Goal: Task Accomplishment & Management: Manage account settings

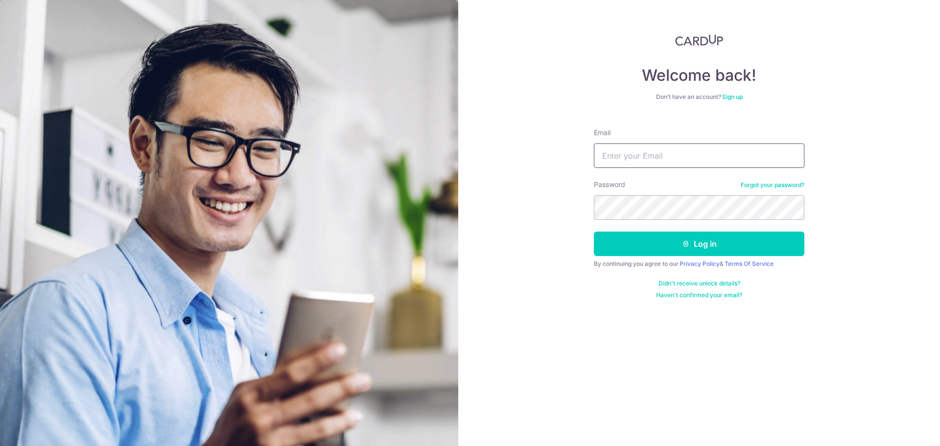
click at [633, 161] on input "Email" at bounding box center [699, 155] width 211 height 24
type input "Sheym17@gmail.com"
click at [594, 232] on button "Log in" at bounding box center [699, 244] width 211 height 24
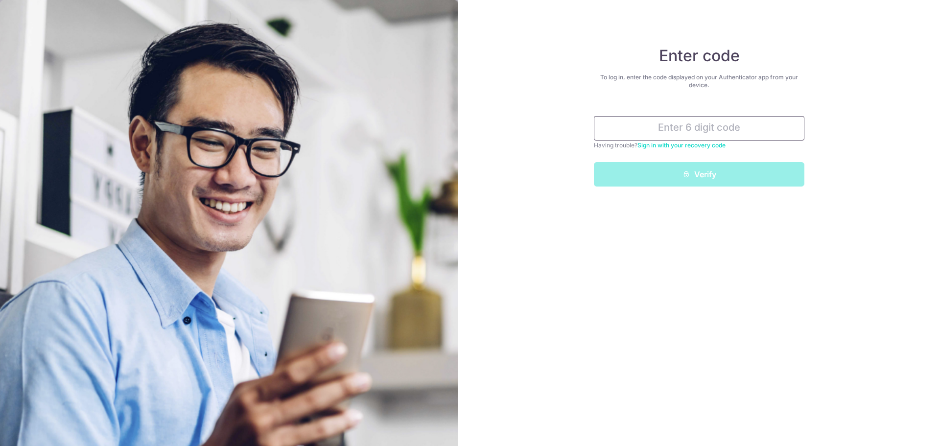
click at [641, 133] on input "text" at bounding box center [699, 128] width 211 height 24
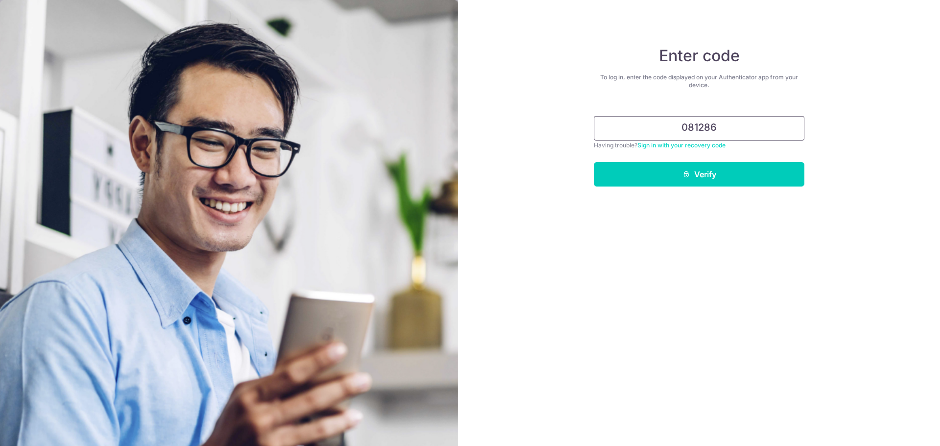
type input "081286"
click at [594, 162] on button "Verify" at bounding box center [699, 174] width 211 height 24
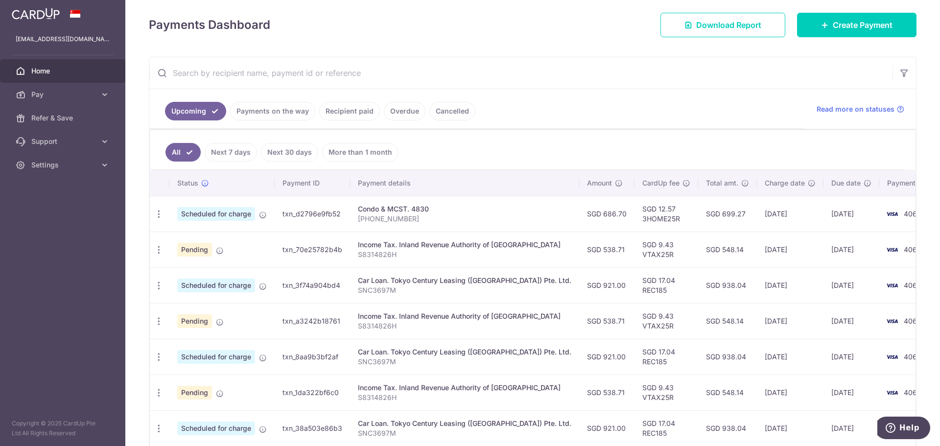
scroll to position [163, 0]
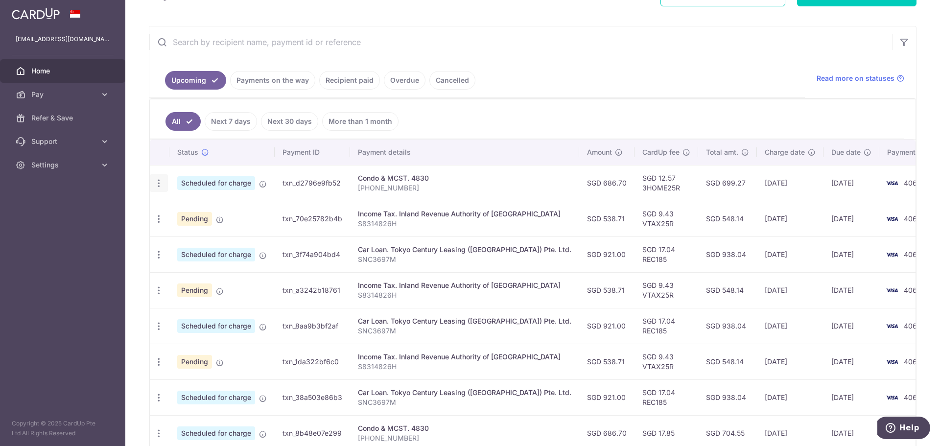
click at [161, 183] on icon "button" at bounding box center [159, 183] width 10 height 10
click at [218, 212] on span "Update payment" at bounding box center [211, 210] width 67 height 12
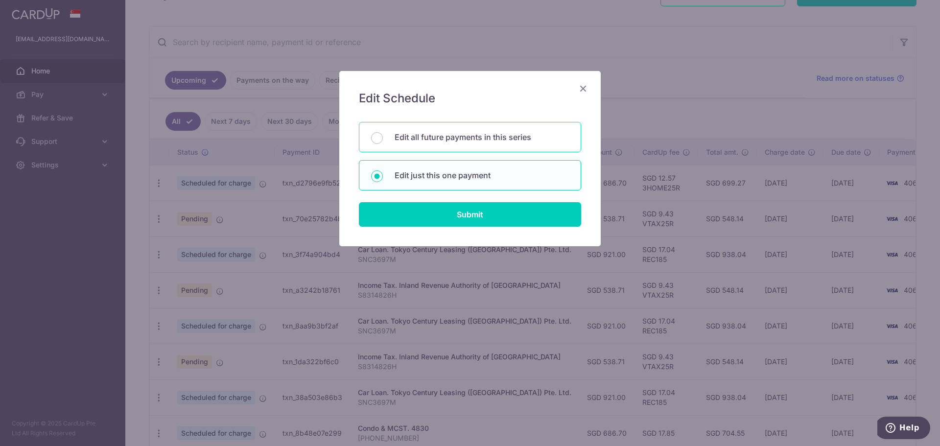
click at [440, 135] on p "Edit all future payments in this series" at bounding box center [482, 137] width 174 height 12
click at [383, 135] on input "Edit all future payments in this series" at bounding box center [377, 138] width 12 height 12
radio input "true"
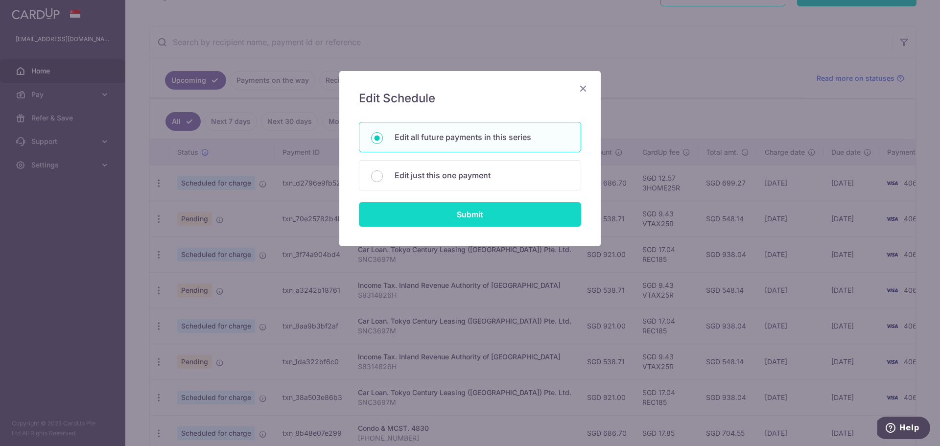
click at [455, 213] on input "Submit" at bounding box center [470, 214] width 222 height 24
radio input "true"
type input "686.70"
type input "[PHONE_NUMBER]"
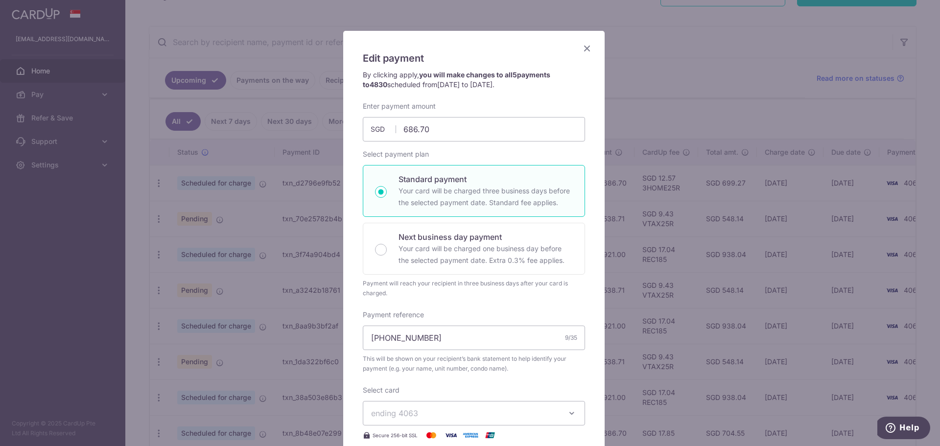
scroll to position [0, 0]
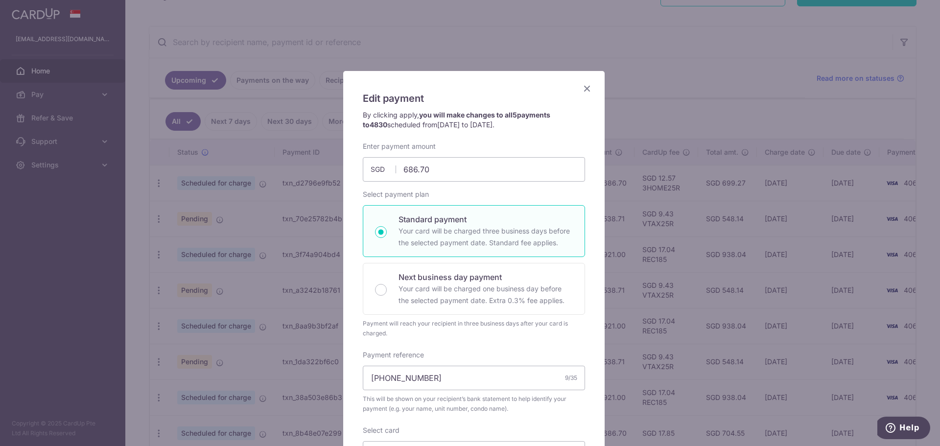
click at [582, 89] on icon "Close" at bounding box center [587, 88] width 12 height 12
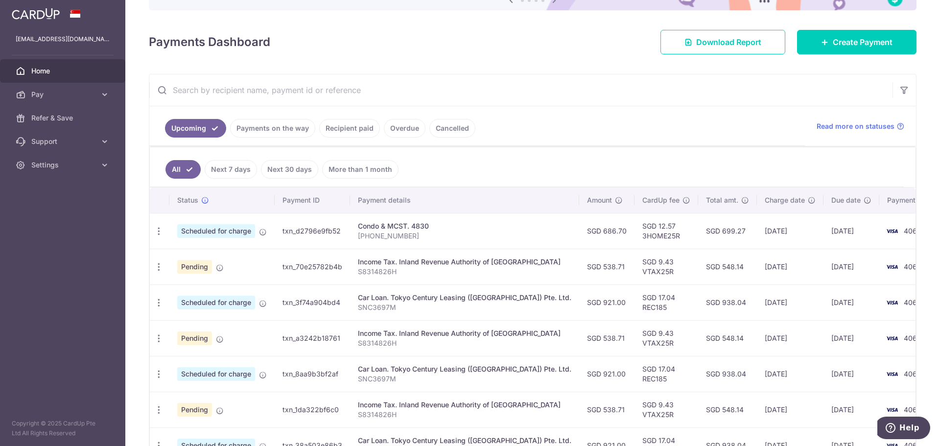
scroll to position [82, 0]
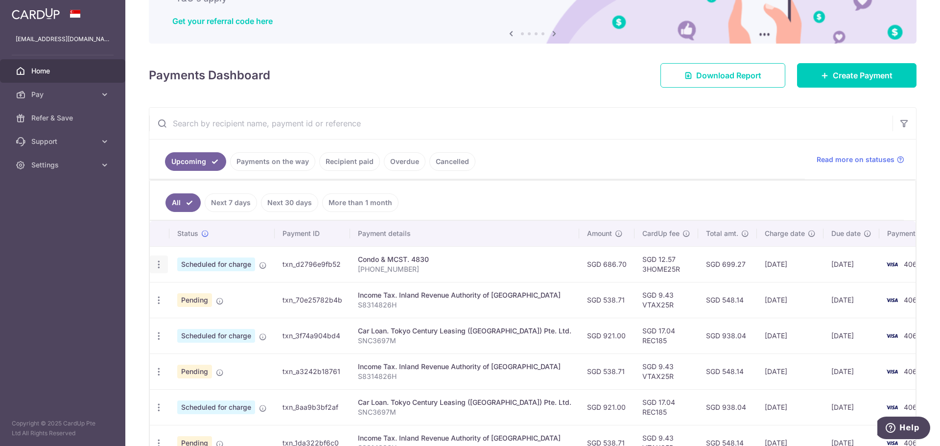
click at [159, 263] on icon "button" at bounding box center [159, 265] width 10 height 10
click at [219, 295] on span "Update payment" at bounding box center [211, 292] width 67 height 12
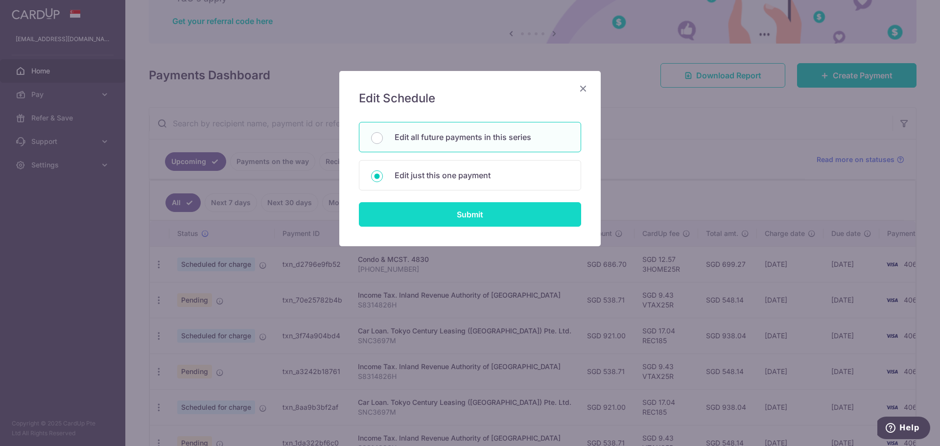
click at [440, 213] on input "Submit" at bounding box center [470, 214] width 222 height 24
radio input "true"
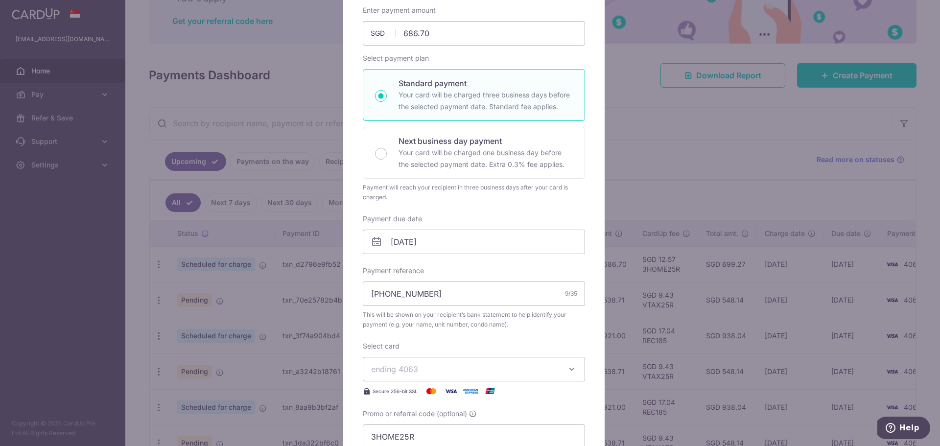
scroll to position [163, 0]
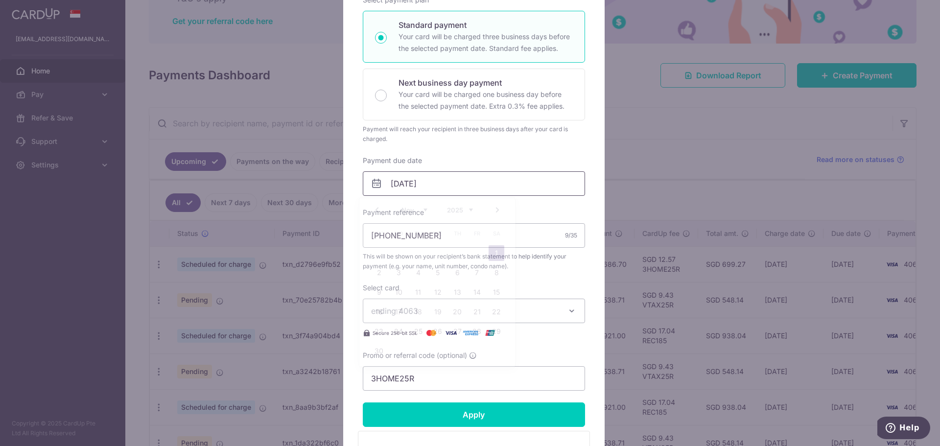
click at [464, 185] on input "01/11/2025" at bounding box center [474, 183] width 222 height 24
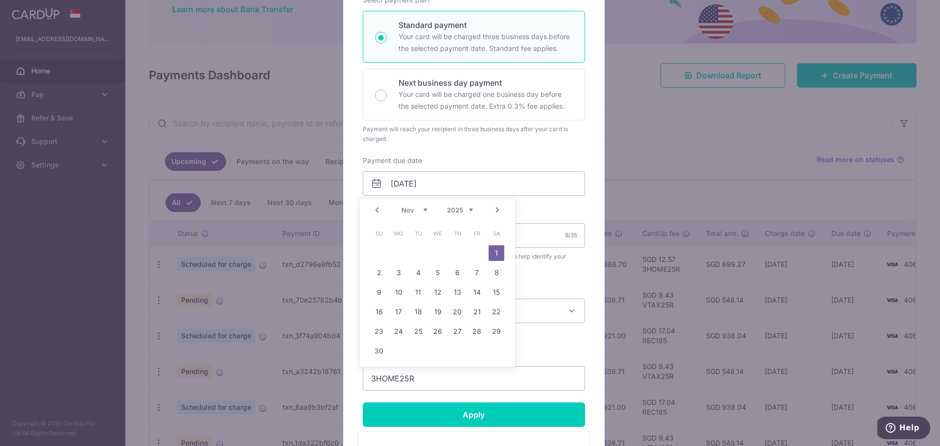
click at [380, 212] on link "Prev" at bounding box center [377, 210] width 12 height 12
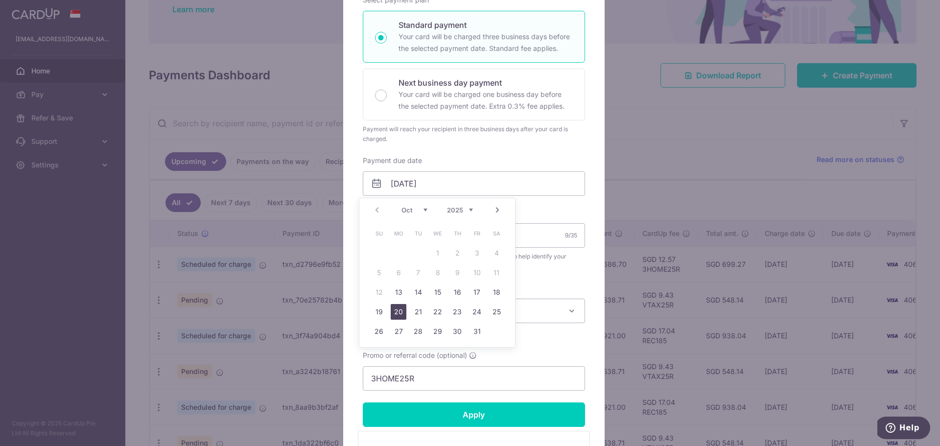
click at [402, 310] on link "20" at bounding box center [399, 312] width 16 height 16
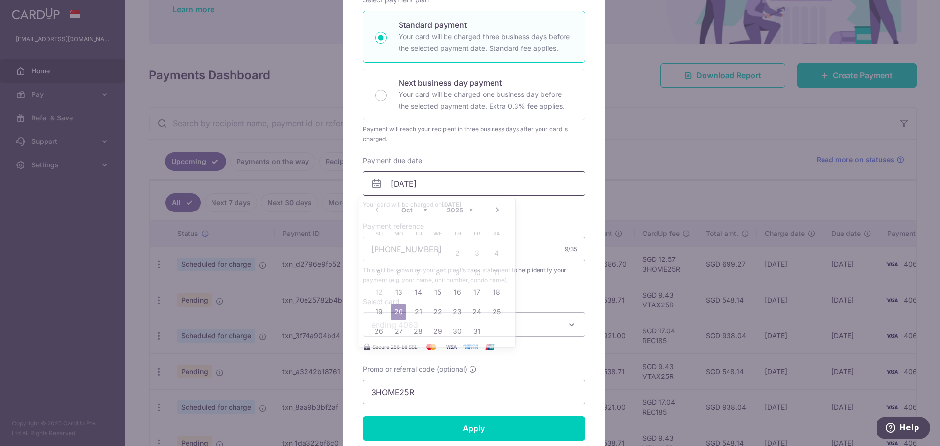
click at [444, 184] on input "20/10/2025" at bounding box center [474, 183] width 222 height 24
click at [495, 314] on link "25" at bounding box center [497, 312] width 16 height 16
type input "[DATE]"
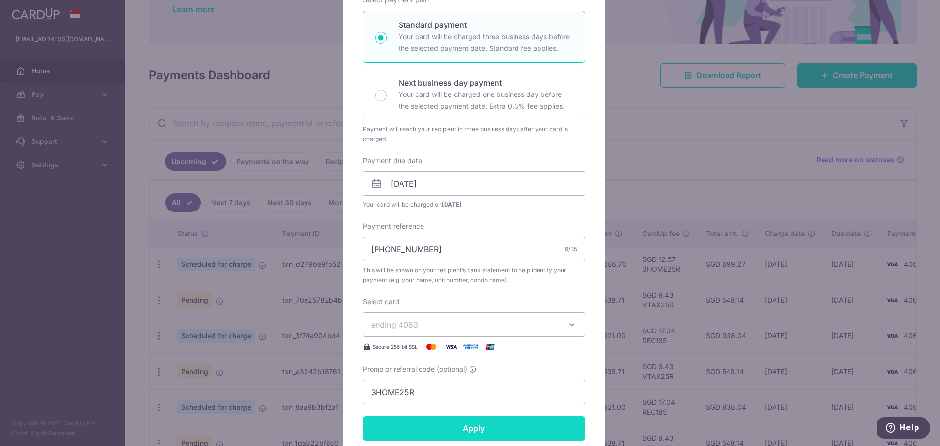
click at [477, 429] on input "Apply" at bounding box center [474, 428] width 222 height 24
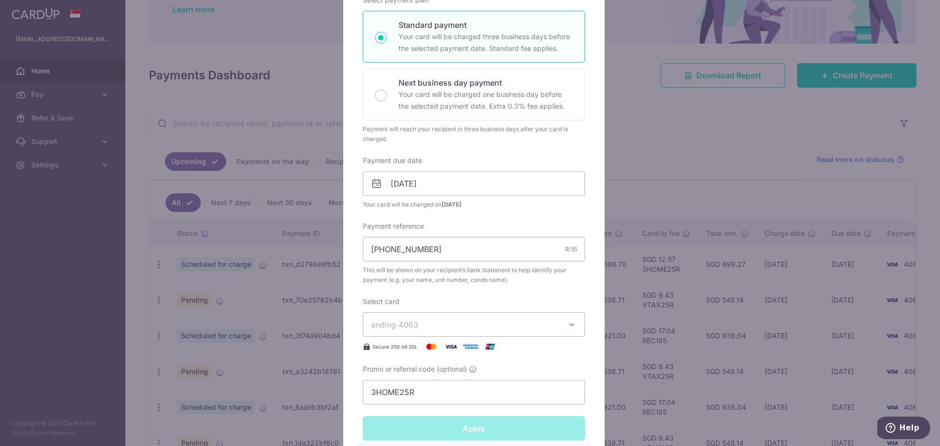
type input "Successfully Applied"
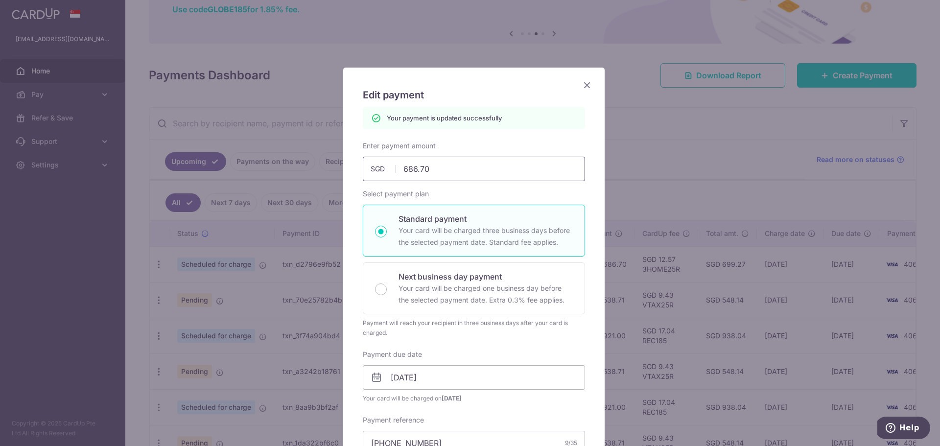
scroll to position [0, 0]
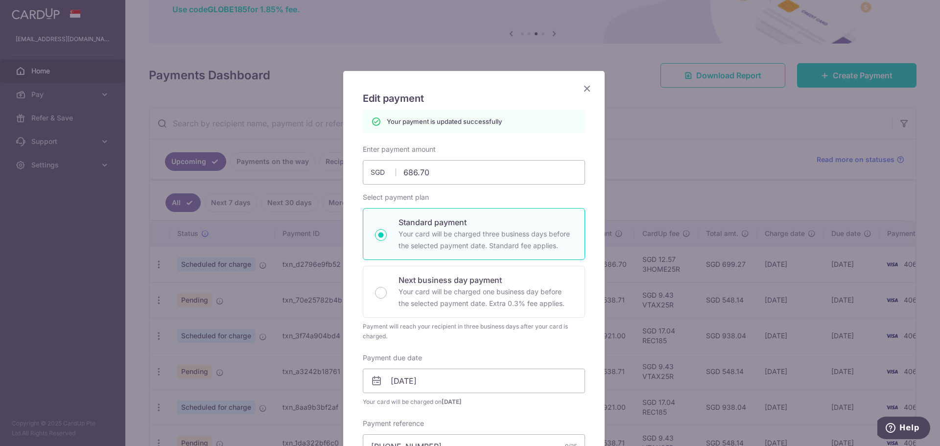
click at [581, 86] on icon "Close" at bounding box center [587, 88] width 12 height 12
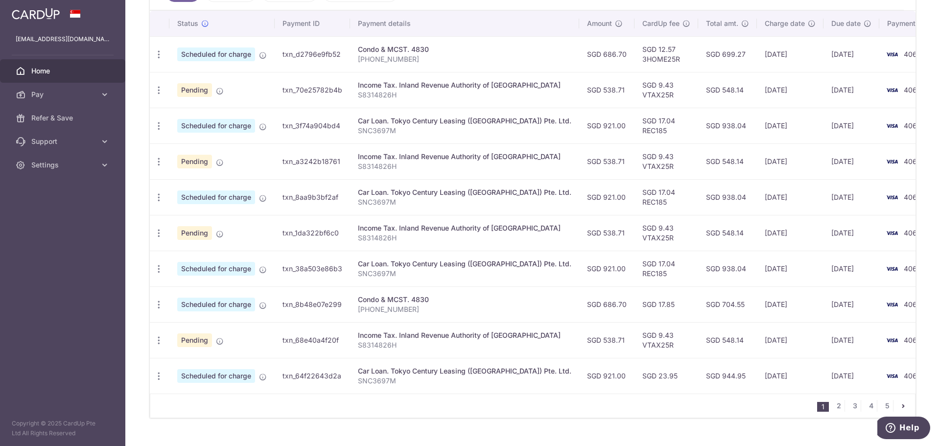
scroll to position [311, 0]
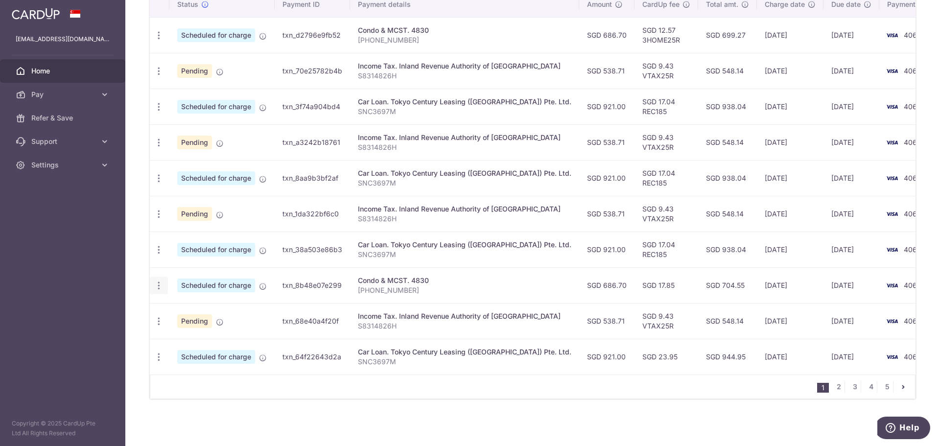
click at [161, 282] on icon "button" at bounding box center [159, 286] width 10 height 10
click at [212, 307] on span "Update payment" at bounding box center [211, 313] width 67 height 12
radio input "true"
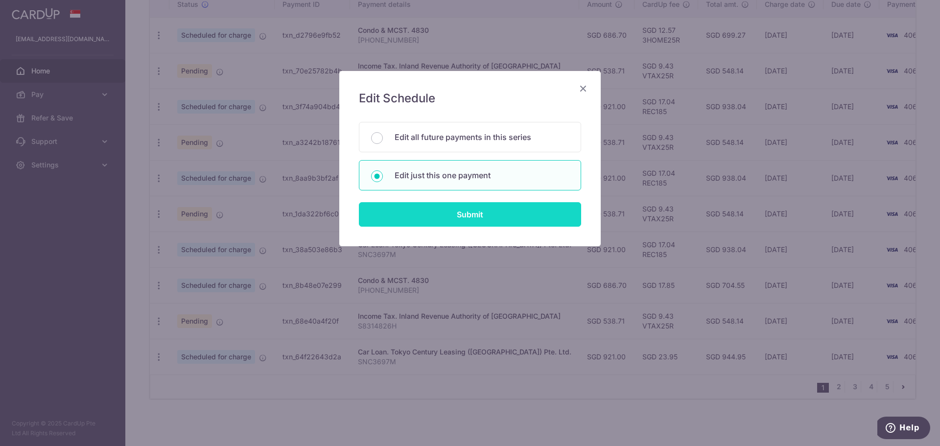
click at [454, 212] on input "Submit" at bounding box center [470, 214] width 222 height 24
radio input "true"
type input "686.70"
type input "01/02/2026"
type input "[PHONE_NUMBER]"
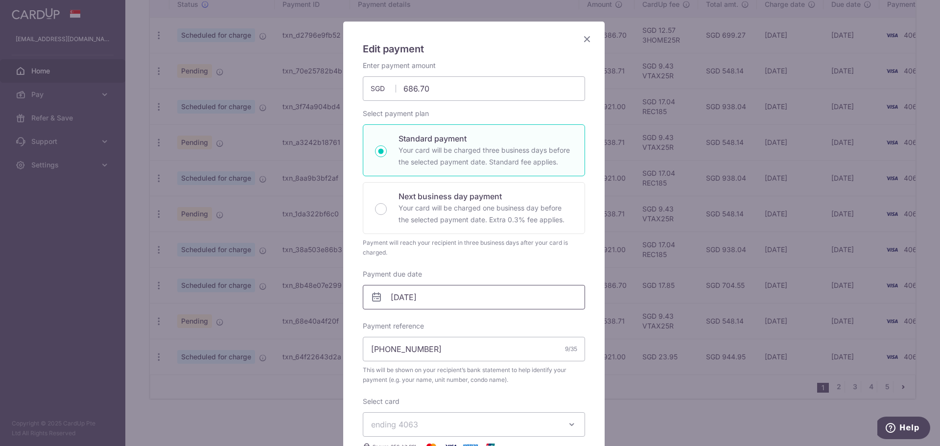
scroll to position [82, 0]
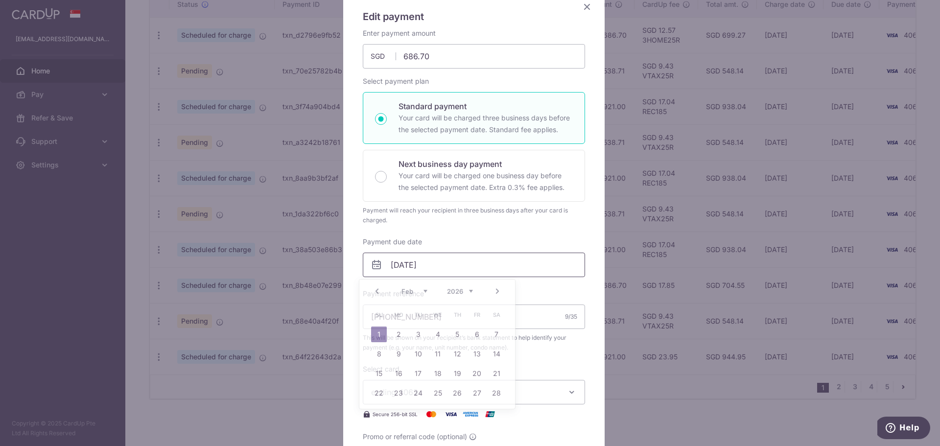
click at [519, 266] on input "01/02/2026" at bounding box center [474, 265] width 222 height 24
click at [379, 290] on link "Prev" at bounding box center [377, 292] width 12 height 12
click at [378, 413] on link "25" at bounding box center [379, 413] width 16 height 16
type input "[DATE]"
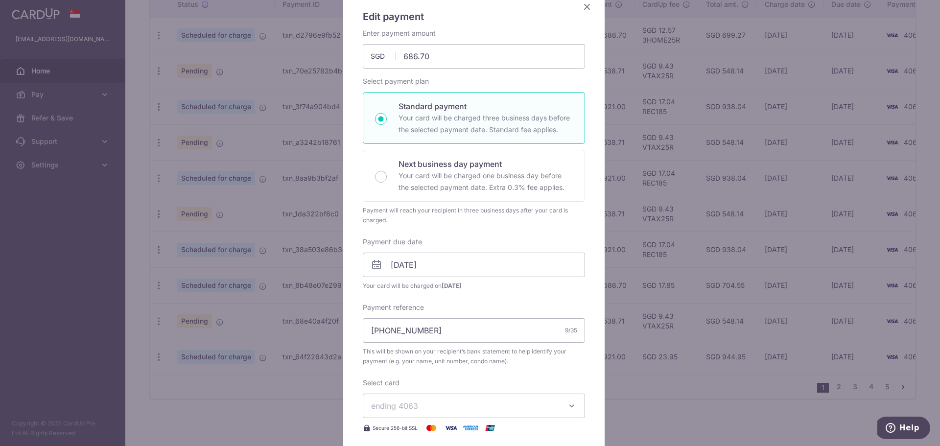
scroll to position [163, 0]
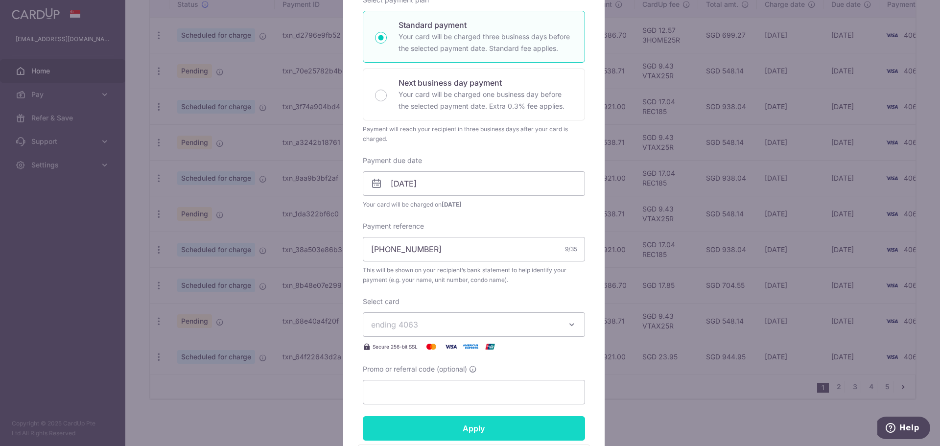
click at [484, 426] on input "Apply" at bounding box center [474, 428] width 222 height 24
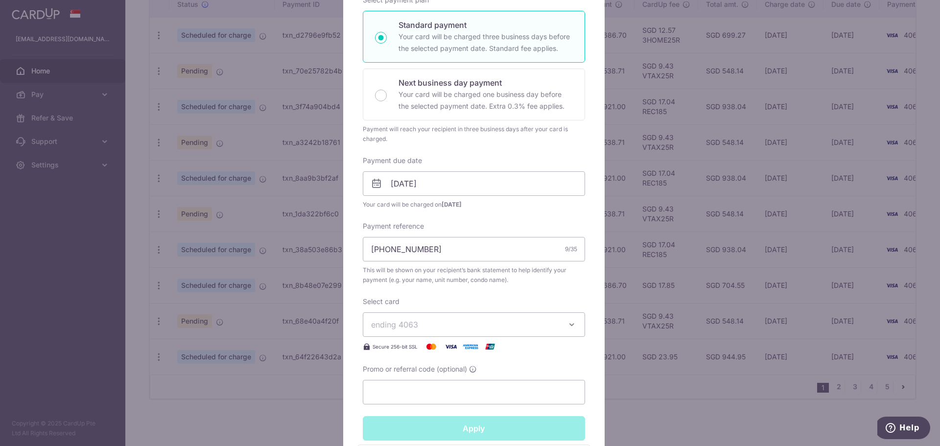
type input "Successfully Applied"
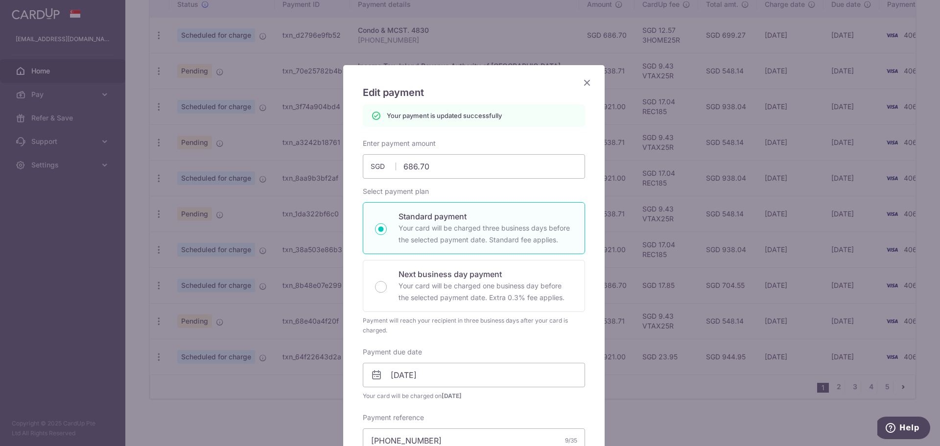
scroll to position [0, 0]
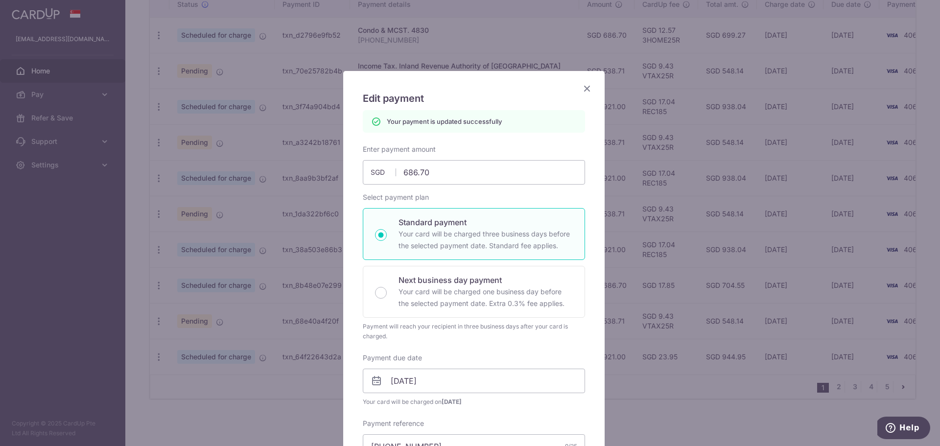
click at [581, 85] on icon "Close" at bounding box center [587, 88] width 12 height 12
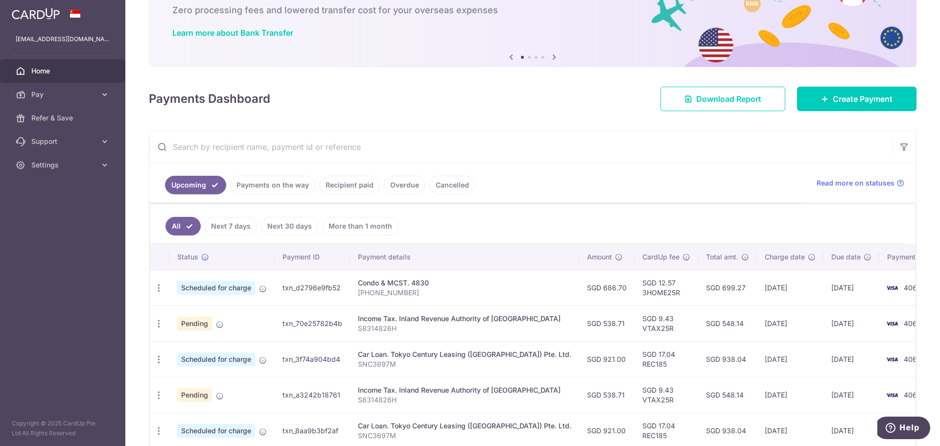
scroll to position [82, 0]
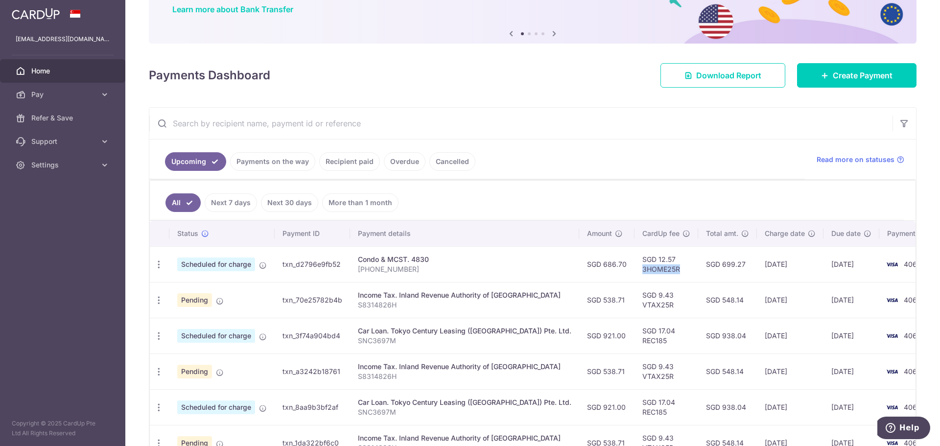
drag, startPoint x: 605, startPoint y: 269, endPoint x: 639, endPoint y: 271, distance: 33.8
click at [641, 270] on td "SGD 12.57 3HOME25R" at bounding box center [667, 264] width 64 height 36
copy td "3HOME25"
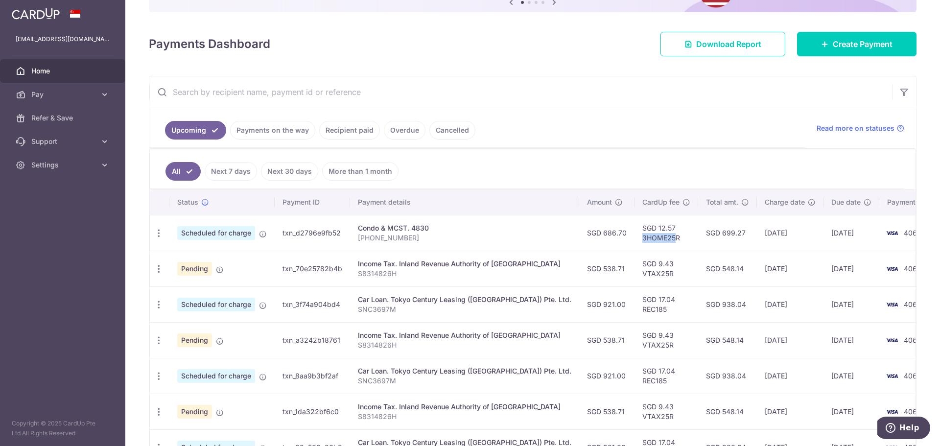
scroll to position [245, 0]
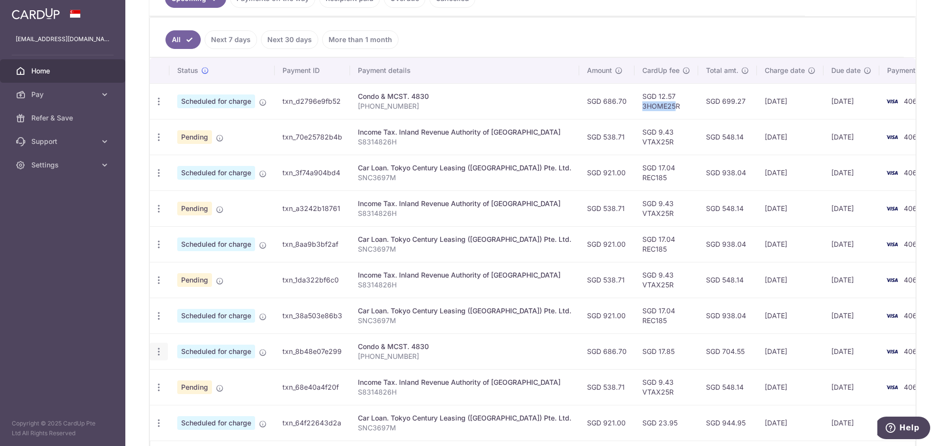
click at [159, 352] on icon "button" at bounding box center [159, 352] width 10 height 10
click at [219, 377] on span "Update payment" at bounding box center [211, 379] width 67 height 12
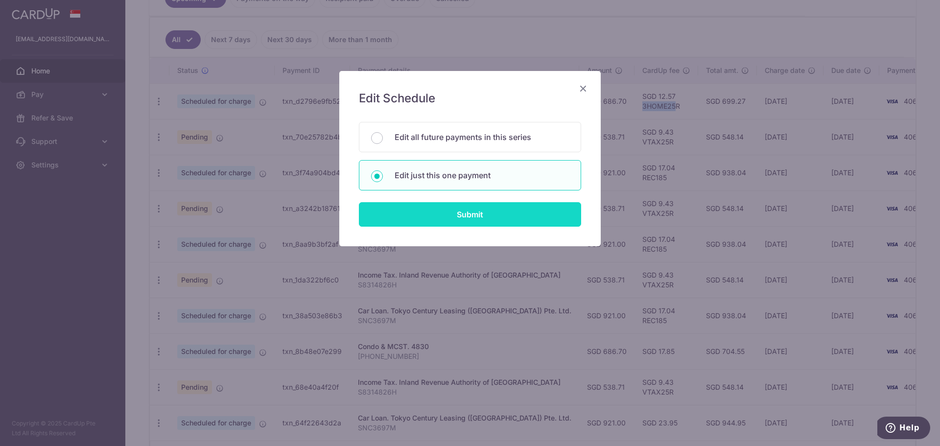
click at [429, 220] on input "Submit" at bounding box center [470, 214] width 222 height 24
radio input "true"
type input "686.70"
type input "[DATE]"
type input "[PHONE_NUMBER]"
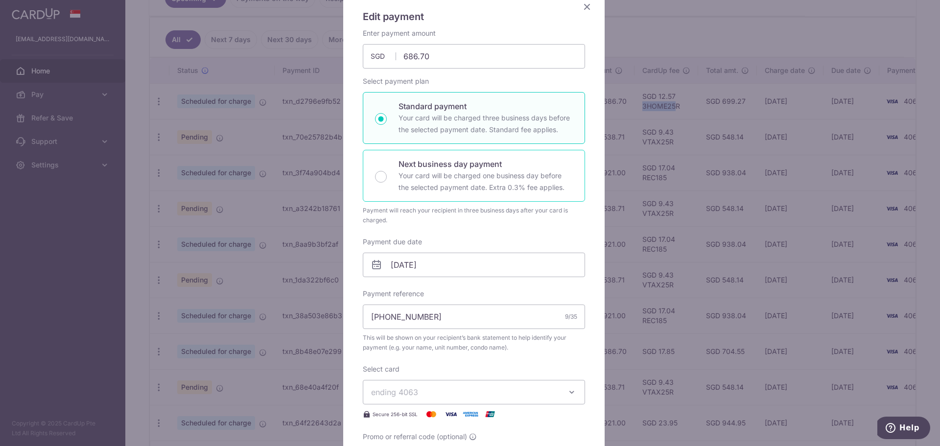
scroll to position [163, 0]
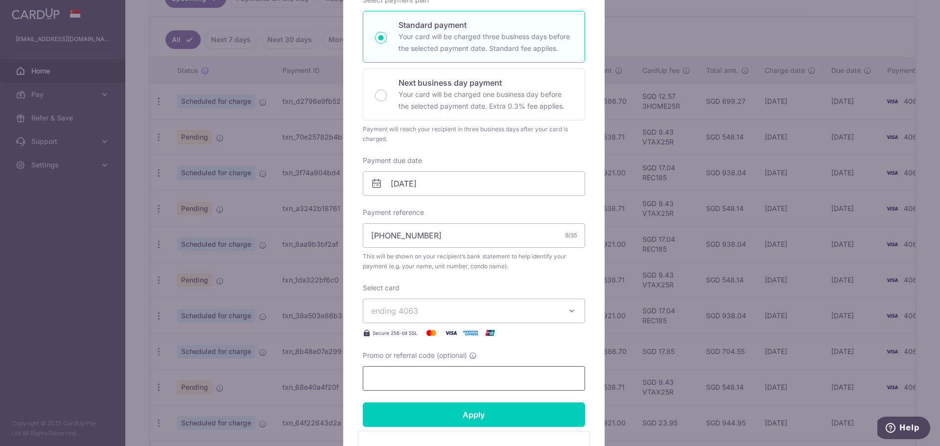
click at [425, 376] on input "Promo or referral code (optional)" at bounding box center [474, 378] width 222 height 24
paste input "3HOME25"
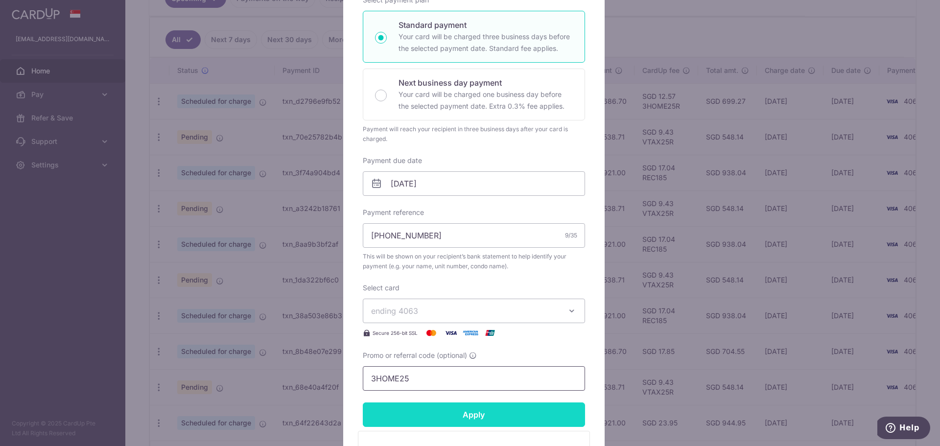
type input "3HOME25"
click at [455, 418] on input "Apply" at bounding box center [474, 415] width 222 height 24
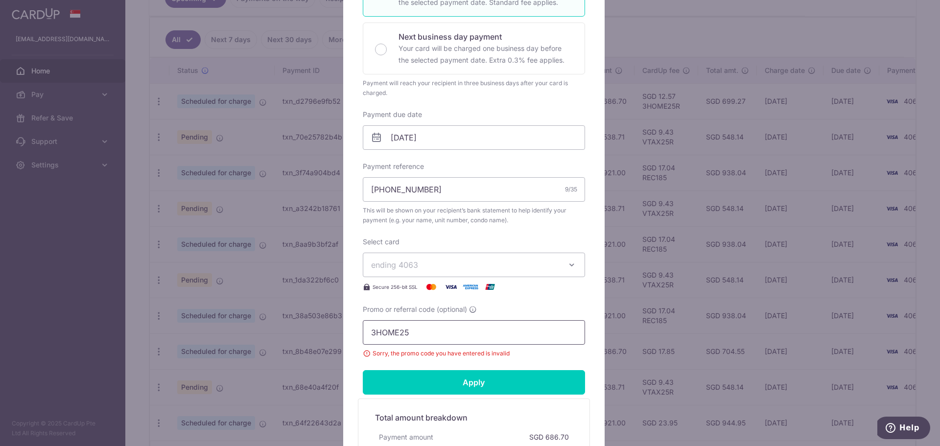
scroll to position [245, 0]
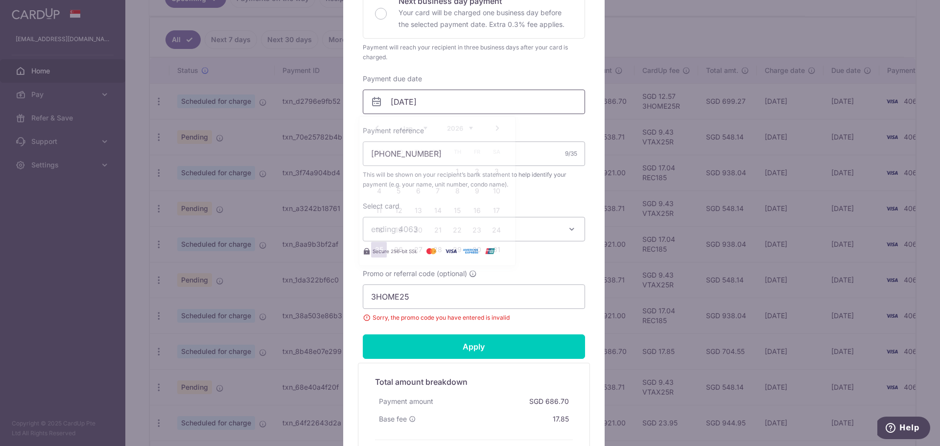
click at [555, 102] on input "25/01/2026" at bounding box center [474, 102] width 222 height 24
click at [459, 173] on link "1" at bounding box center [458, 172] width 16 height 16
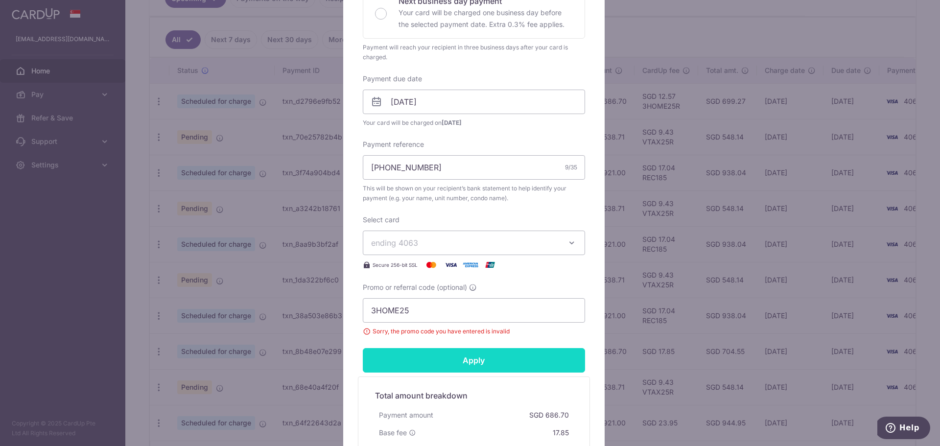
click at [468, 364] on input "Apply" at bounding box center [474, 360] width 222 height 24
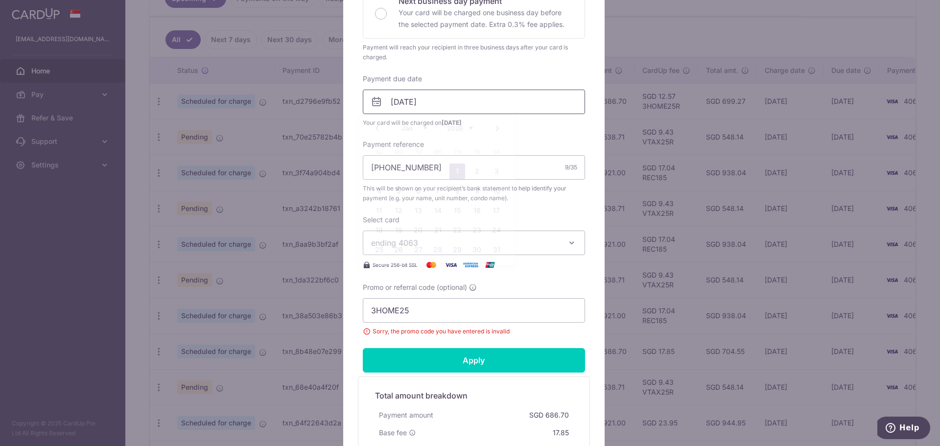
click at [568, 100] on input "01/01/2026" at bounding box center [474, 102] width 222 height 24
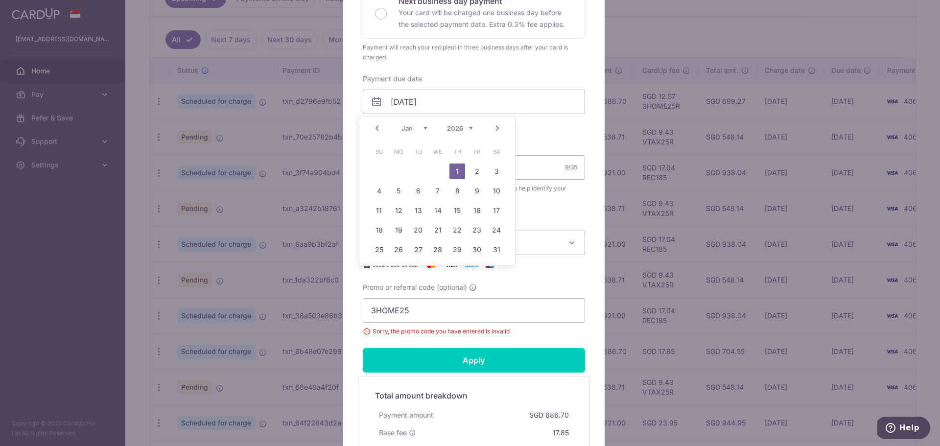
click at [377, 126] on link "Prev" at bounding box center [377, 128] width 12 height 12
click at [436, 248] on link "31" at bounding box center [438, 250] width 16 height 16
type input "31/12/2025"
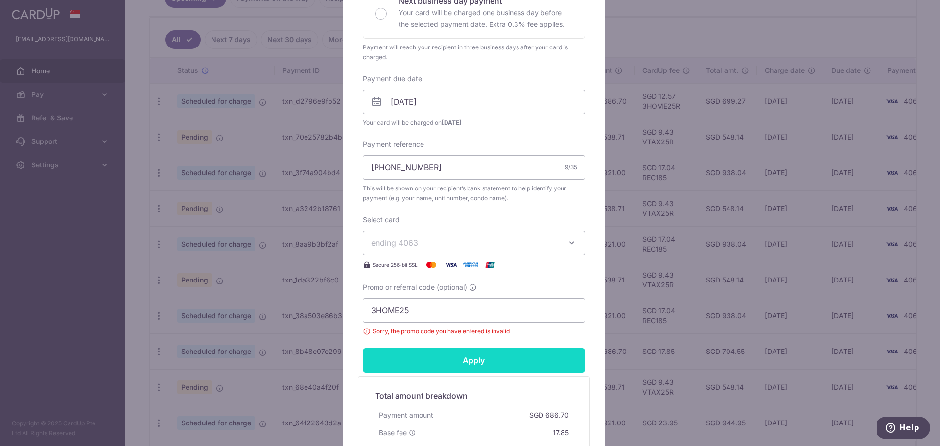
click at [483, 360] on input "Apply" at bounding box center [474, 360] width 222 height 24
click at [484, 358] on input "Apply" at bounding box center [474, 360] width 222 height 24
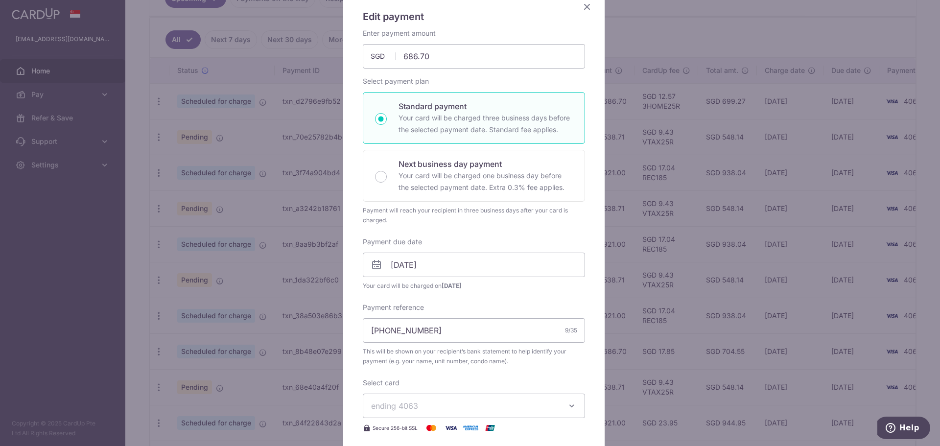
scroll to position [0, 0]
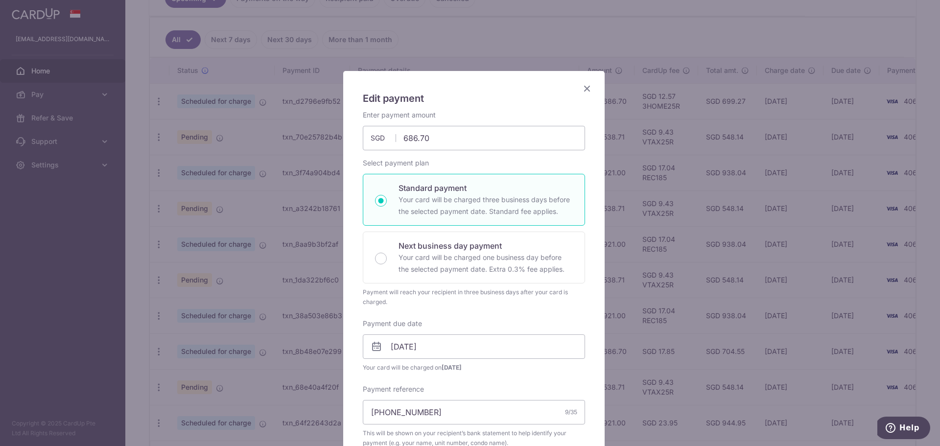
click at [587, 88] on icon "Close" at bounding box center [587, 88] width 12 height 12
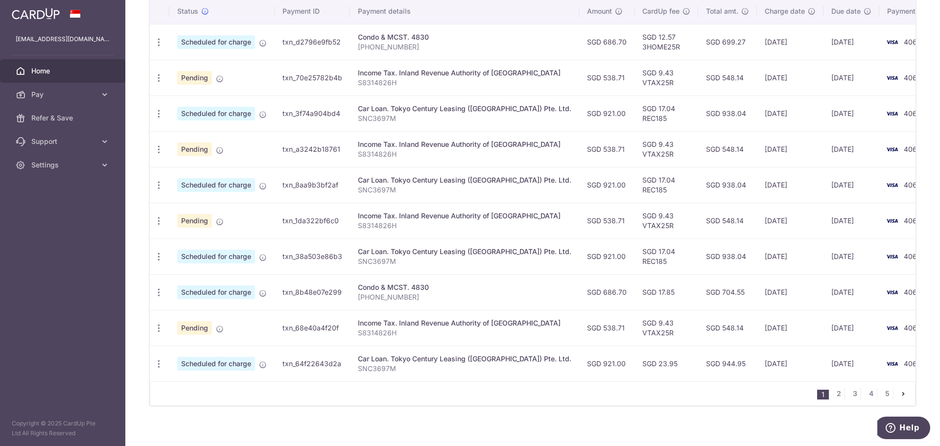
scroll to position [316, 0]
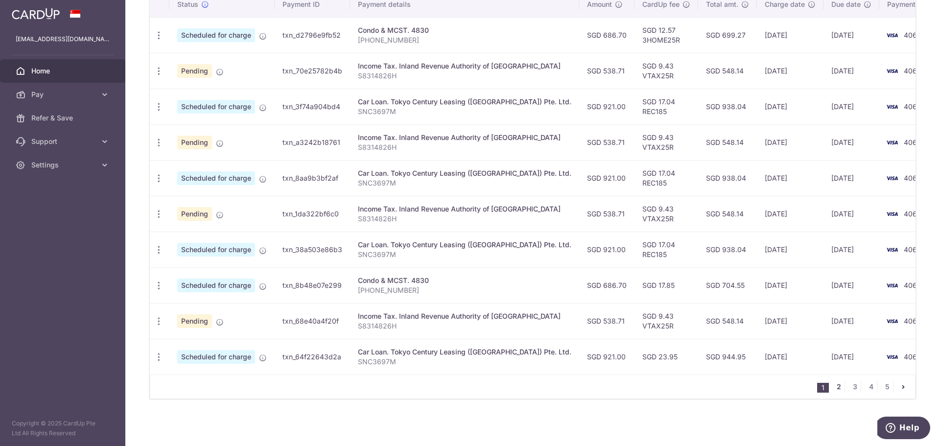
click at [836, 390] on link "2" at bounding box center [839, 387] width 12 height 12
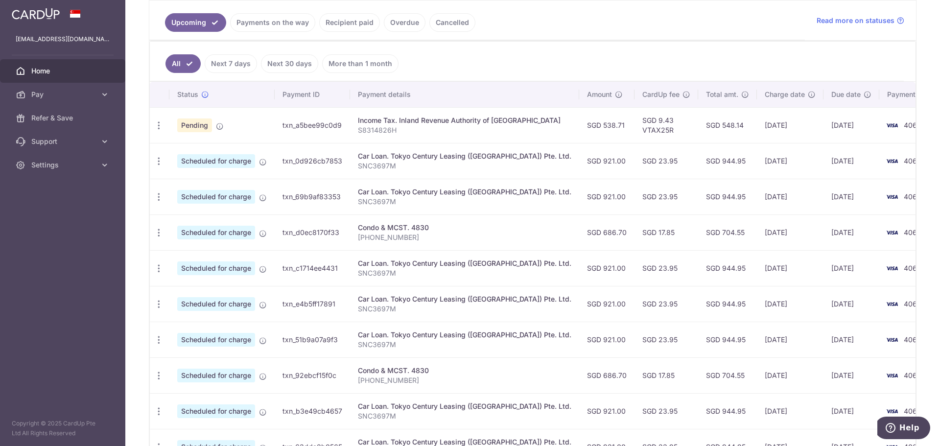
scroll to position [245, 0]
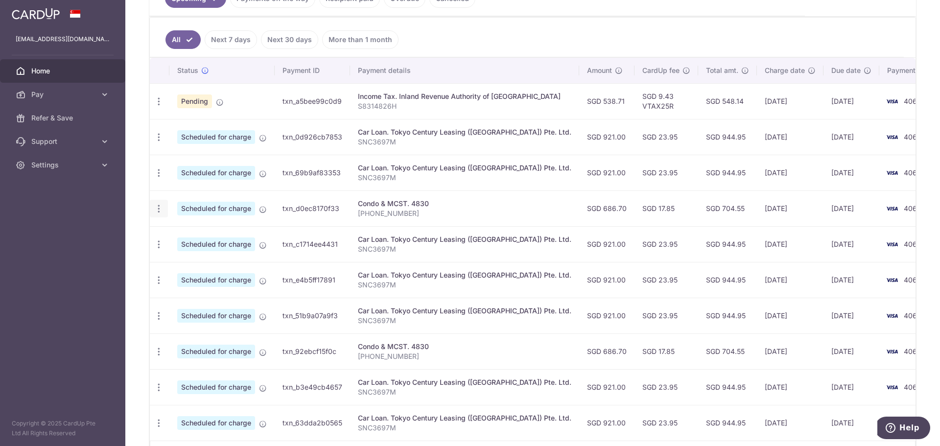
click at [161, 210] on icon "button" at bounding box center [159, 209] width 10 height 10
click at [219, 238] on span "Update payment" at bounding box center [211, 236] width 67 height 12
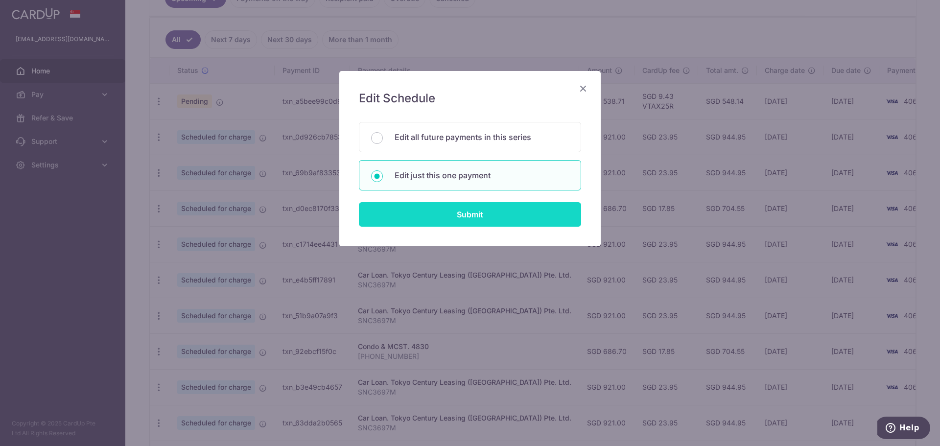
click at [434, 219] on input "Submit" at bounding box center [470, 214] width 222 height 24
radio input "true"
type input "686.70"
type input "[DATE]"
type input "[PHONE_NUMBER]"
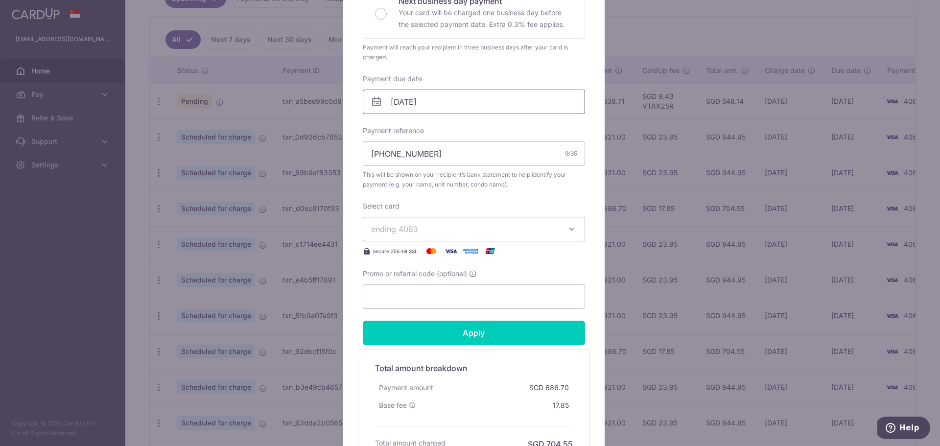
click at [524, 104] on input "[DATE]" at bounding box center [474, 102] width 222 height 24
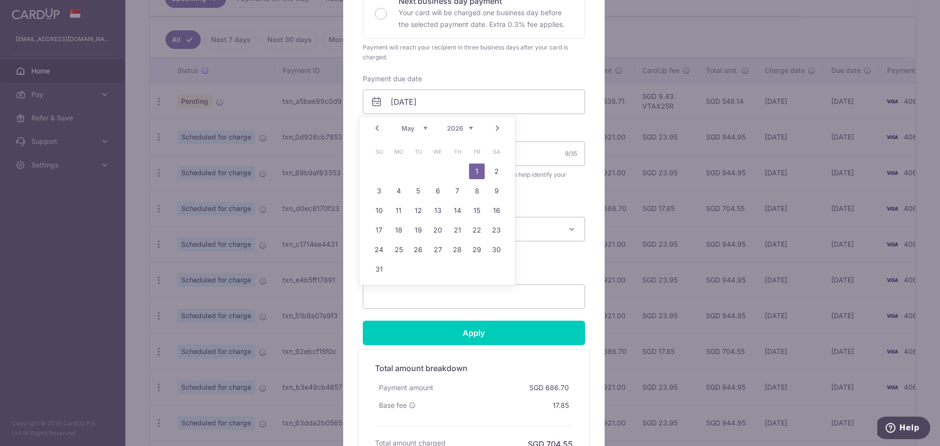
click at [380, 129] on link "Prev" at bounding box center [377, 128] width 12 height 12
click at [497, 231] on link "25" at bounding box center [497, 230] width 16 height 16
type input "[DATE]"
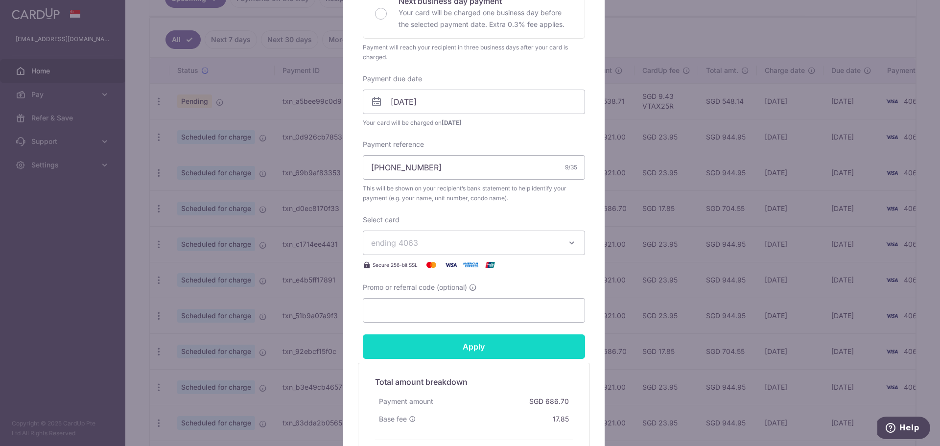
click at [476, 348] on input "Apply" at bounding box center [474, 346] width 222 height 24
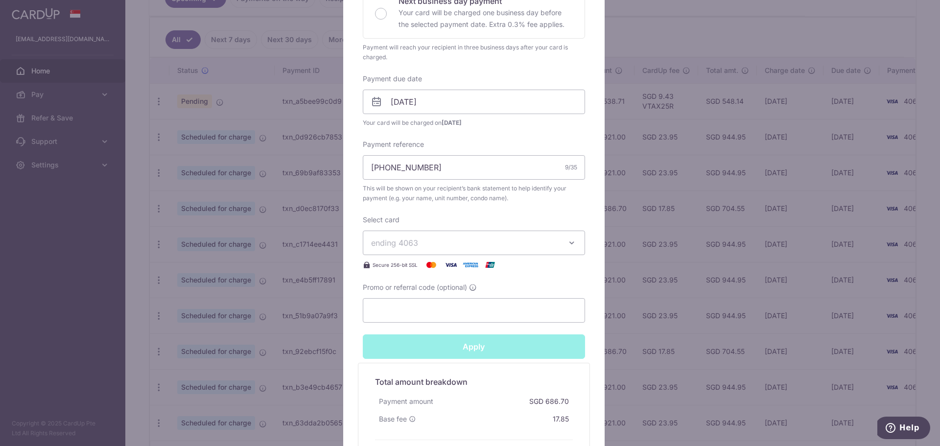
type input "Successfully Applied"
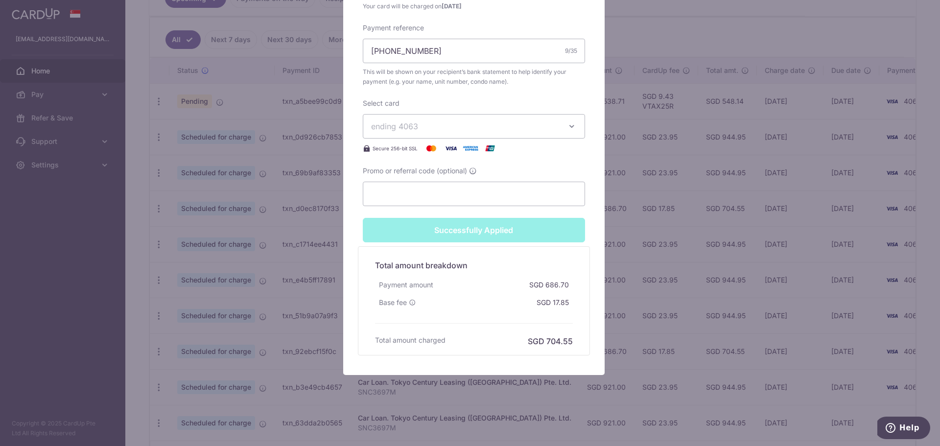
scroll to position [69, 0]
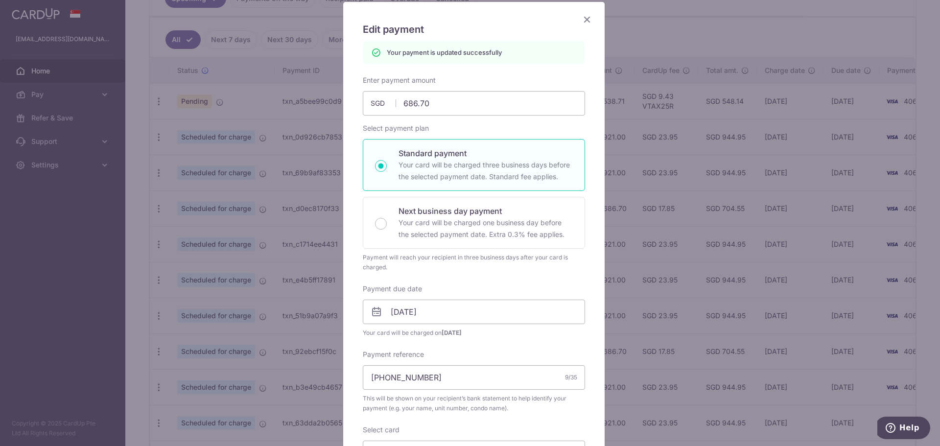
click at [582, 20] on icon "Close" at bounding box center [587, 19] width 12 height 12
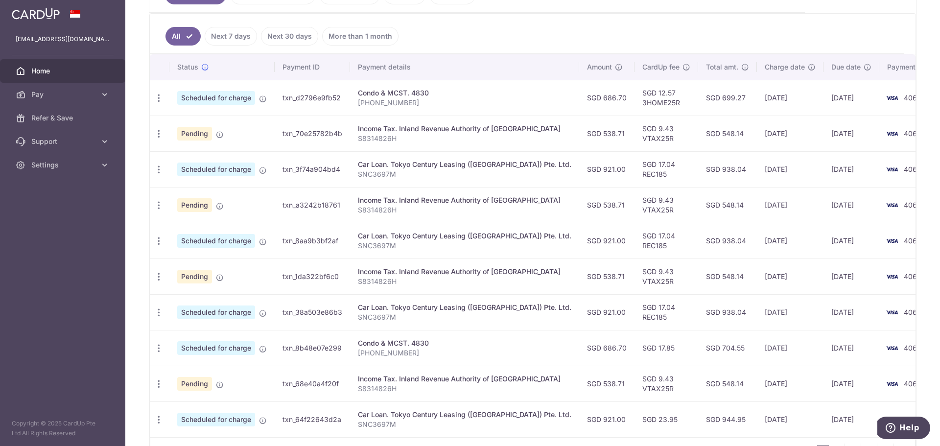
scroll to position [311, 0]
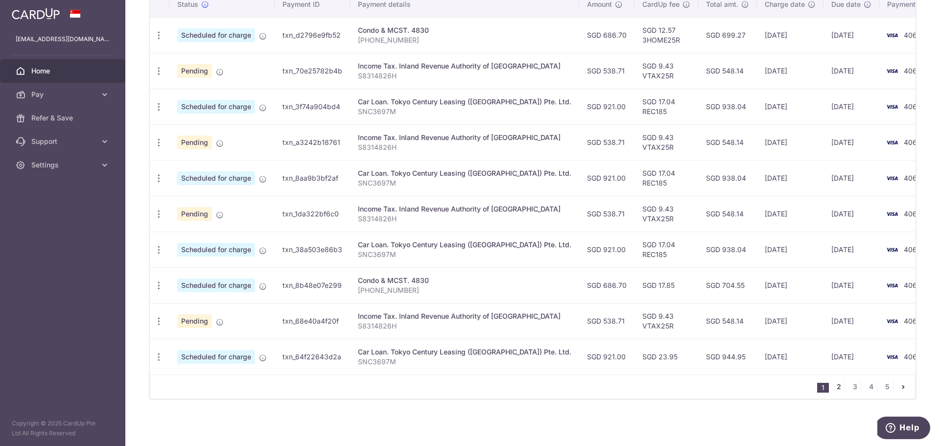
click at [835, 390] on link "2" at bounding box center [839, 387] width 12 height 12
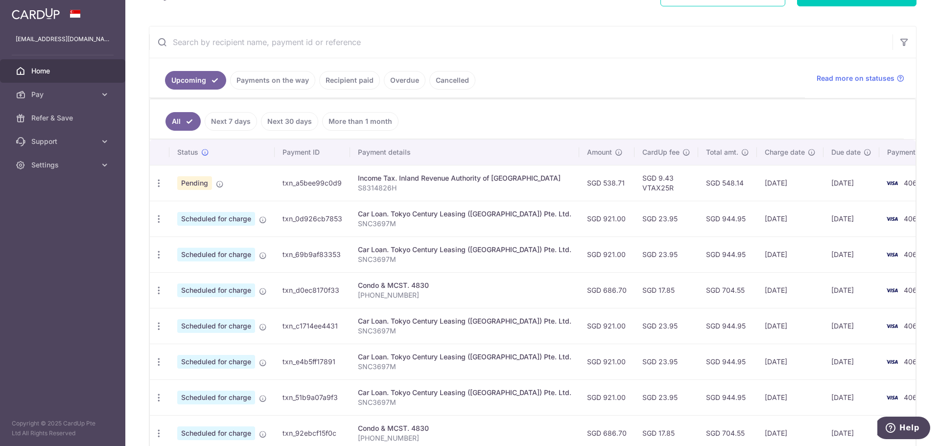
scroll to position [245, 0]
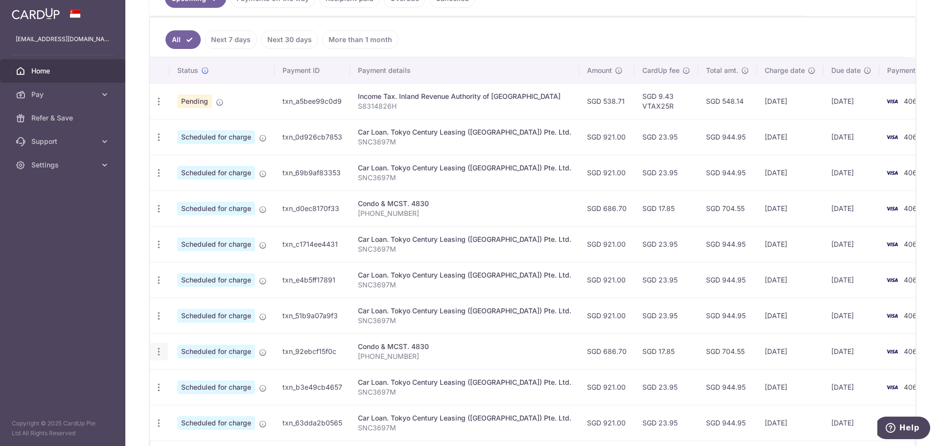
click at [157, 353] on icon "button" at bounding box center [159, 352] width 10 height 10
click at [213, 379] on span "Update payment" at bounding box center [211, 379] width 67 height 12
radio input "true"
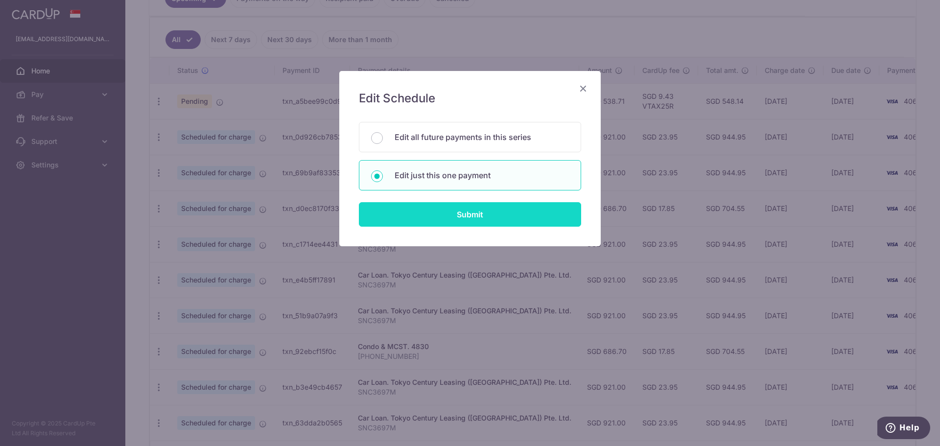
click at [463, 221] on input "Submit" at bounding box center [470, 214] width 222 height 24
radio input "true"
type input "686.70"
type input "[DATE]"
type input "[PHONE_NUMBER]"
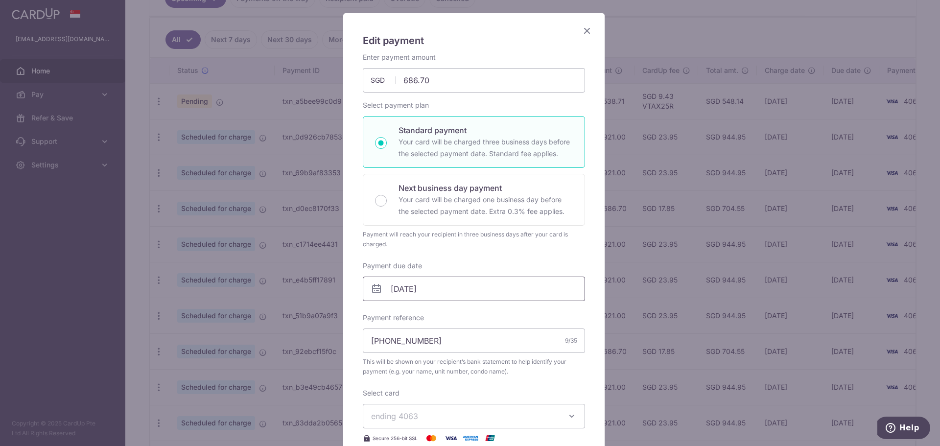
scroll to position [82, 0]
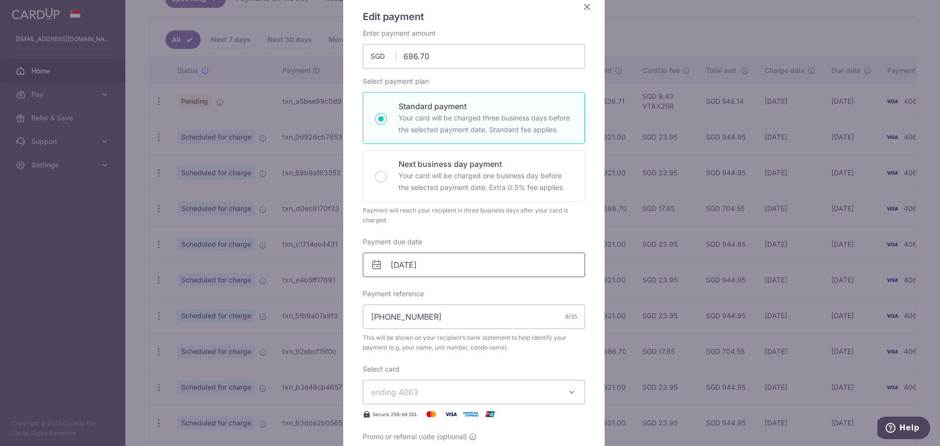
click at [471, 267] on input "01/08/2026" at bounding box center [474, 265] width 222 height 24
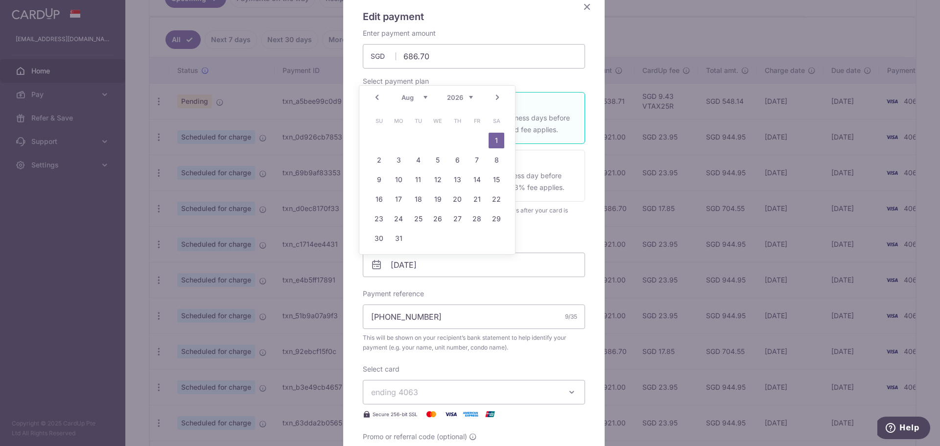
click at [379, 97] on link "Prev" at bounding box center [377, 98] width 12 height 12
click at [498, 199] on link "25" at bounding box center [497, 199] width 16 height 16
type input "[DATE]"
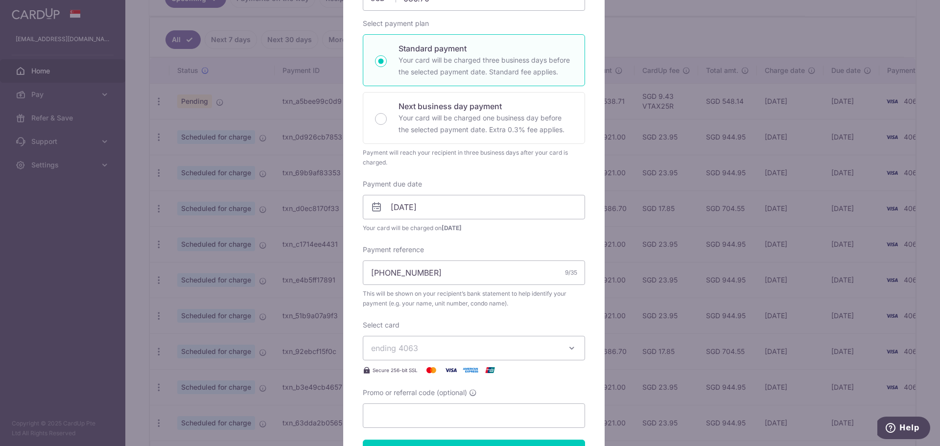
scroll to position [163, 0]
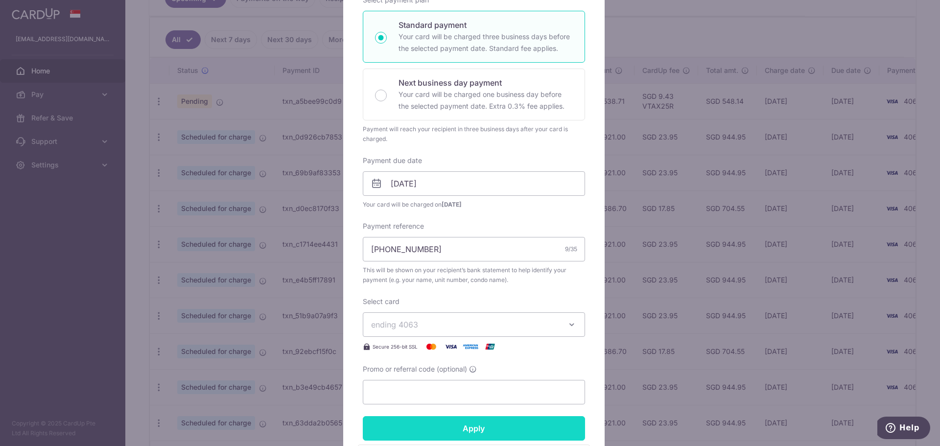
click at [484, 426] on input "Apply" at bounding box center [474, 428] width 222 height 24
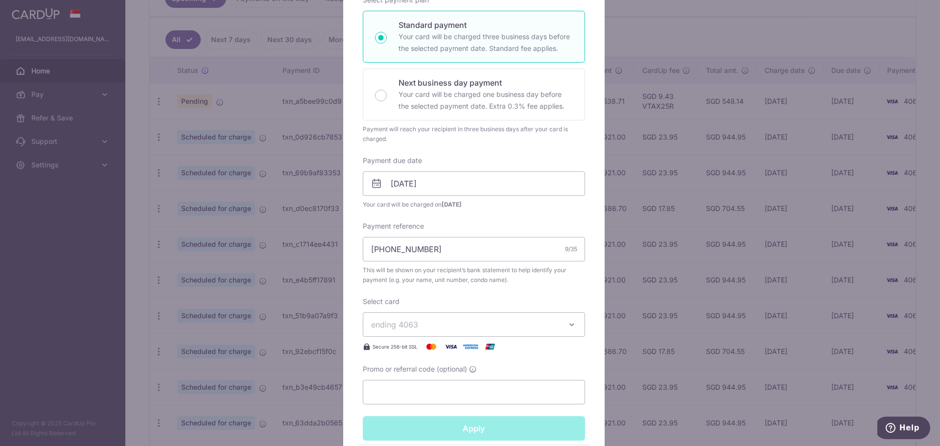
type input "Successfully Applied"
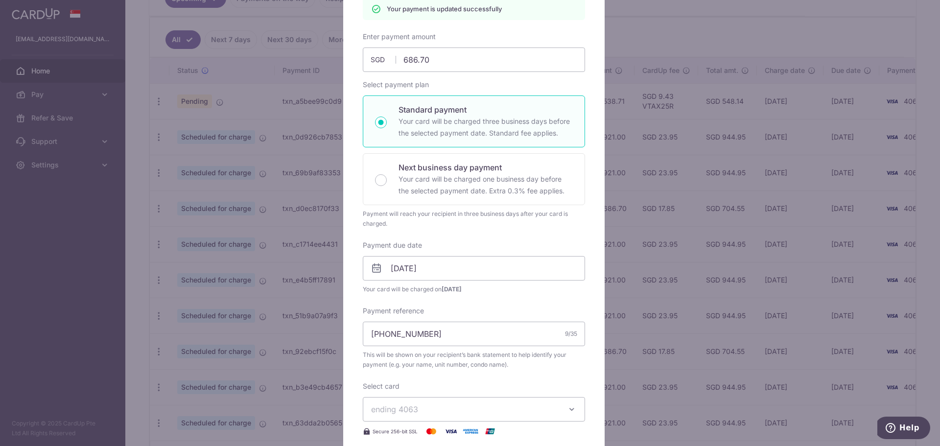
scroll to position [34, 0]
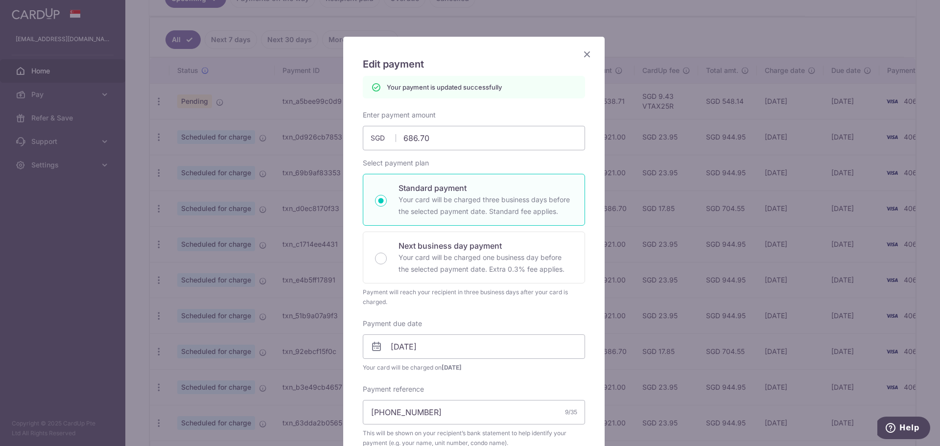
click at [583, 55] on icon "Close" at bounding box center [587, 54] width 12 height 12
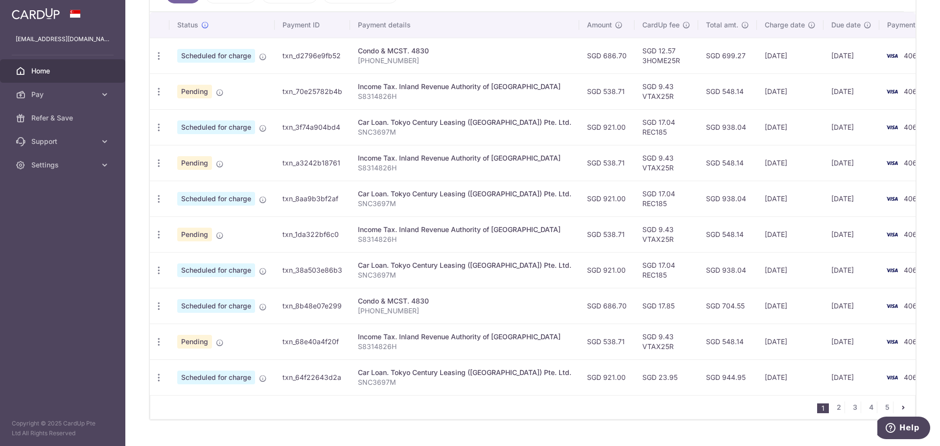
scroll to position [311, 0]
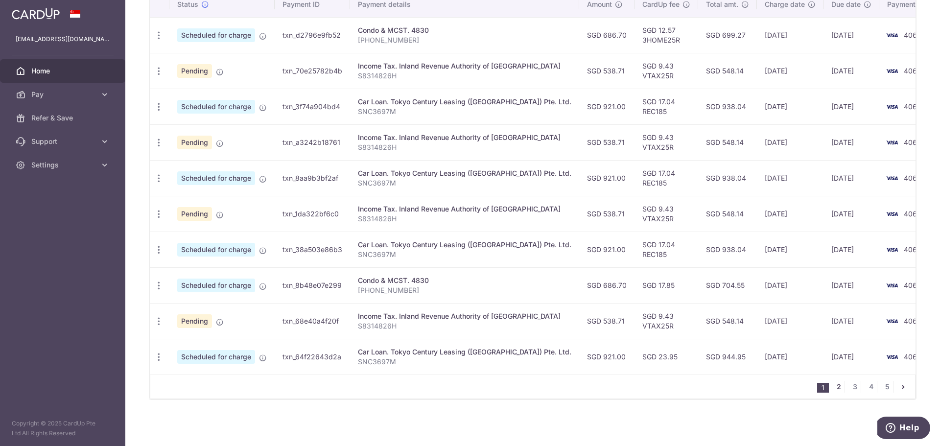
click at [835, 388] on link "2" at bounding box center [839, 387] width 12 height 12
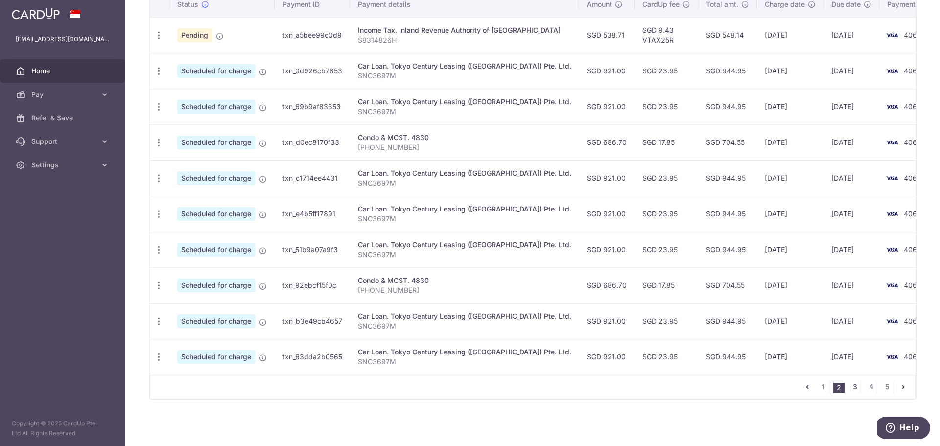
click at [851, 386] on link "3" at bounding box center [855, 387] width 12 height 12
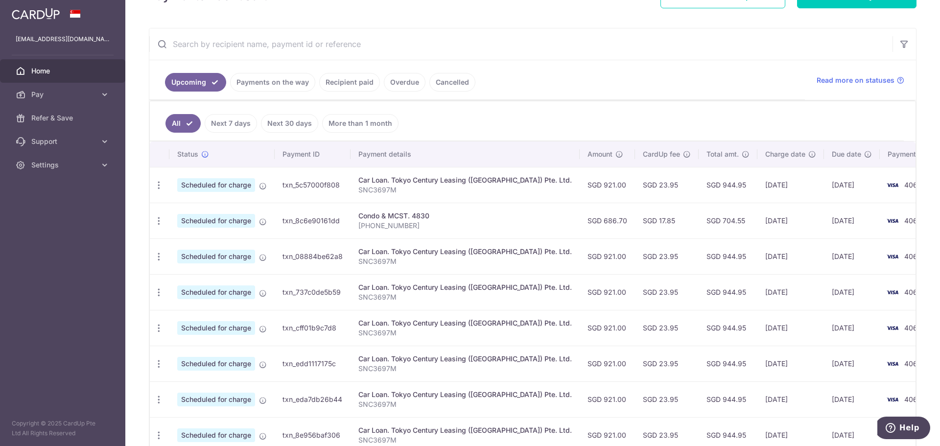
scroll to position [163, 0]
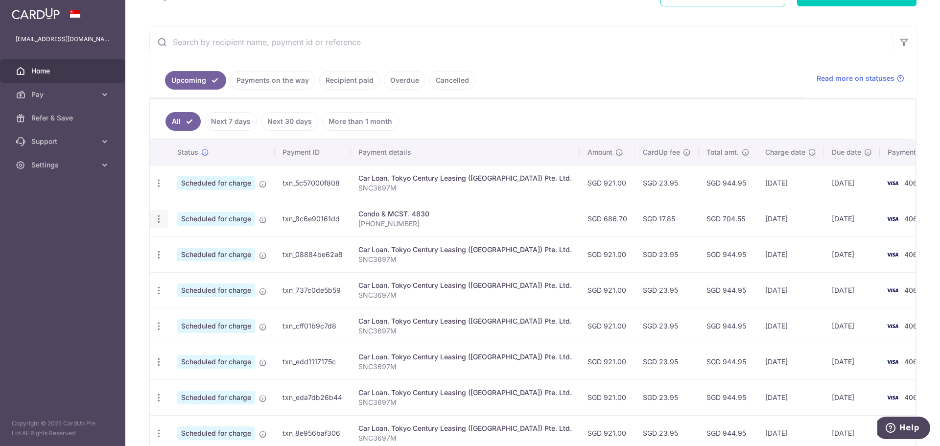
click at [158, 219] on icon "button" at bounding box center [159, 219] width 10 height 10
click at [206, 247] on span "Update payment" at bounding box center [211, 246] width 67 height 12
radio input "true"
type input "686.70"
type input "[DATE]"
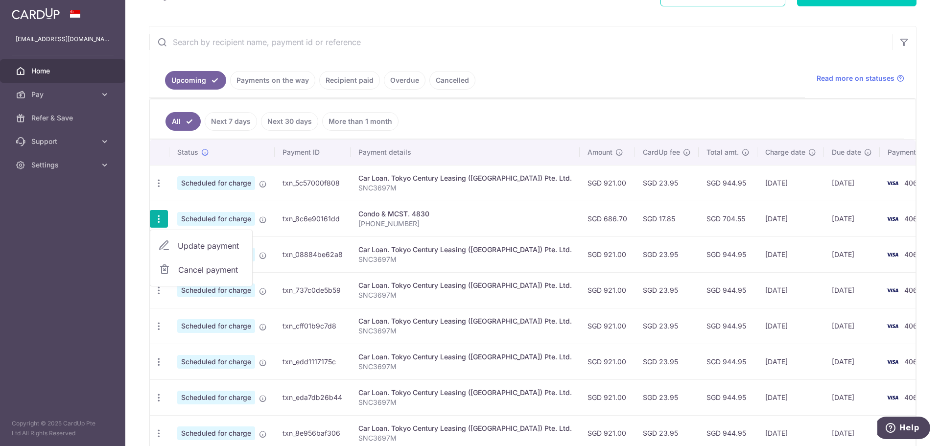
type input "[PHONE_NUMBER]"
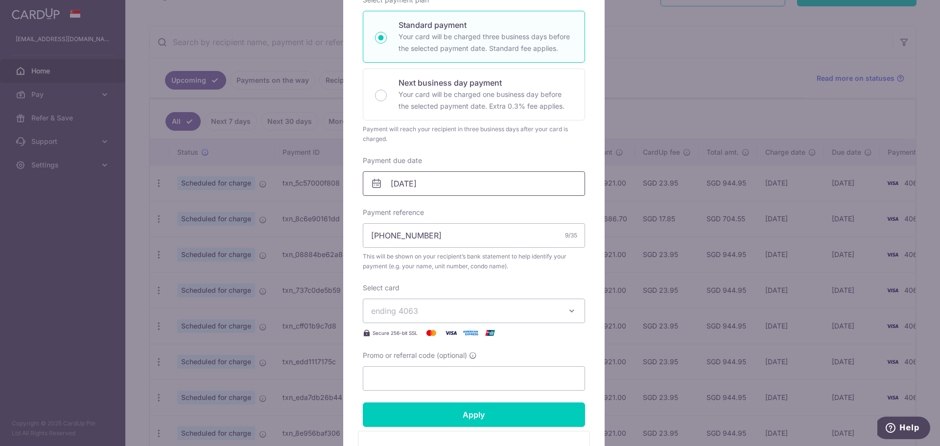
click at [479, 181] on input "[DATE]" at bounding box center [474, 183] width 222 height 24
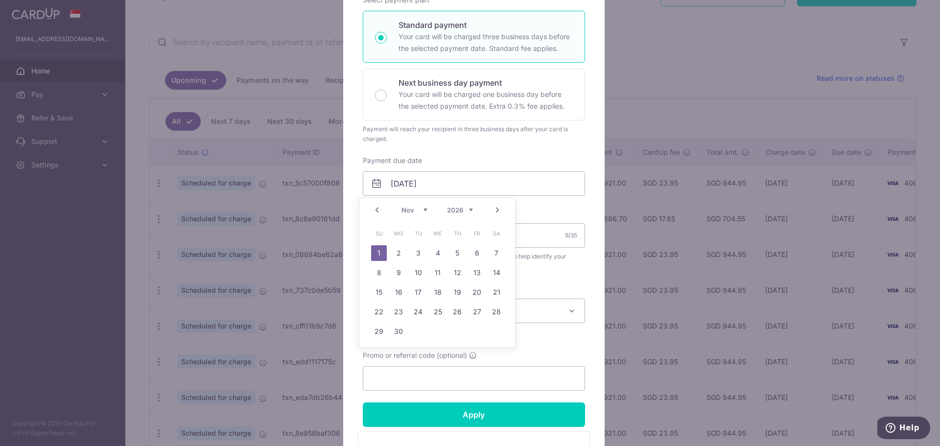
click at [380, 209] on link "Prev" at bounding box center [377, 210] width 12 height 12
click at [376, 329] on link "25" at bounding box center [379, 332] width 16 height 16
type input "[DATE]"
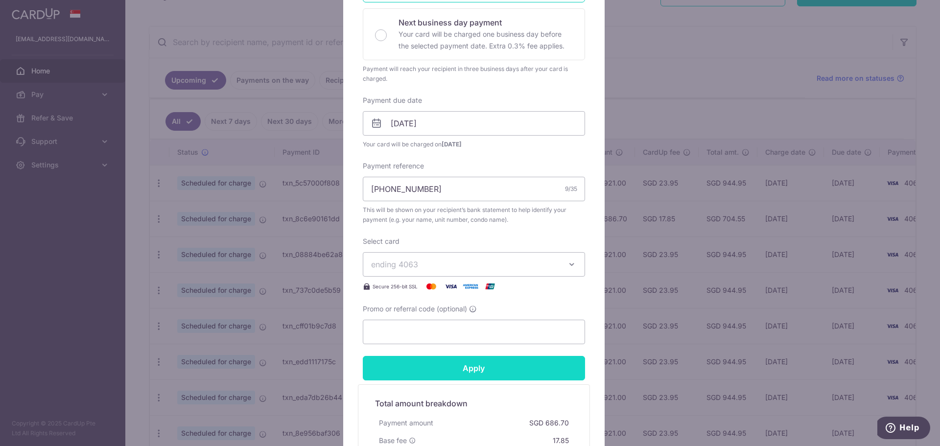
scroll to position [245, 0]
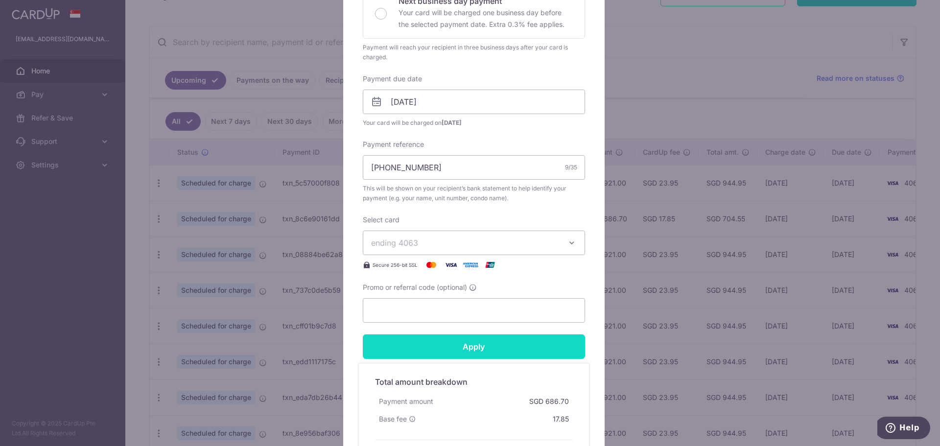
click at [506, 348] on input "Apply" at bounding box center [474, 346] width 222 height 24
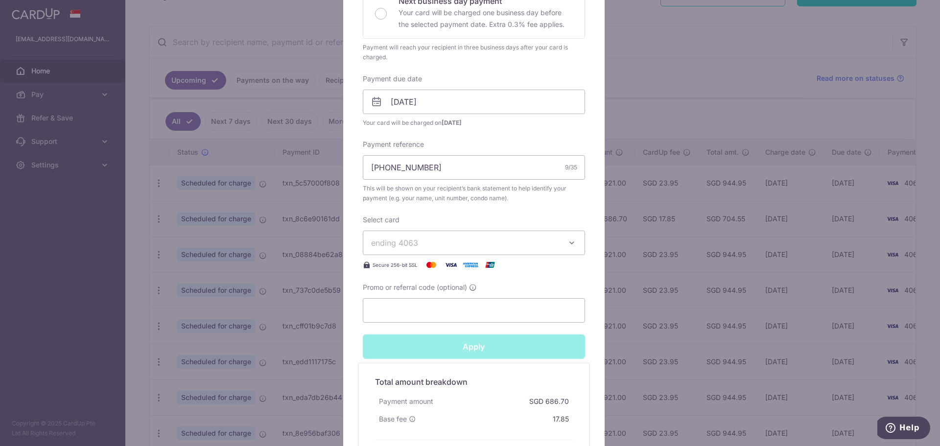
type input "Successfully Applied"
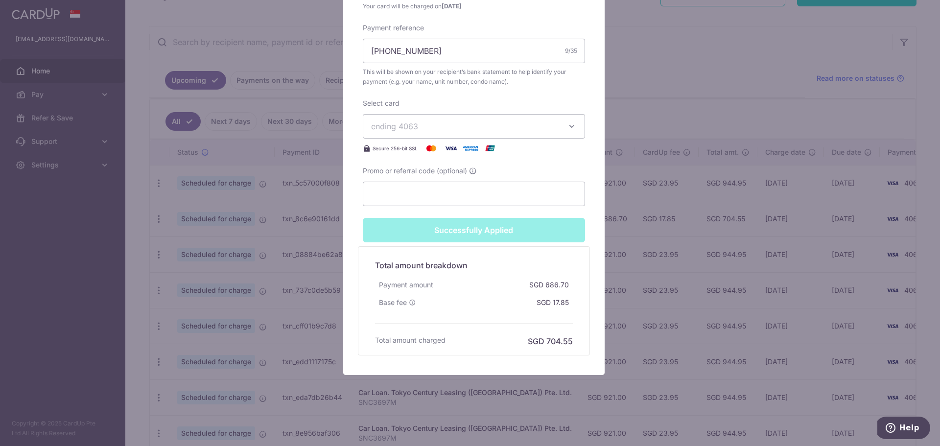
scroll to position [0, 0]
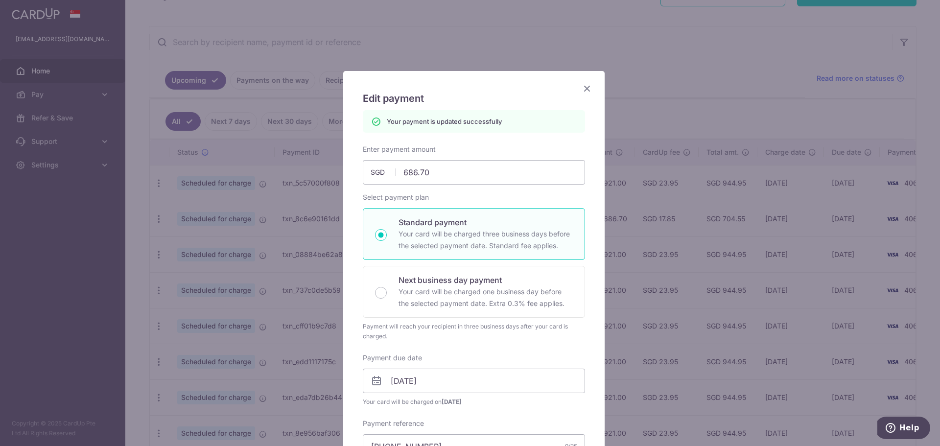
click at [581, 91] on icon "Close" at bounding box center [587, 88] width 12 height 12
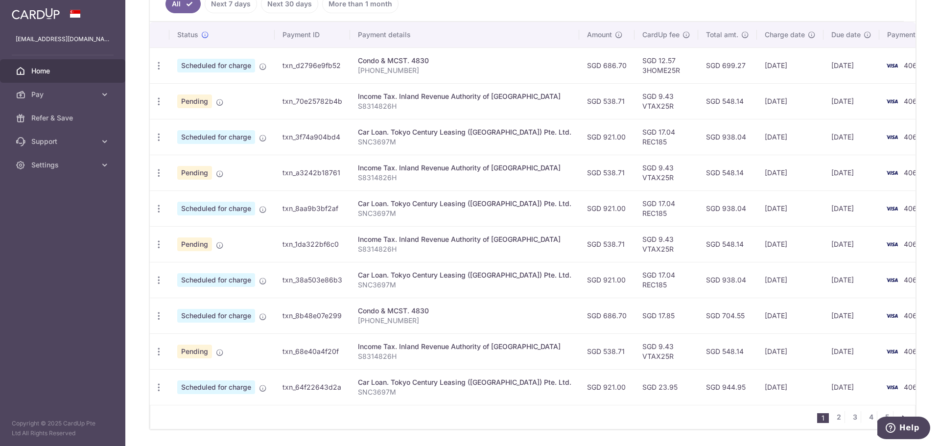
scroll to position [311, 0]
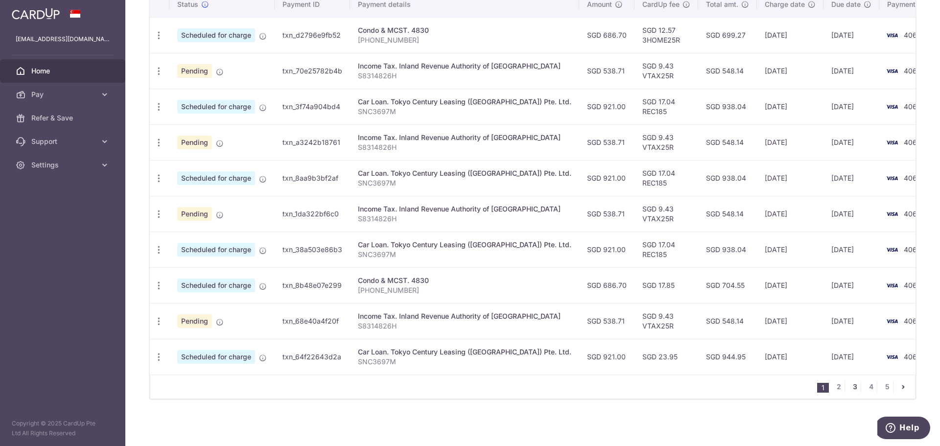
click at [853, 389] on link "3" at bounding box center [855, 387] width 12 height 12
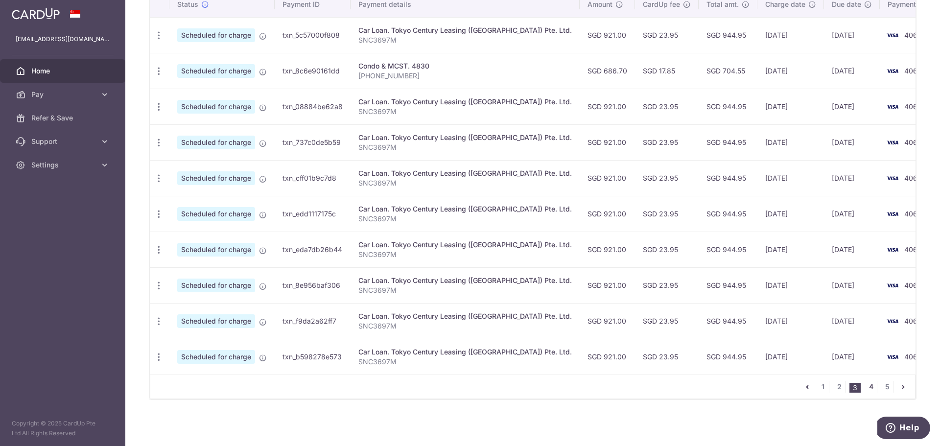
click at [867, 387] on link "4" at bounding box center [871, 387] width 12 height 12
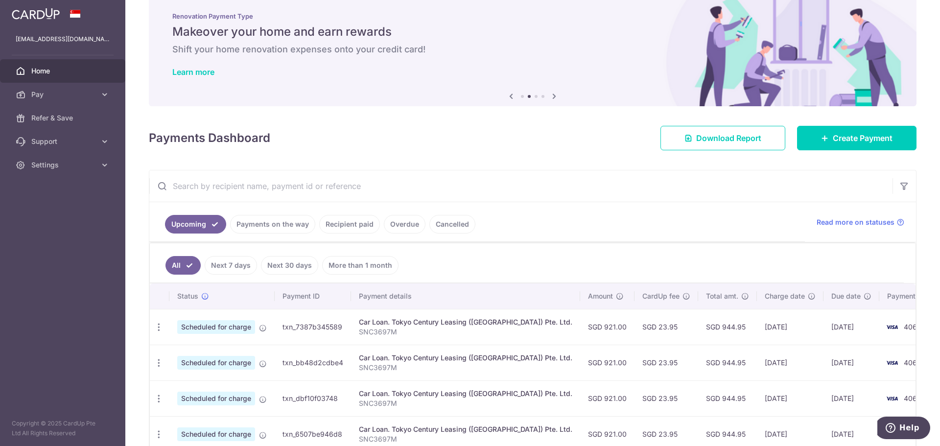
scroll to position [0, 0]
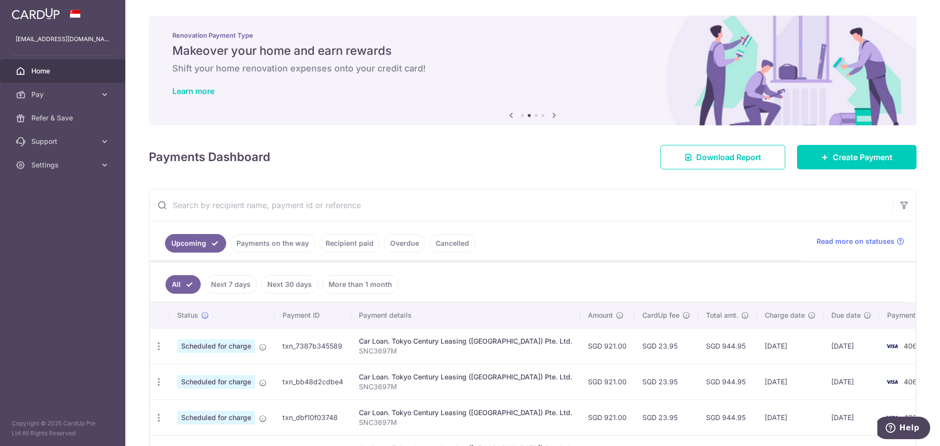
click at [53, 72] on span "Home" at bounding box center [63, 71] width 65 height 10
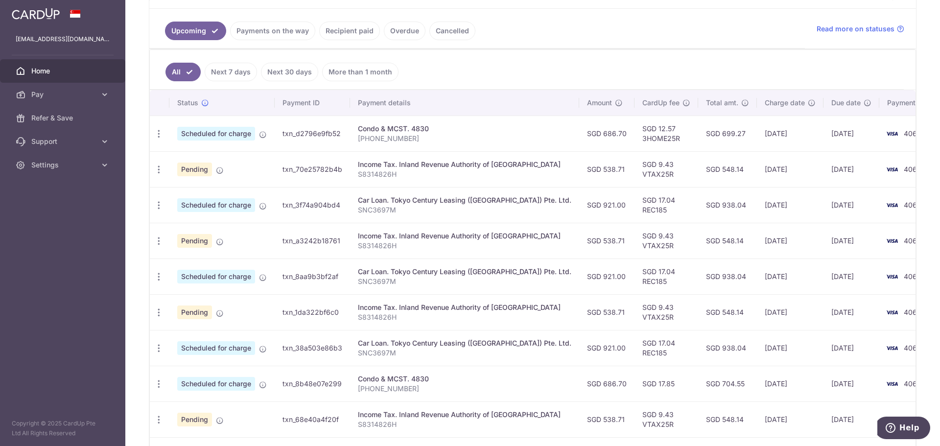
scroll to position [245, 0]
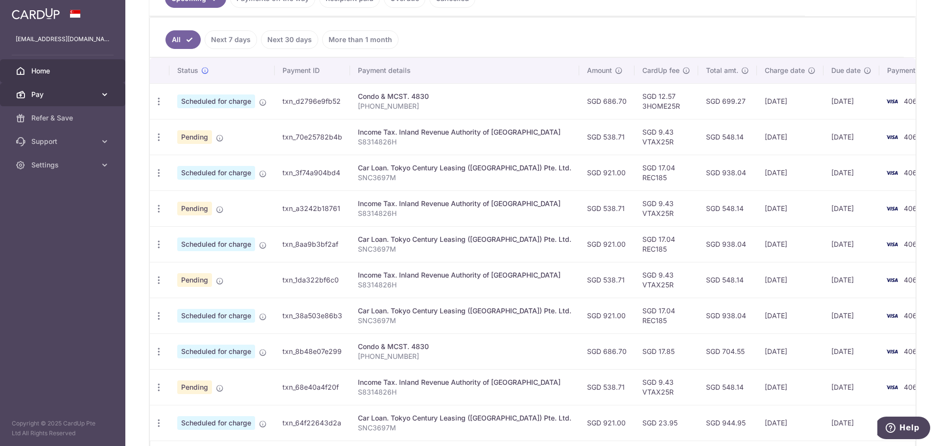
click at [74, 92] on span "Pay" at bounding box center [63, 95] width 65 height 10
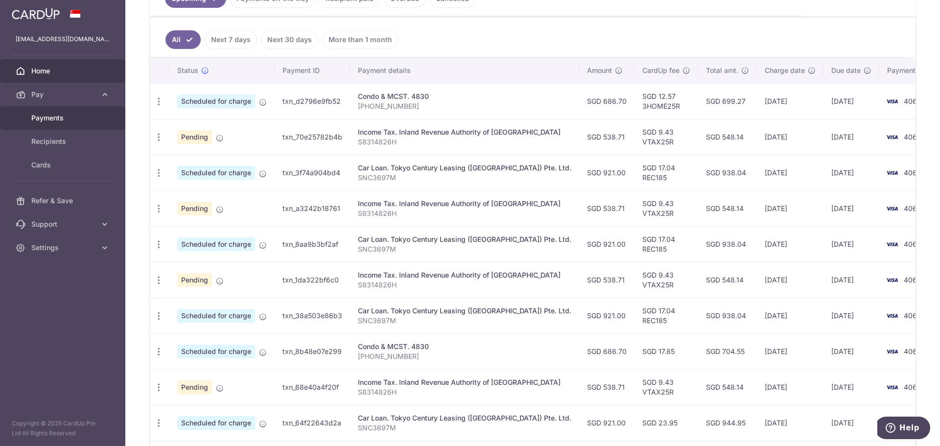
click at [66, 115] on span "Payments" at bounding box center [63, 118] width 65 height 10
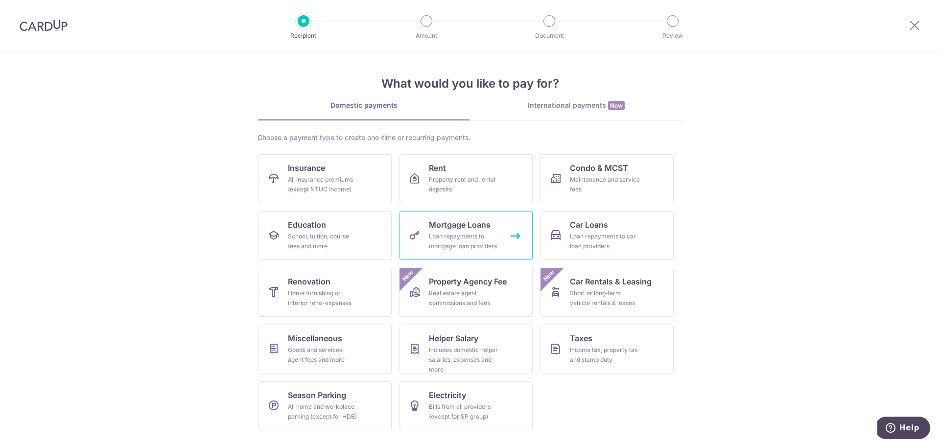
click at [477, 229] on span "Mortgage Loans" at bounding box center [460, 225] width 62 height 12
click at [601, 354] on div "Income tax, property tax and stamp duty" at bounding box center [605, 355] width 71 height 20
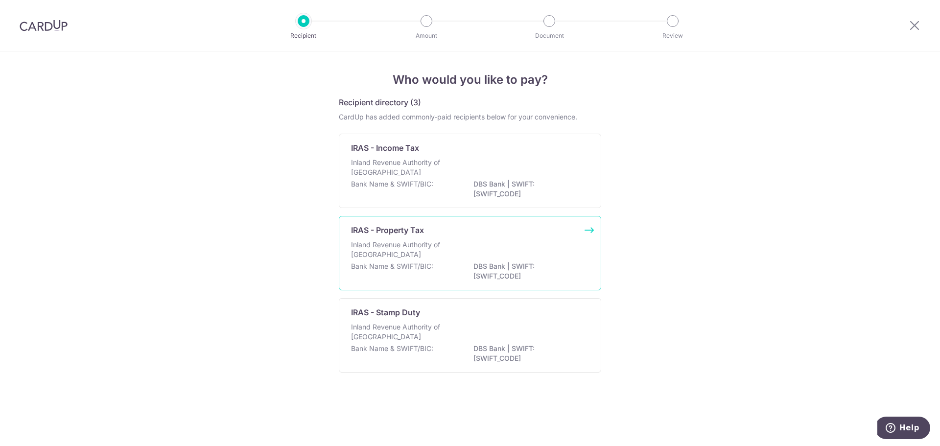
click at [465, 242] on div "Inland Revenue Authority of Singapore" at bounding box center [470, 251] width 238 height 22
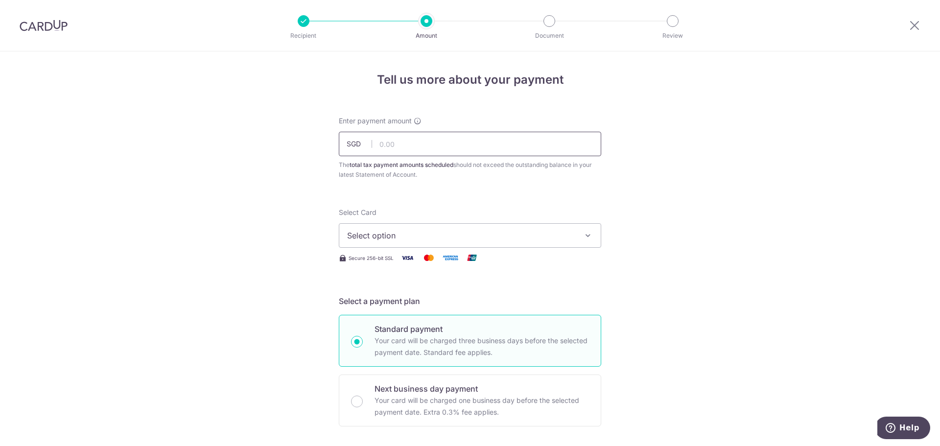
click at [436, 144] on input "text" at bounding box center [470, 144] width 262 height 24
type input "68.00"
click at [572, 229] on button "Select option" at bounding box center [470, 235] width 262 height 24
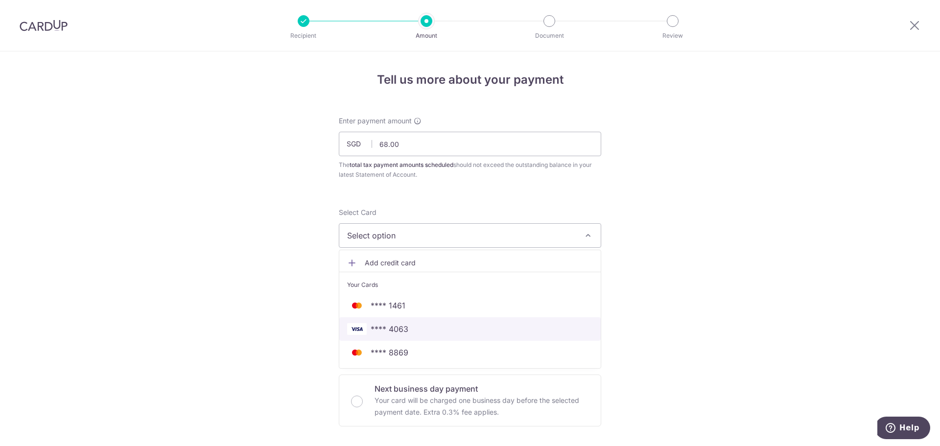
click at [413, 328] on span "**** 4063" at bounding box center [470, 329] width 246 height 12
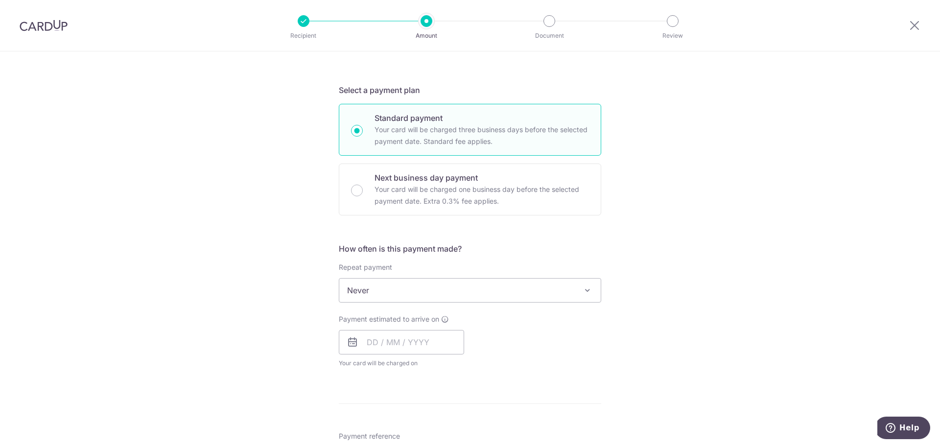
scroll to position [245, 0]
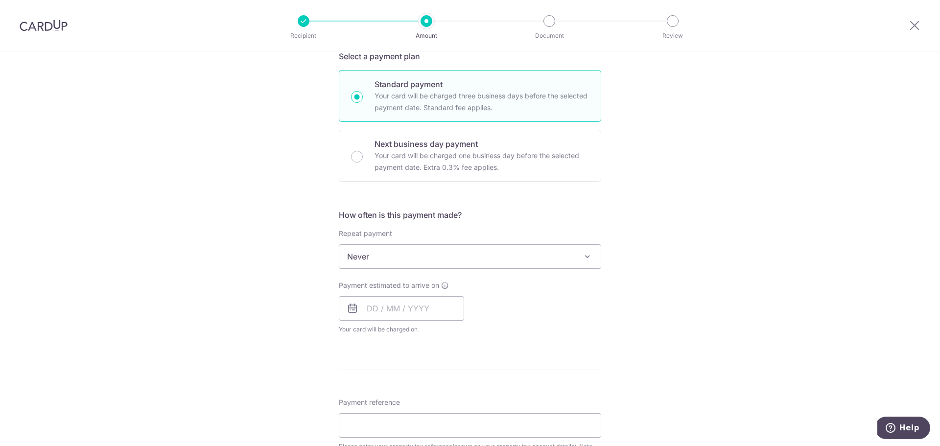
click at [589, 258] on span at bounding box center [588, 257] width 12 height 12
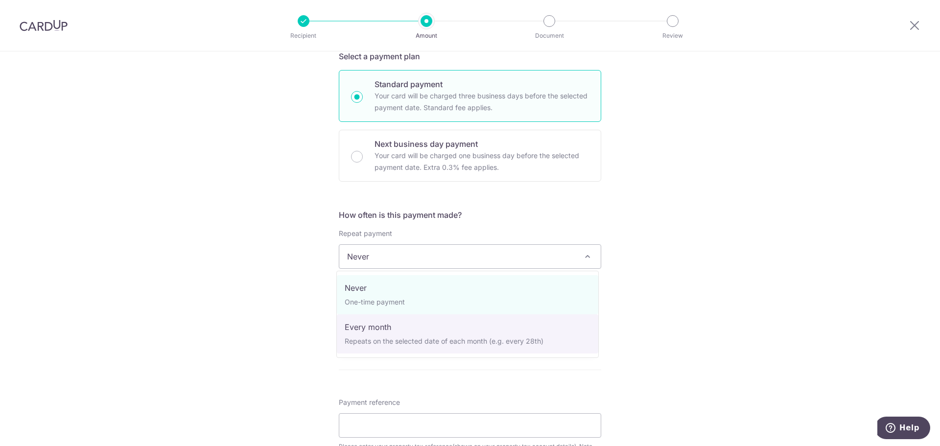
select select "3"
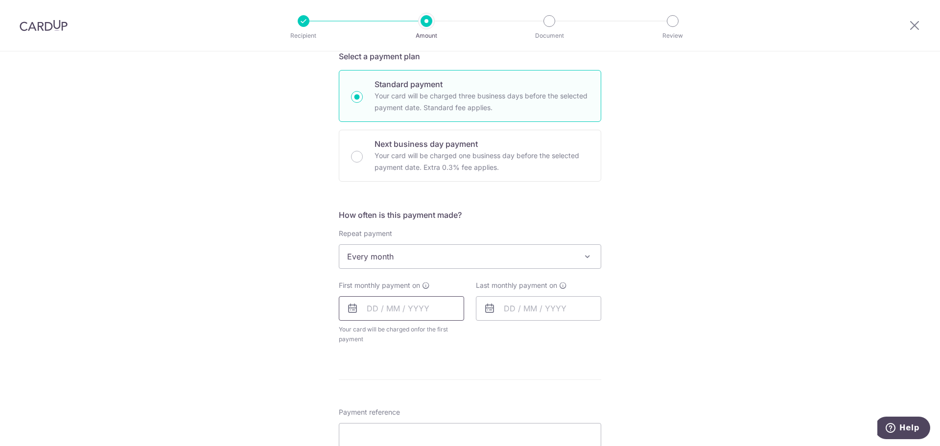
click at [411, 311] on input "text" at bounding box center [401, 308] width 125 height 24
click at [289, 355] on div "Tell us more about your payment Enter payment amount SGD 68.00 68.00 The total …" at bounding box center [470, 286] width 940 height 959
click at [419, 312] on input "text" at bounding box center [401, 308] width 125 height 24
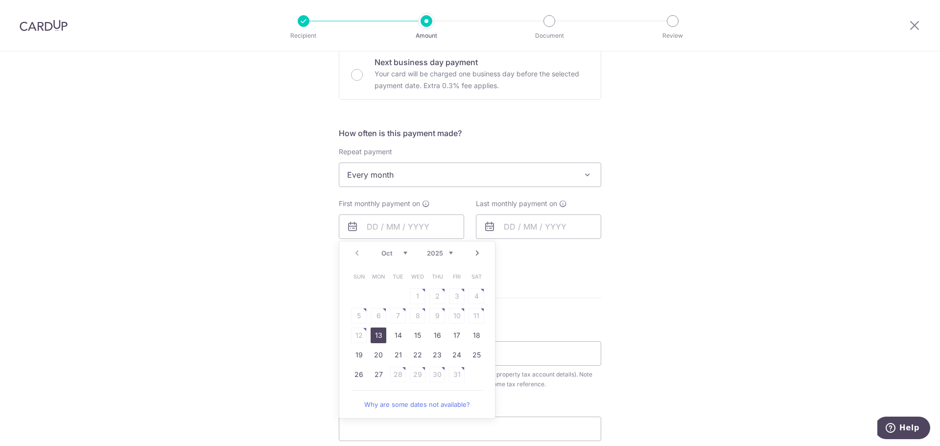
click at [475, 257] on link "Next" at bounding box center [478, 253] width 12 height 12
click at [474, 296] on table "Sun Mon Tue Wed Thu Fri Sat 1 2 3 4 5 6 7 8 9 10 11 12 13 14 15 16 17 18 19 20 …" at bounding box center [417, 335] width 137 height 137
click at [456, 318] on link "7" at bounding box center [457, 316] width 16 height 16
type input "07/11/2025"
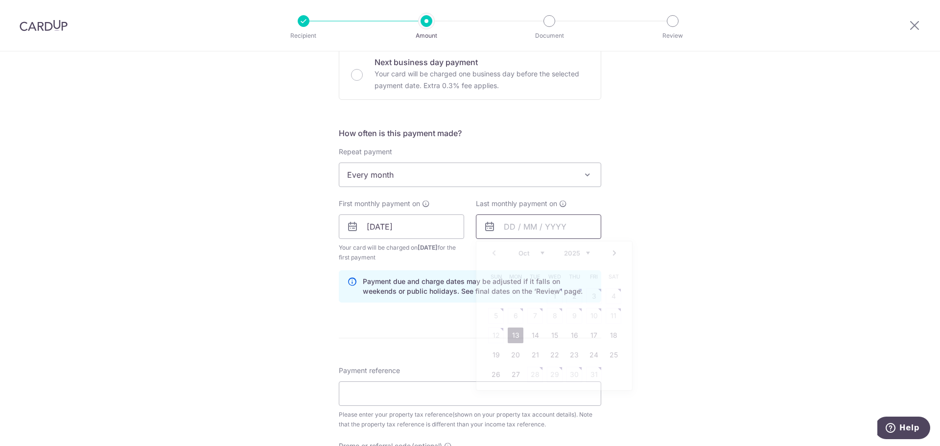
click at [540, 225] on input "text" at bounding box center [538, 227] width 125 height 24
click at [614, 253] on link "Next" at bounding box center [615, 253] width 12 height 12
click at [519, 317] on link "8" at bounding box center [516, 316] width 16 height 16
type input "[DATE]"
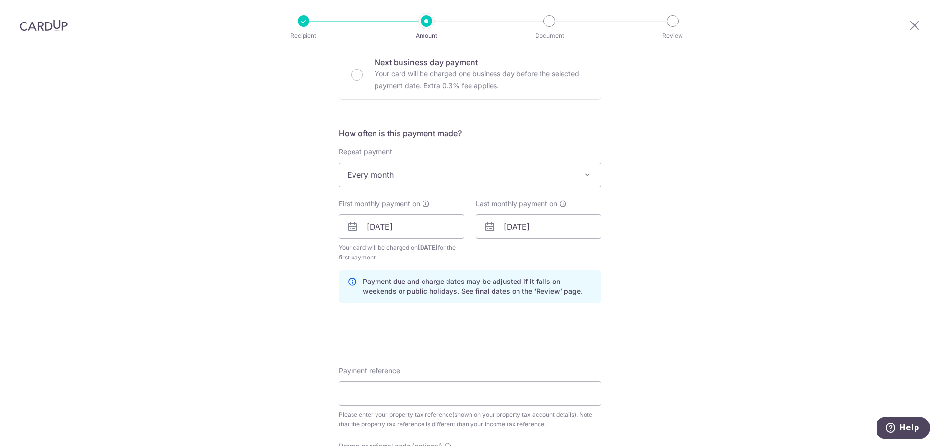
click at [664, 263] on div "Tell us more about your payment Enter payment amount SGD 68.00 68.00 The total …" at bounding box center [470, 225] width 940 height 1000
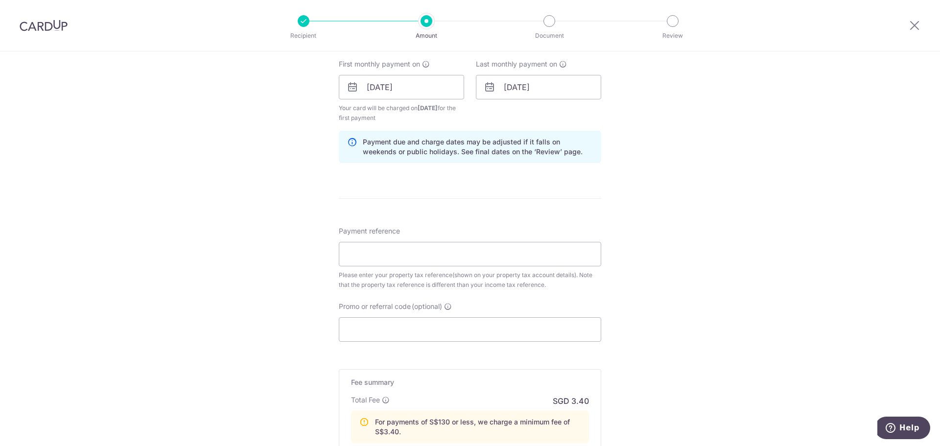
scroll to position [490, 0]
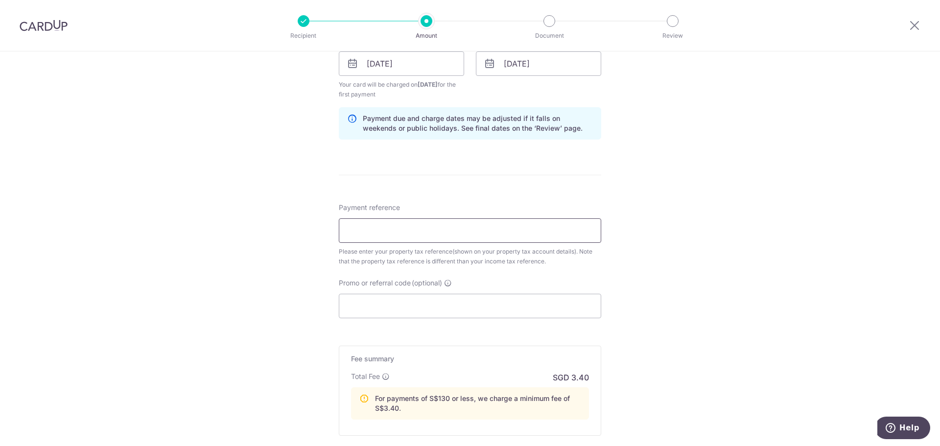
click at [391, 231] on input "Payment reference" at bounding box center [470, 230] width 262 height 24
paste input "Tax Ref"
drag, startPoint x: 377, startPoint y: 230, endPoint x: 288, endPoint y: 232, distance: 88.7
click at [288, 232] on div "Tell us more about your payment Enter payment amount SGD 68.00 68.00 The total …" at bounding box center [470, 62] width 940 height 1000
paste input "5423668A"
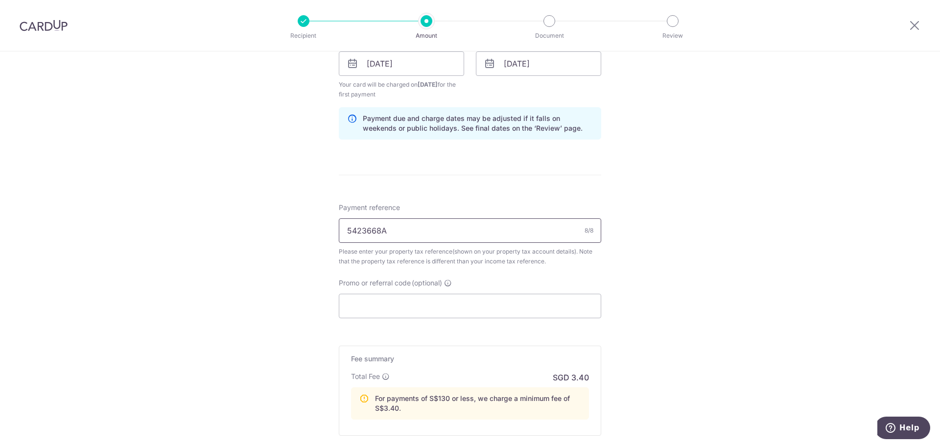
type input "5423668A"
click at [638, 245] on div "Tell us more about your payment Enter payment amount SGD 68.00 68.00 The total …" at bounding box center [470, 62] width 940 height 1000
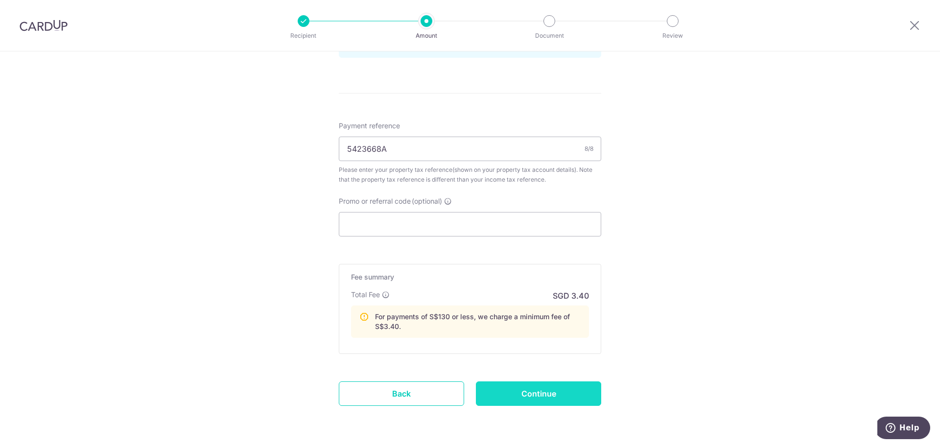
click at [526, 389] on input "Continue" at bounding box center [538, 394] width 125 height 24
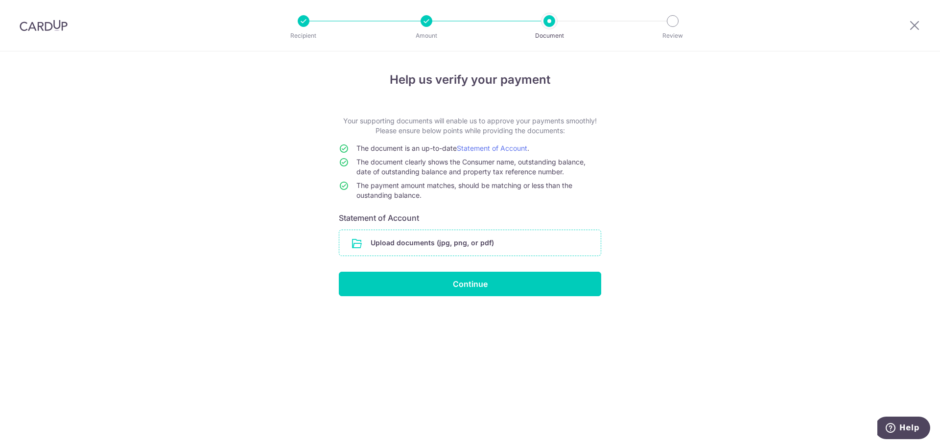
click at [499, 242] on input "file" at bounding box center [470, 242] width 262 height 25
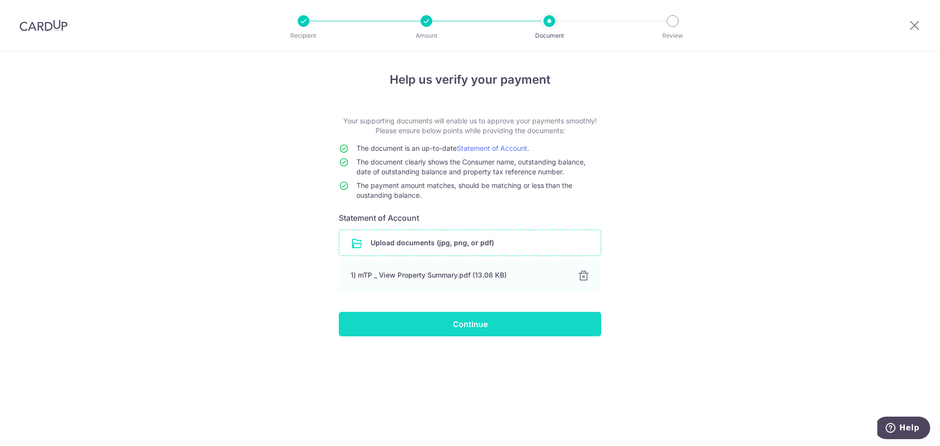
click at [465, 325] on input "Continue" at bounding box center [470, 324] width 262 height 24
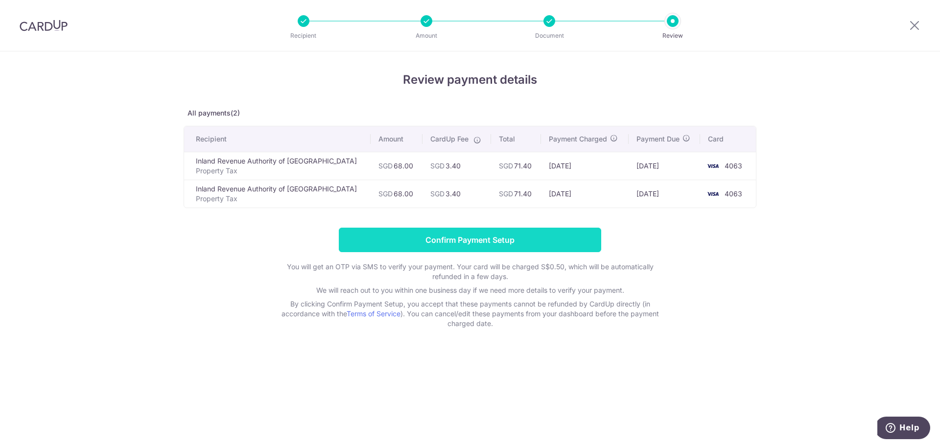
click at [495, 237] on input "Confirm Payment Setup" at bounding box center [470, 240] width 262 height 24
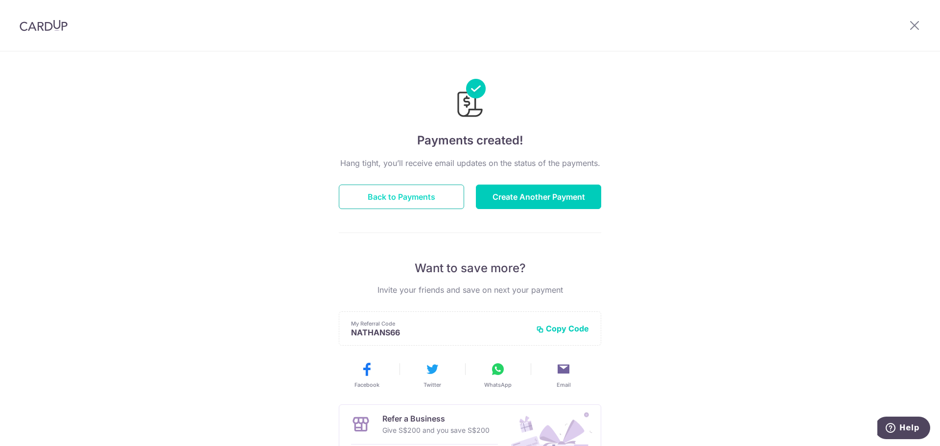
click at [421, 195] on button "Back to Payments" at bounding box center [401, 197] width 125 height 24
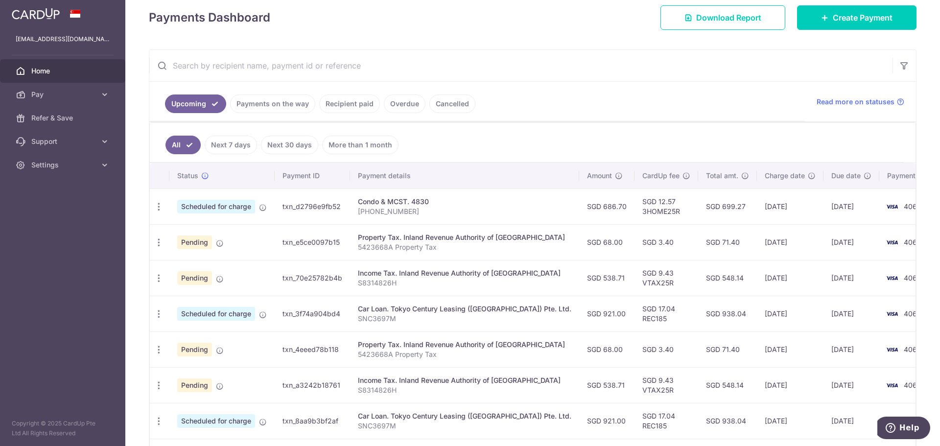
scroll to position [163, 0]
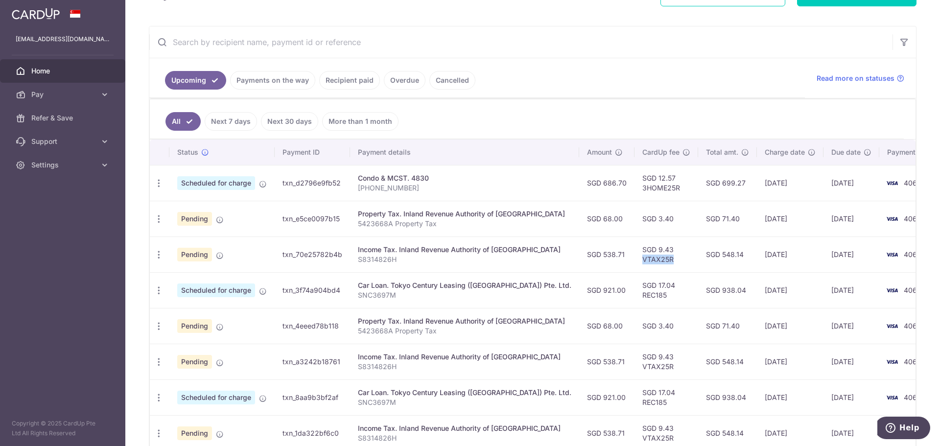
drag, startPoint x: 606, startPoint y: 259, endPoint x: 635, endPoint y: 260, distance: 29.4
click at [636, 260] on td "SGD 9.43 VTAX25R" at bounding box center [667, 255] width 64 height 36
copy td "VTAX25R"
click at [159, 218] on icon "button" at bounding box center [159, 219] width 10 height 10
click at [212, 245] on span "Update payment" at bounding box center [211, 246] width 67 height 12
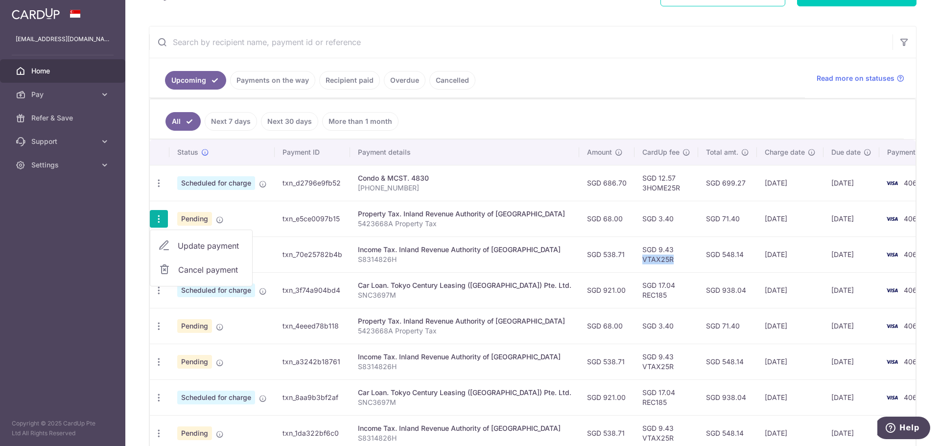
radio input "true"
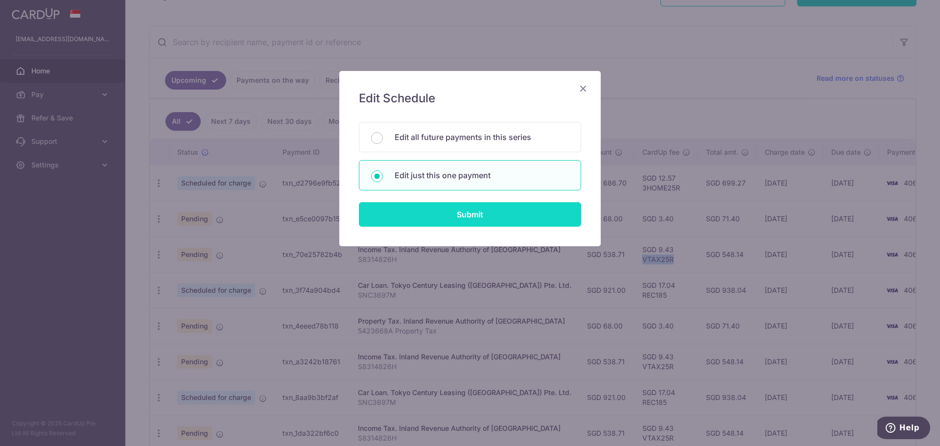
click at [452, 215] on input "Submit" at bounding box center [470, 214] width 222 height 24
radio input "true"
type input "68.00"
type input "[DATE]"
type input "5423668A"
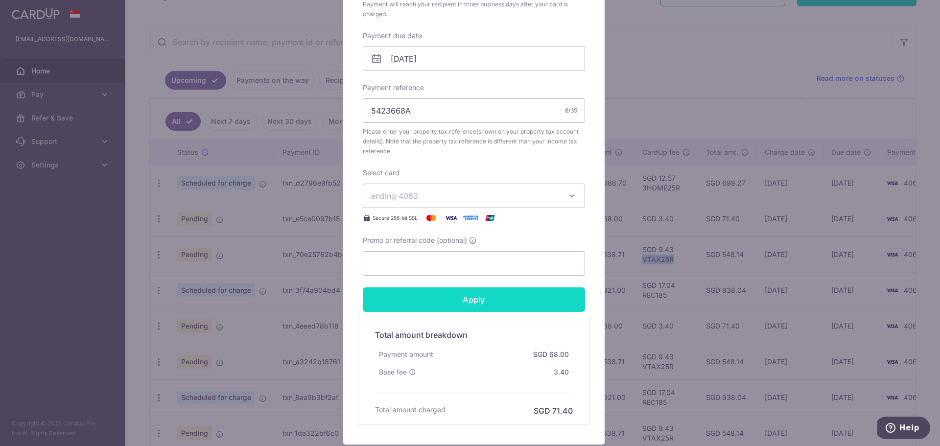
scroll to position [327, 0]
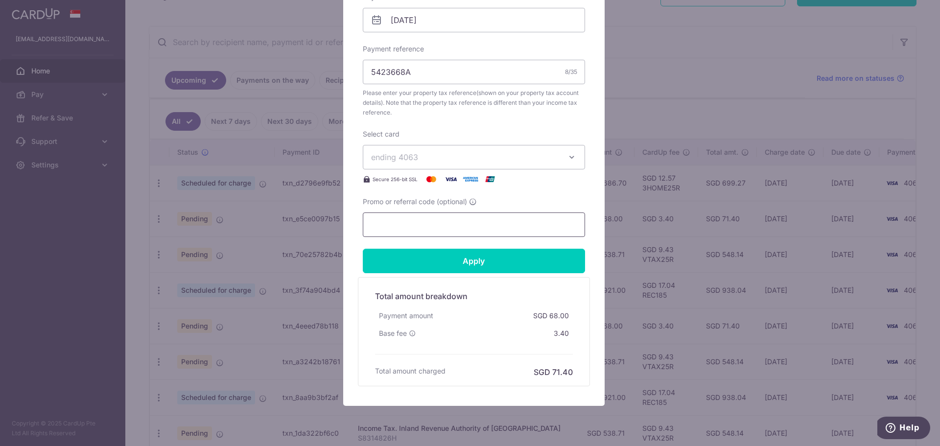
click at [424, 224] on input "Promo or referral code (optional)" at bounding box center [474, 225] width 222 height 24
paste input "VTAX25R"
type input "VTAX25R"
click at [429, 254] on input "Apply" at bounding box center [474, 261] width 222 height 24
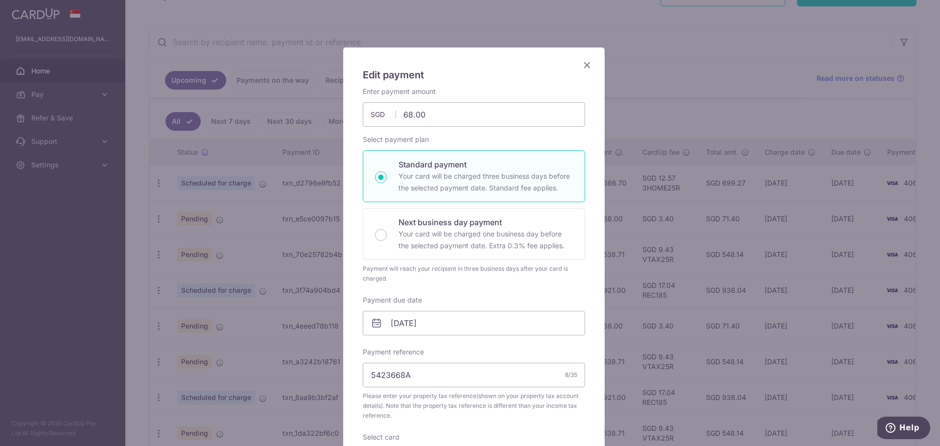
scroll to position [0, 0]
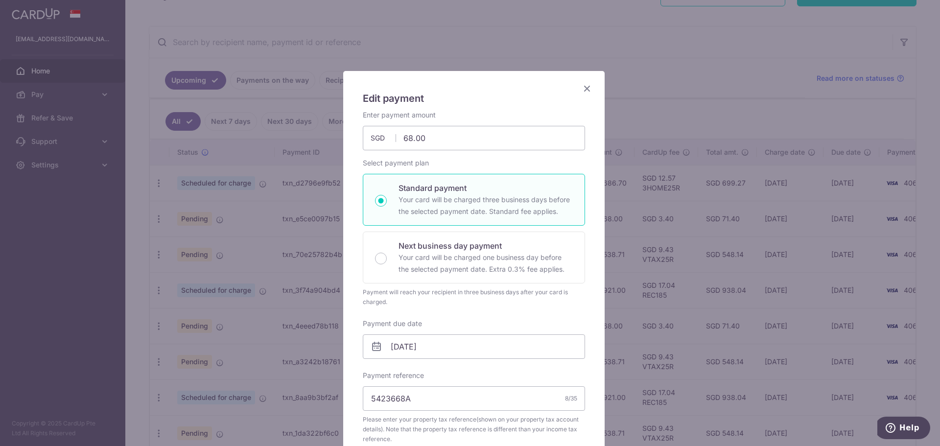
click at [586, 89] on icon "Close" at bounding box center [587, 88] width 12 height 12
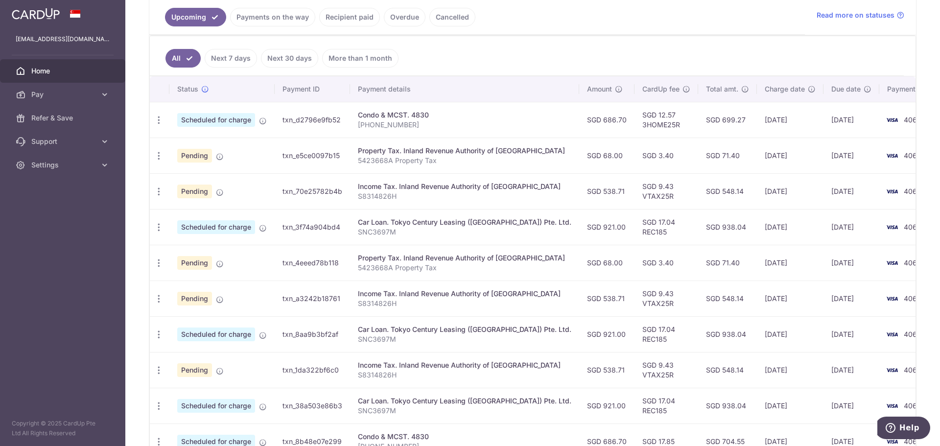
scroll to position [245, 0]
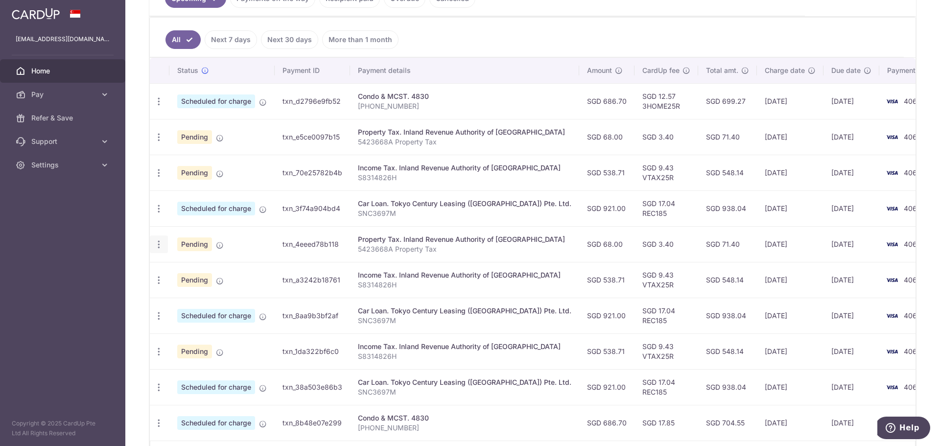
click at [161, 244] on icon "button" at bounding box center [159, 244] width 10 height 10
click at [210, 270] on span "Update payment" at bounding box center [211, 271] width 67 height 12
radio input "true"
type input "68.00"
type input "[DATE]"
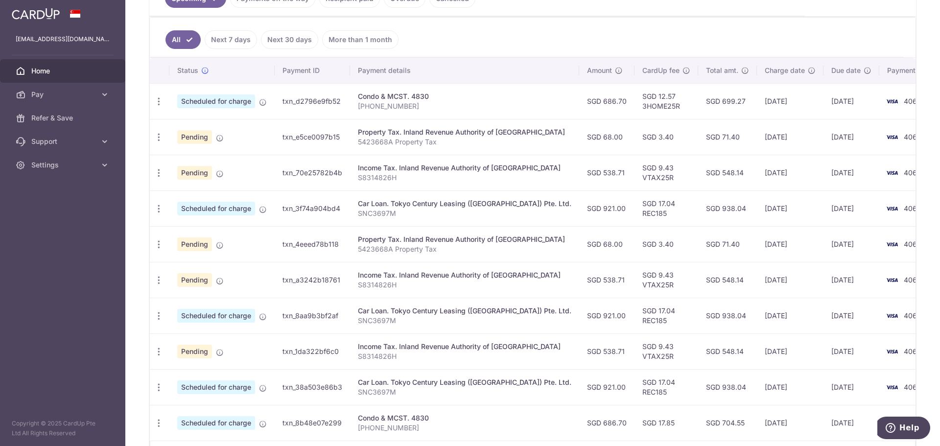
type input "5423668A"
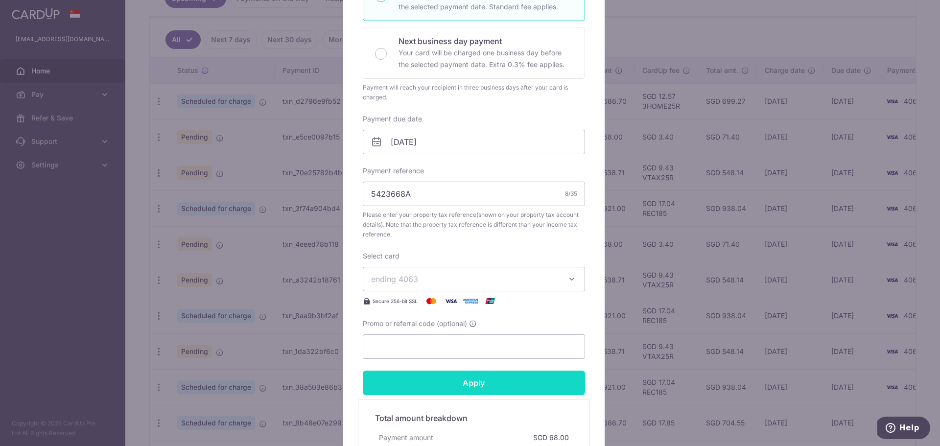
scroll to position [327, 0]
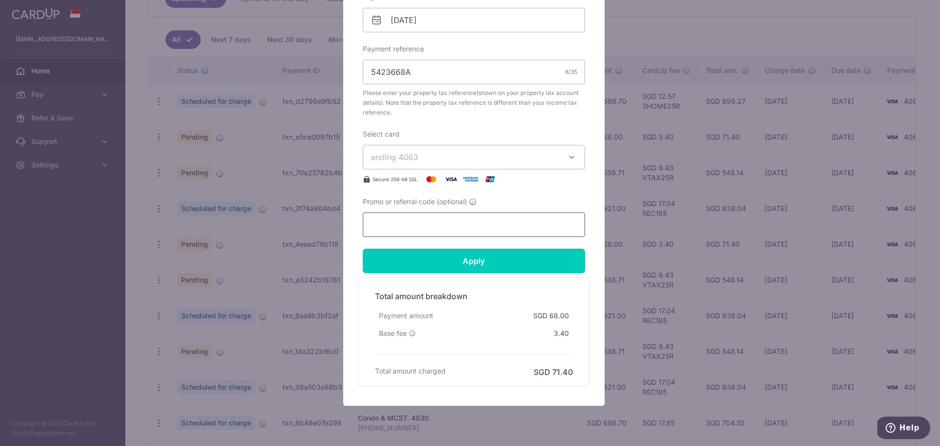
click at [460, 228] on input "Promo or referral code (optional)" at bounding box center [474, 225] width 222 height 24
paste input "VTAX25R"
type input "VTAX25R"
click at [463, 263] on input "Apply" at bounding box center [474, 261] width 222 height 24
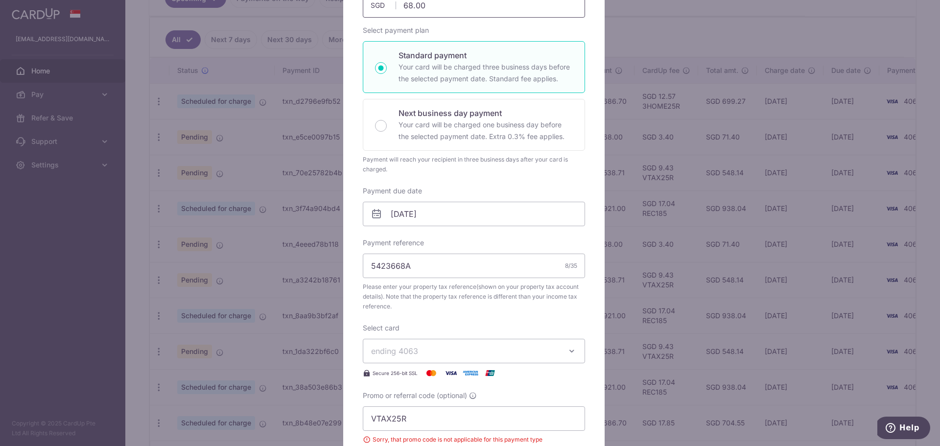
scroll to position [0, 0]
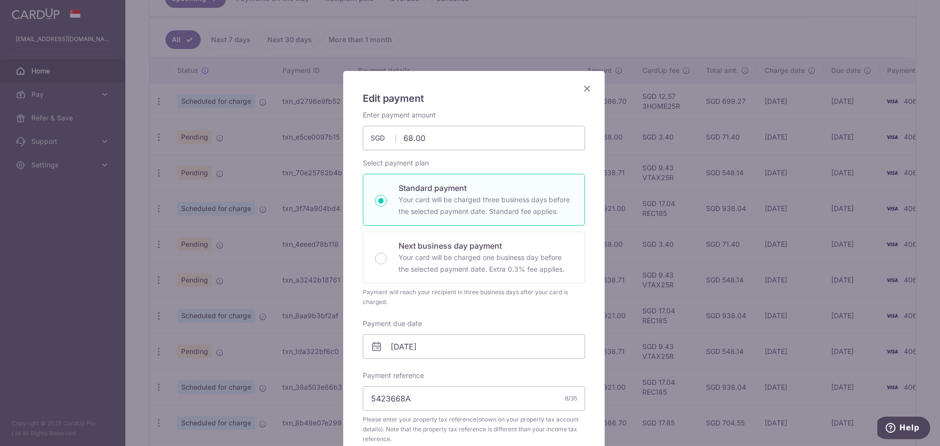
click at [584, 91] on icon "Close" at bounding box center [587, 88] width 12 height 12
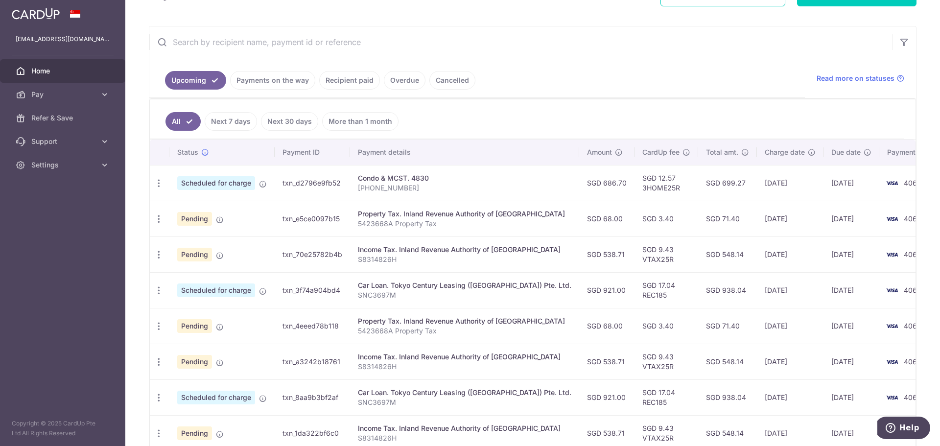
scroll to position [245, 0]
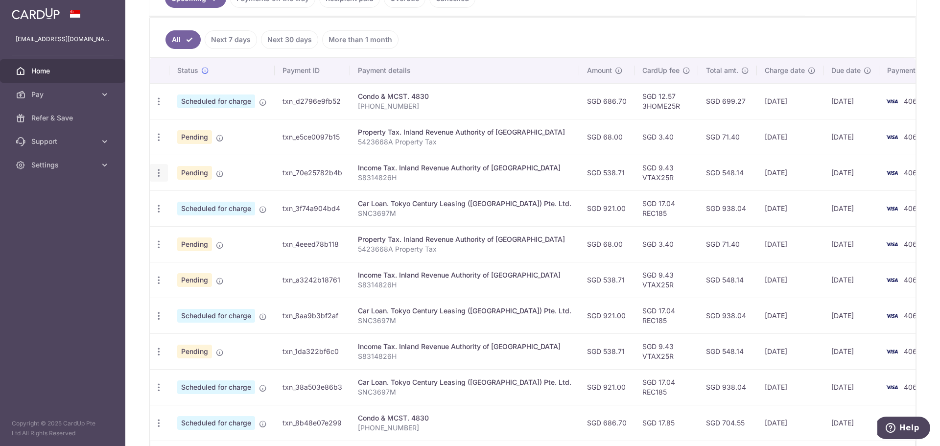
click at [161, 173] on icon "button" at bounding box center [159, 173] width 10 height 10
click at [209, 196] on span "Update payment" at bounding box center [211, 200] width 67 height 12
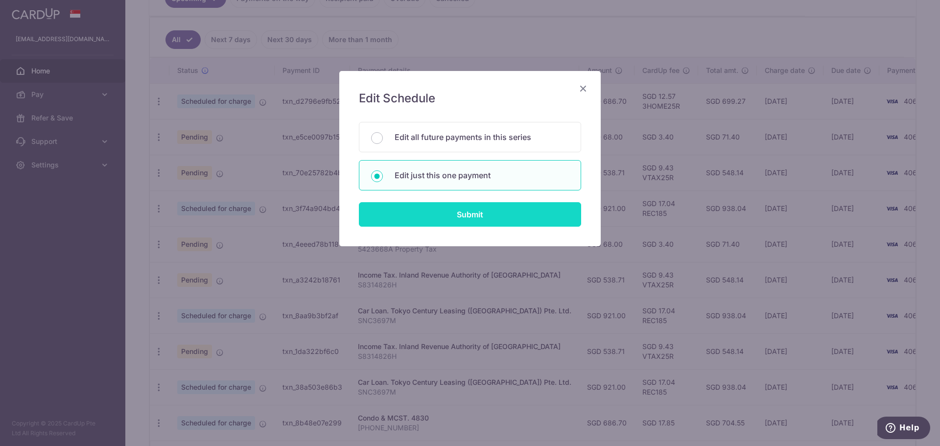
click at [447, 215] on input "Submit" at bounding box center [470, 214] width 222 height 24
radio input "true"
type input "538.71"
type input "[DATE]"
type input "S8314826H"
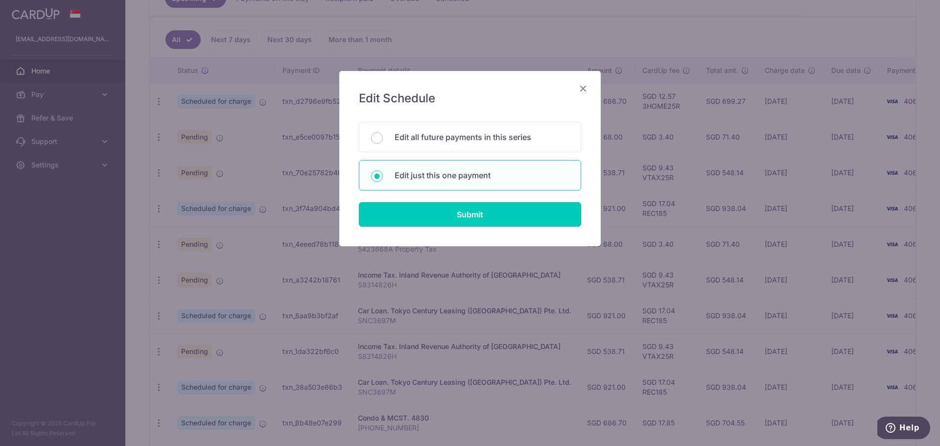
type input "VTAX25R"
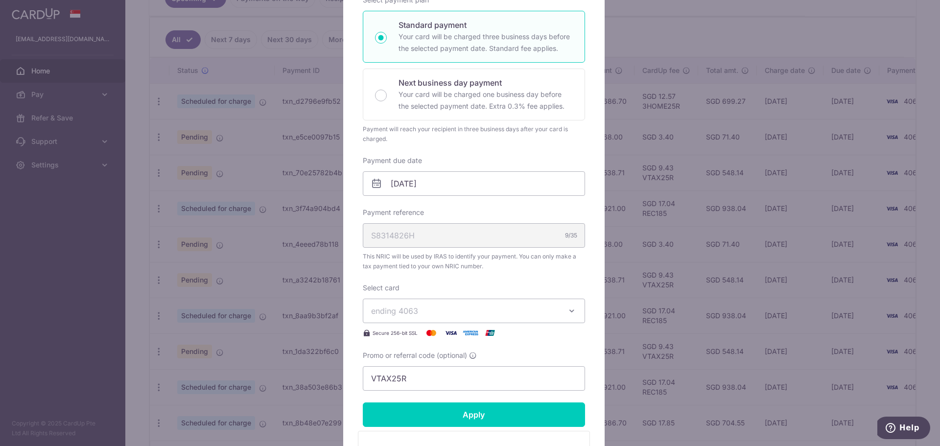
scroll to position [0, 0]
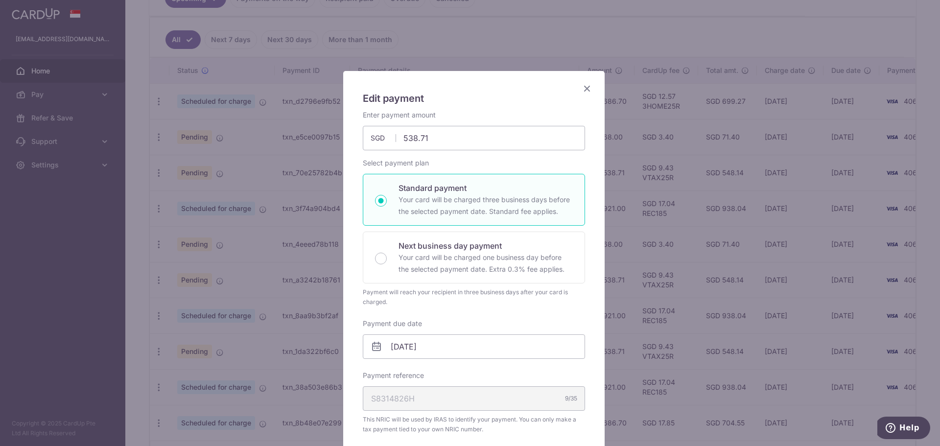
click at [583, 90] on icon "Close" at bounding box center [587, 88] width 12 height 12
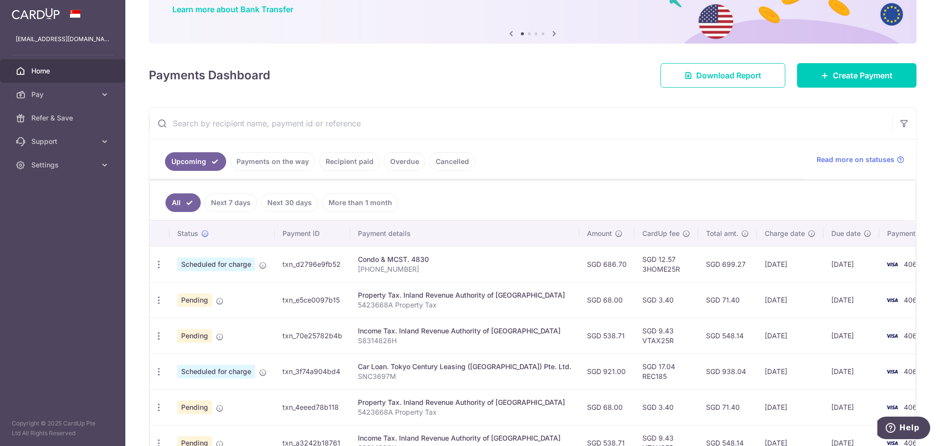
scroll to position [163, 0]
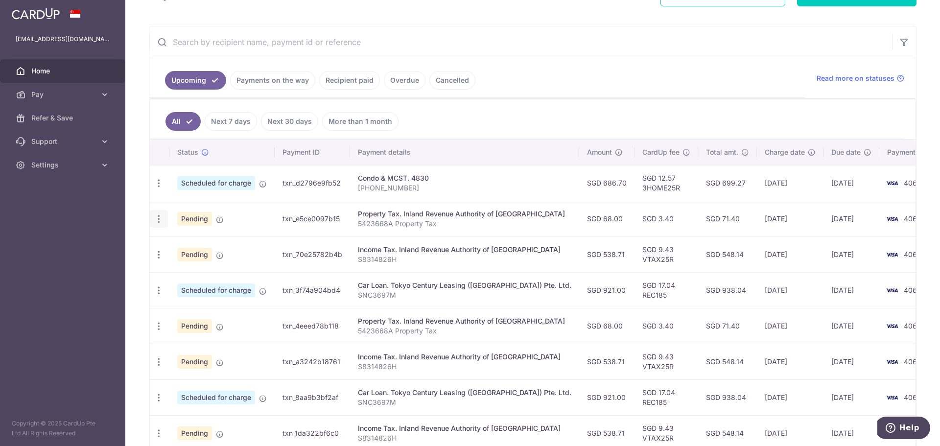
click at [159, 219] on icon "button" at bounding box center [159, 219] width 10 height 10
click at [212, 243] on span "Update payment" at bounding box center [211, 246] width 67 height 12
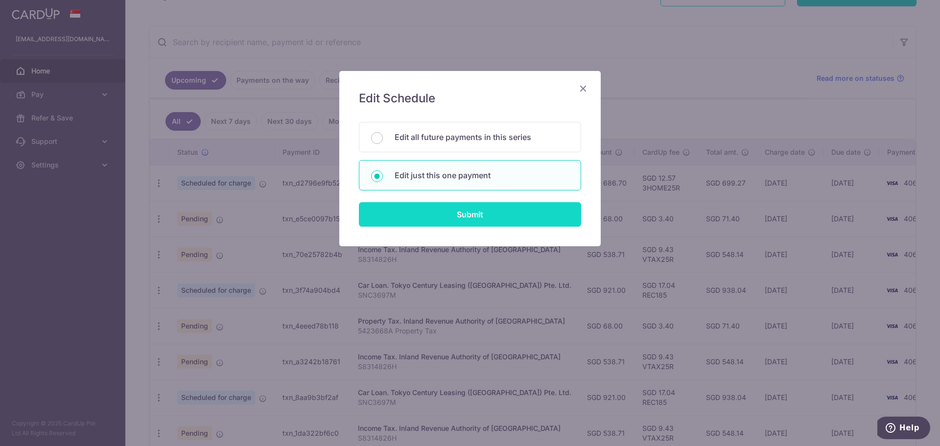
click at [469, 212] on input "Submit" at bounding box center [470, 214] width 222 height 24
type input "68.00"
radio input "true"
type input "5423668A"
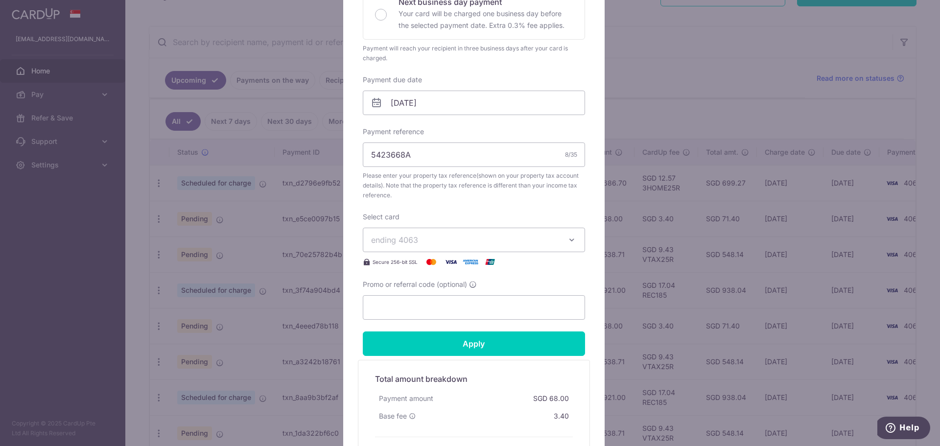
scroll to position [245, 0]
click at [572, 239] on icon "button" at bounding box center [572, 239] width 10 height 10
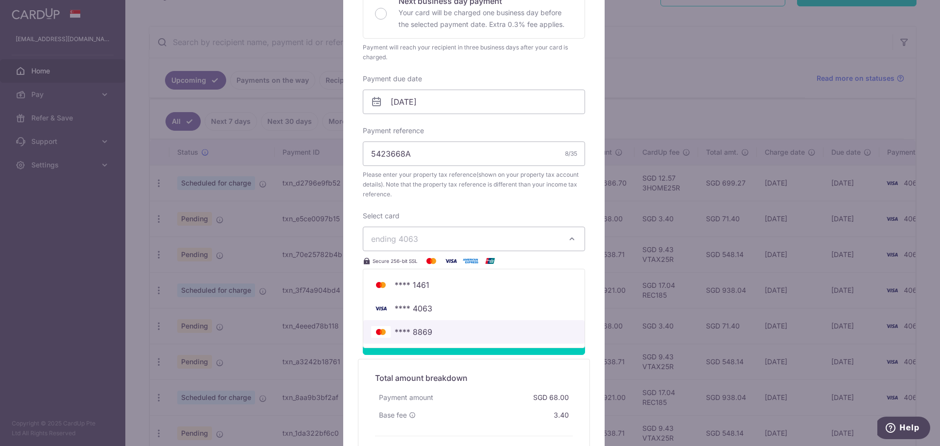
click at [424, 331] on span "**** 8869" at bounding box center [414, 332] width 38 height 12
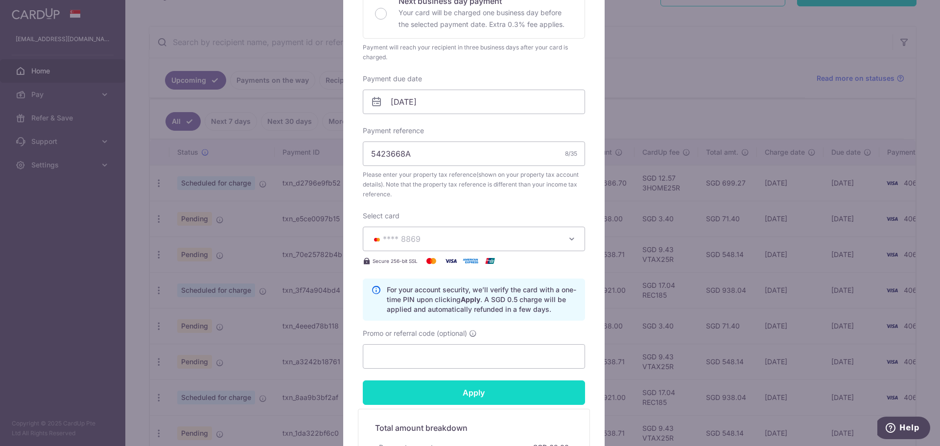
click at [479, 390] on input "Apply" at bounding box center [474, 393] width 222 height 24
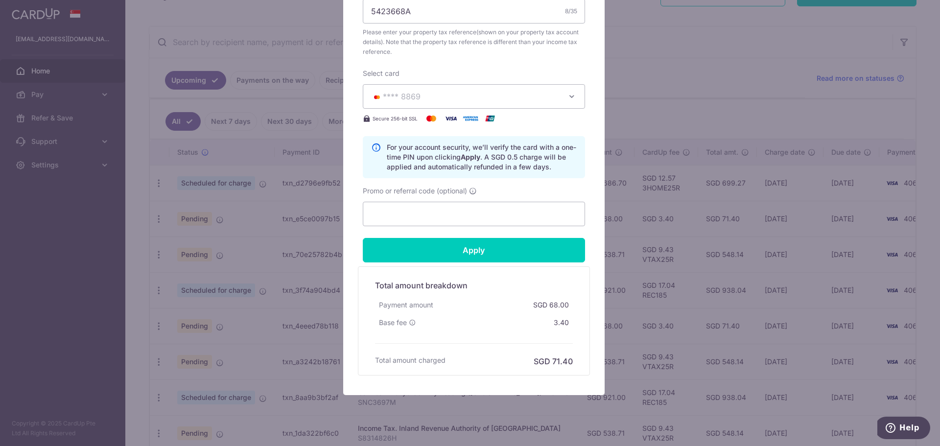
scroll to position [407, 0]
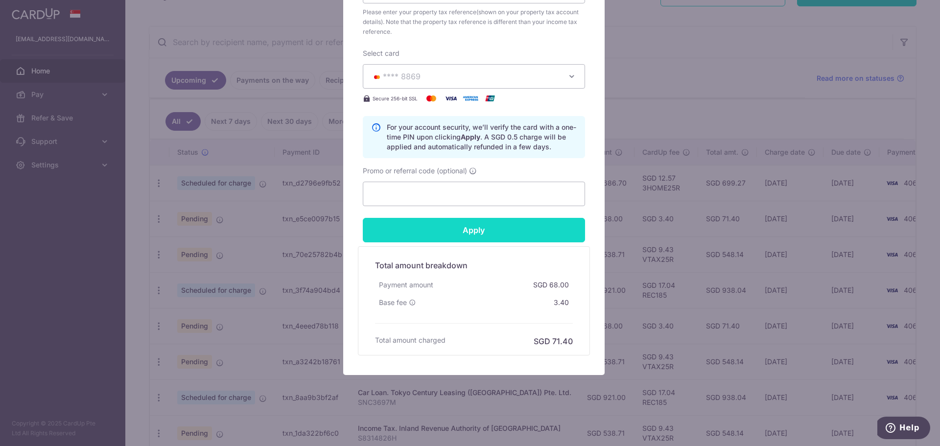
click at [503, 233] on input "Apply" at bounding box center [474, 230] width 222 height 24
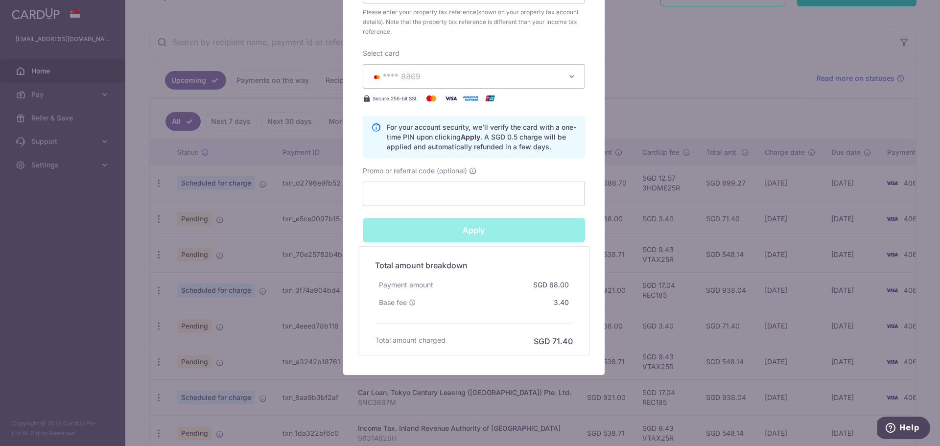
type input "Successfully Applied"
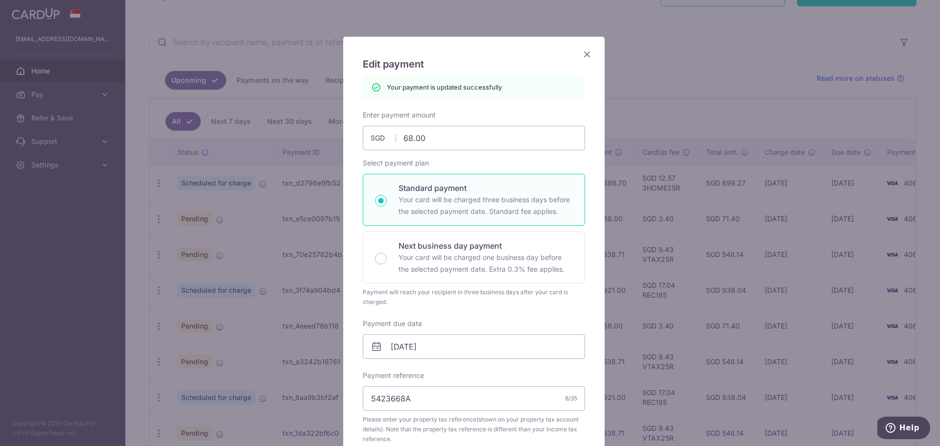
scroll to position [34, 0]
click at [585, 57] on icon "Close" at bounding box center [587, 54] width 12 height 12
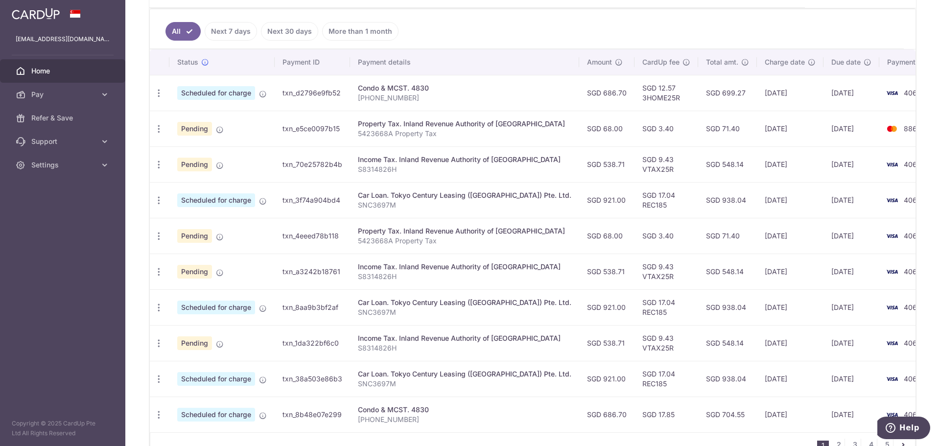
scroll to position [229, 0]
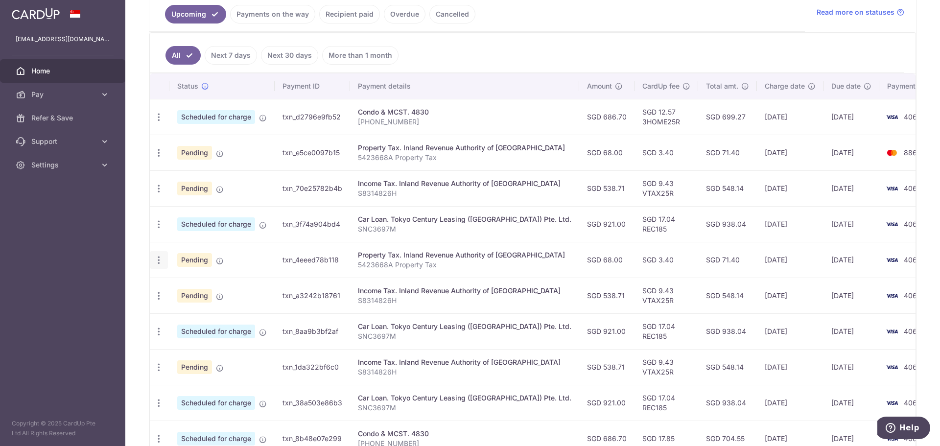
click at [159, 257] on icon "button" at bounding box center [159, 260] width 10 height 10
click at [209, 288] on span "Update payment" at bounding box center [211, 287] width 67 height 12
radio input "true"
type input "68.00"
type input "[DATE]"
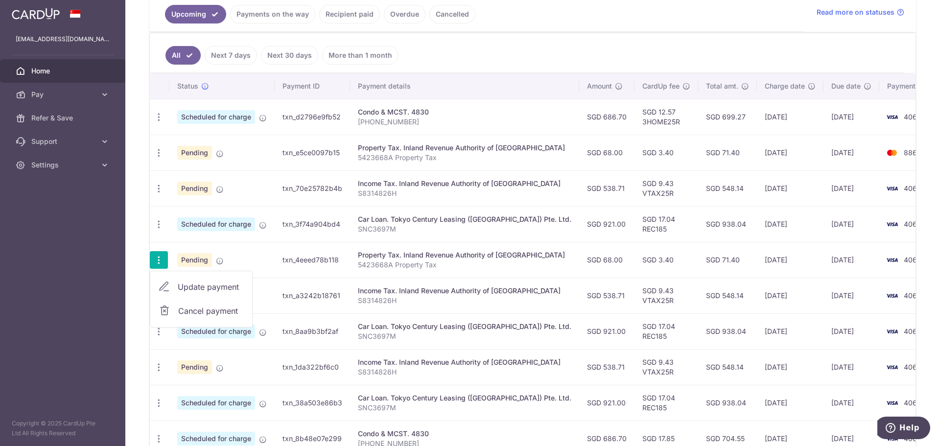
type input "5423668A"
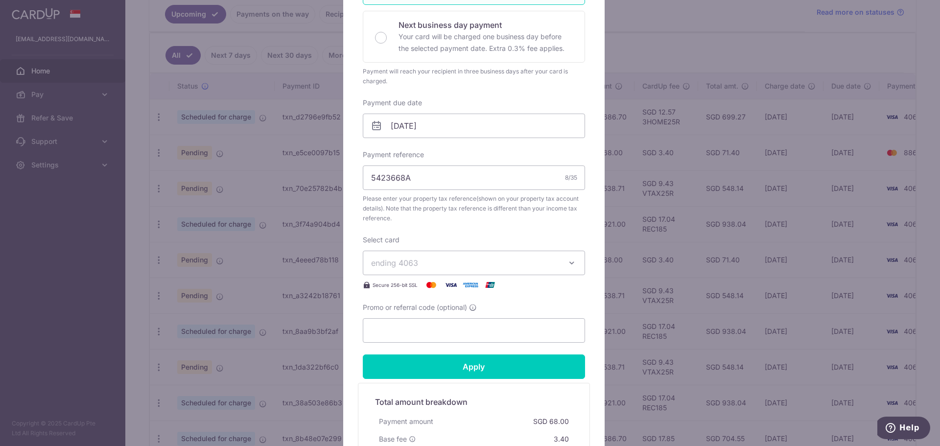
scroll to position [245, 0]
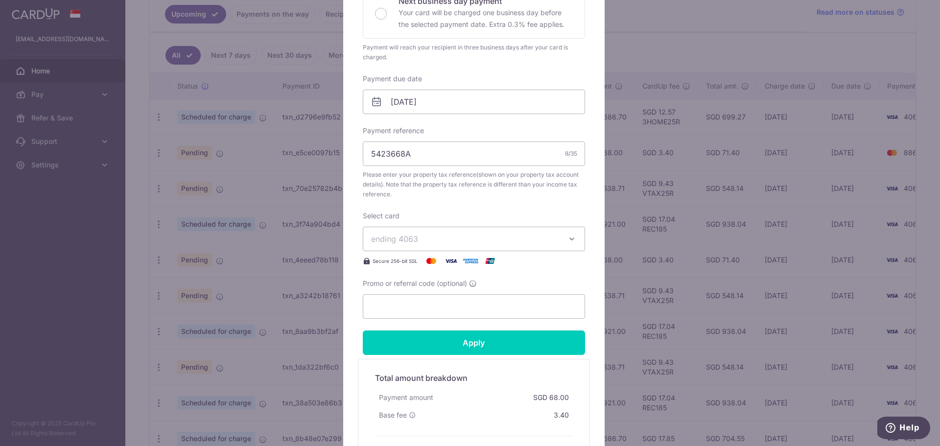
click at [559, 239] on button "ending 4063" at bounding box center [474, 239] width 222 height 24
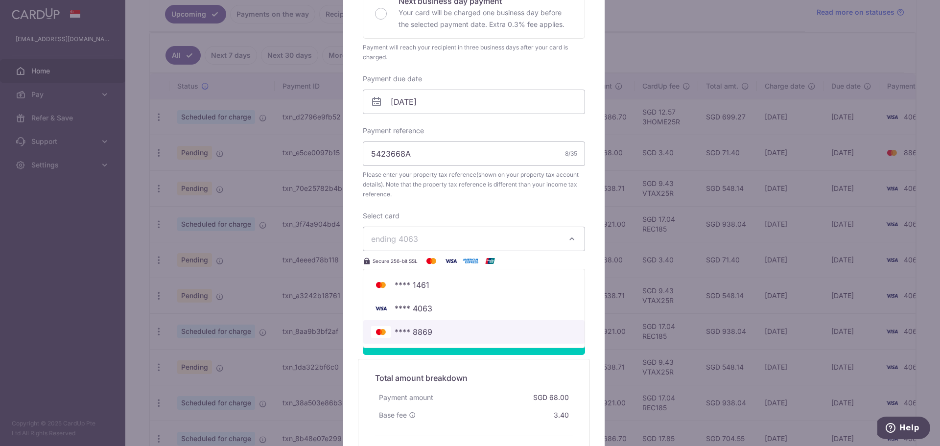
click at [436, 333] on span "**** 8869" at bounding box center [474, 332] width 206 height 12
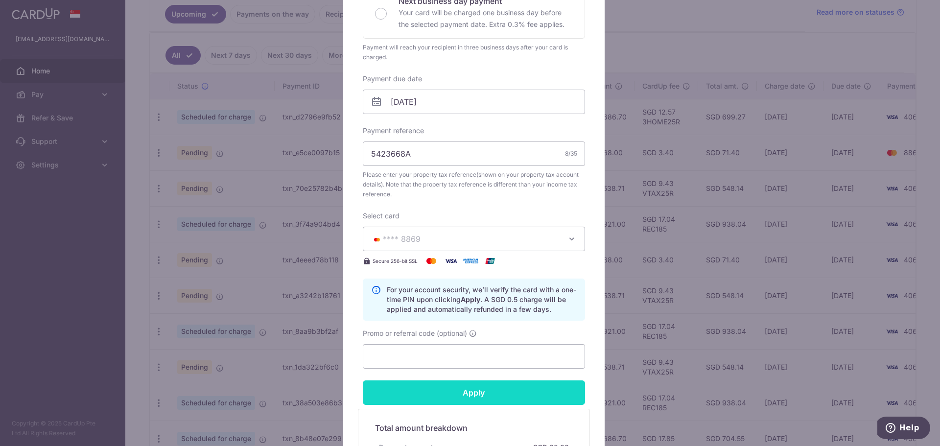
click at [486, 390] on input "Apply" at bounding box center [474, 393] width 222 height 24
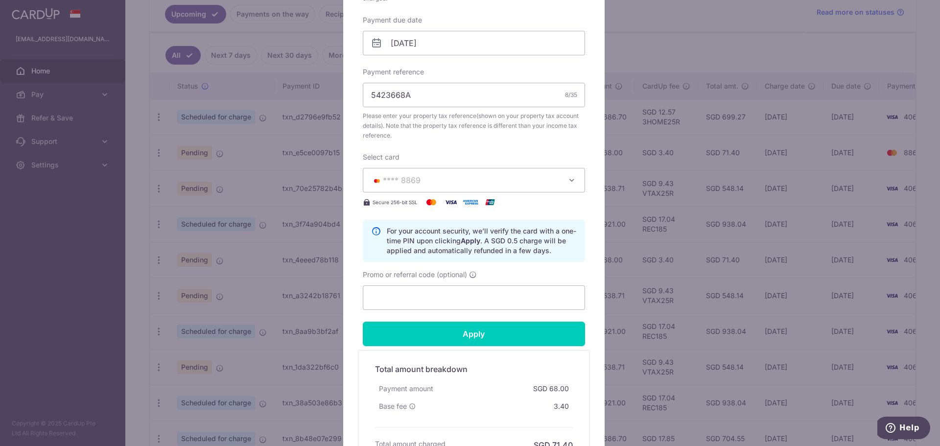
scroll to position [327, 0]
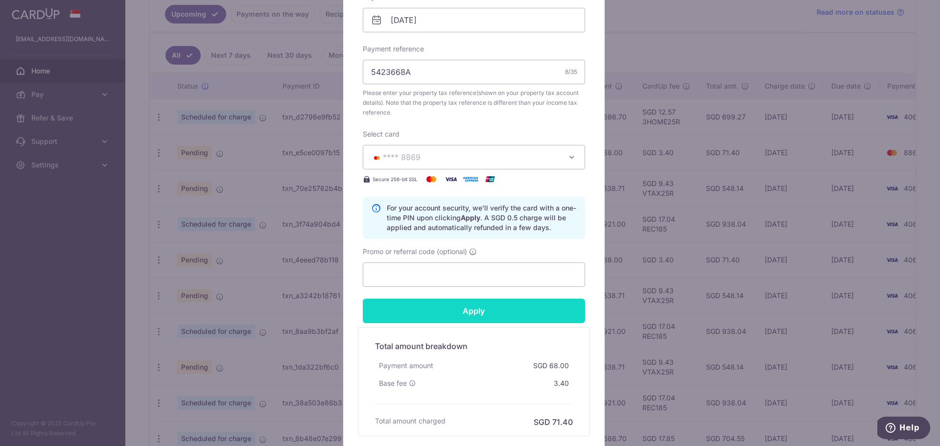
click at [497, 312] on input "Apply" at bounding box center [474, 311] width 222 height 24
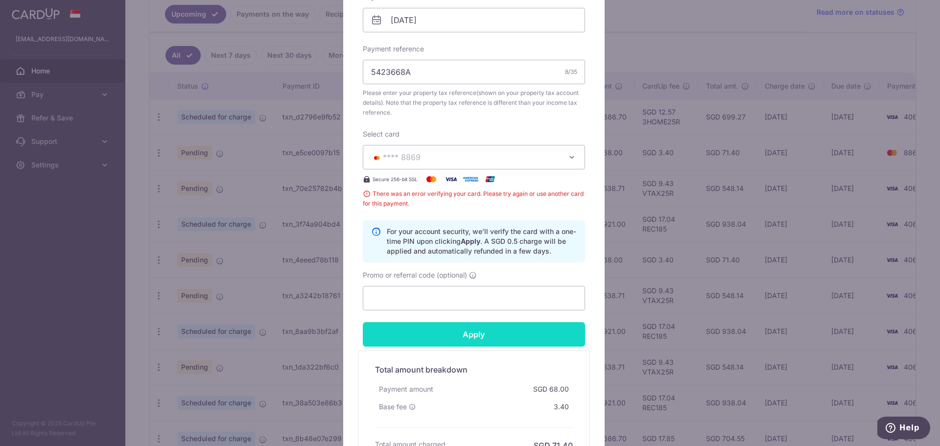
click at [485, 334] on input "Apply" at bounding box center [474, 334] width 222 height 24
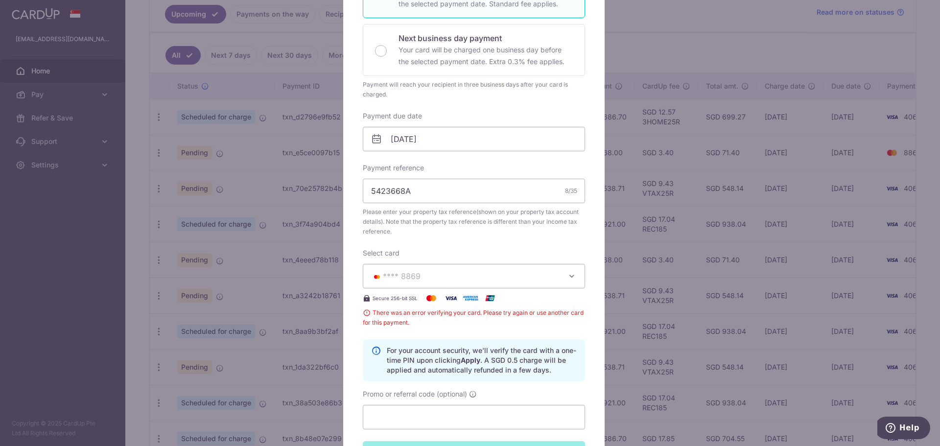
scroll to position [82, 0]
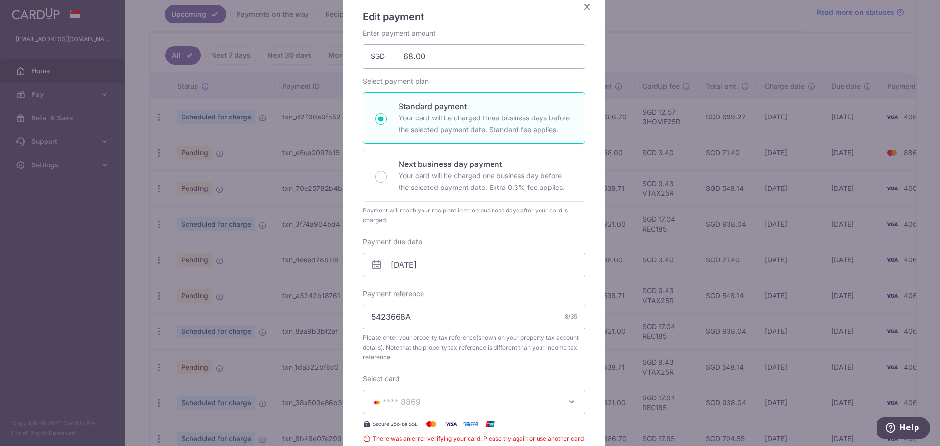
click at [587, 8] on icon "Close" at bounding box center [587, 6] width 12 height 12
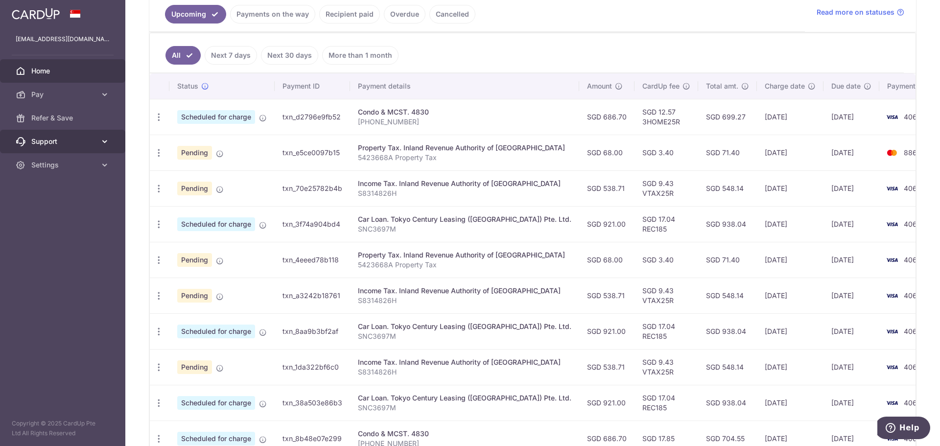
click at [55, 139] on span "Support" at bounding box center [63, 142] width 65 height 10
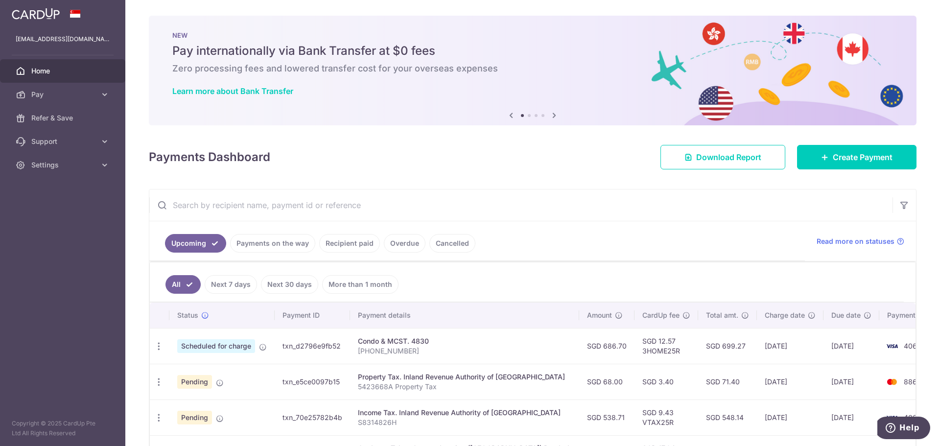
click at [562, 168] on div "Payments Dashboard Download Report Create Payment" at bounding box center [533, 155] width 768 height 28
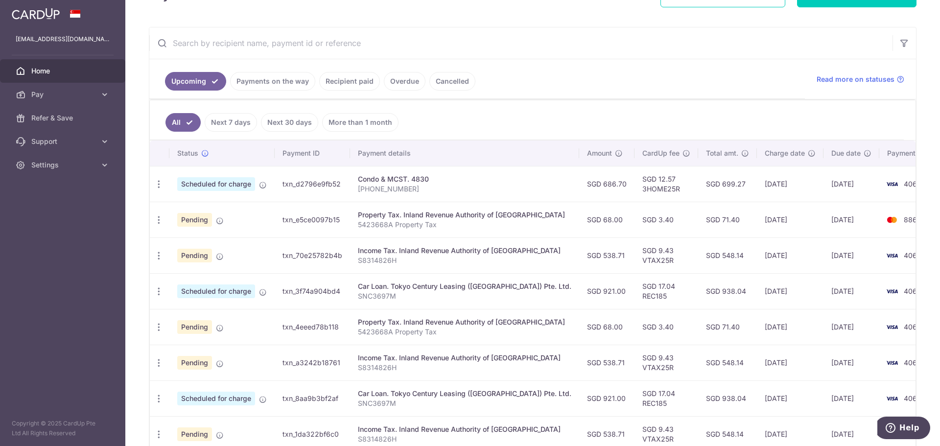
scroll to position [163, 0]
click at [154, 327] on div "Update payment Cancel payment" at bounding box center [159, 326] width 18 height 18
click at [156, 326] on icon "button" at bounding box center [159, 326] width 10 height 10
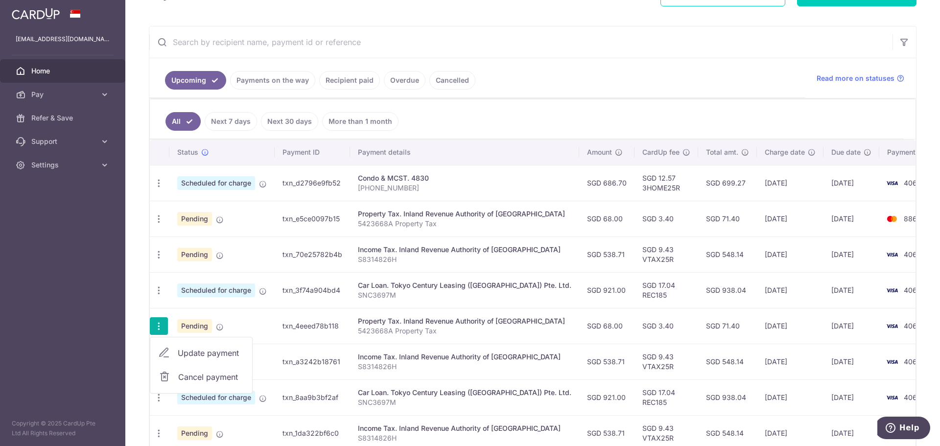
click at [197, 349] on span "Update payment" at bounding box center [211, 353] width 67 height 12
radio input "true"
type input "68.00"
type input "[DATE]"
type input "5423668A"
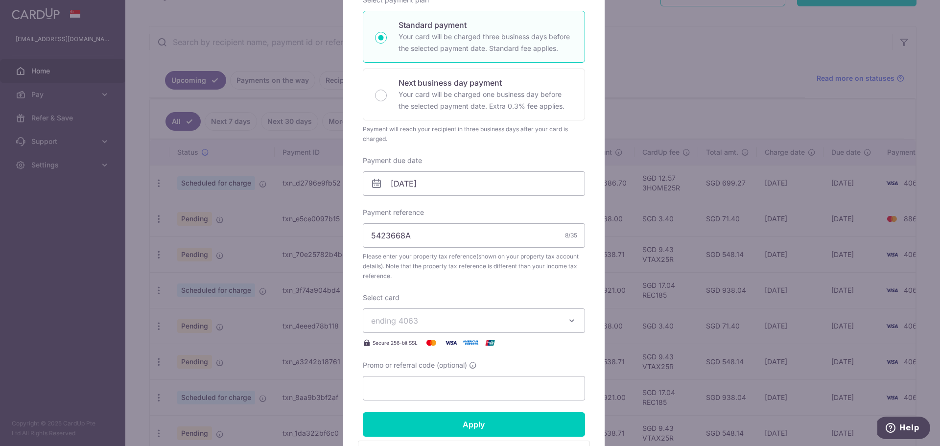
click at [512, 318] on span "ending 4063" at bounding box center [465, 321] width 188 height 12
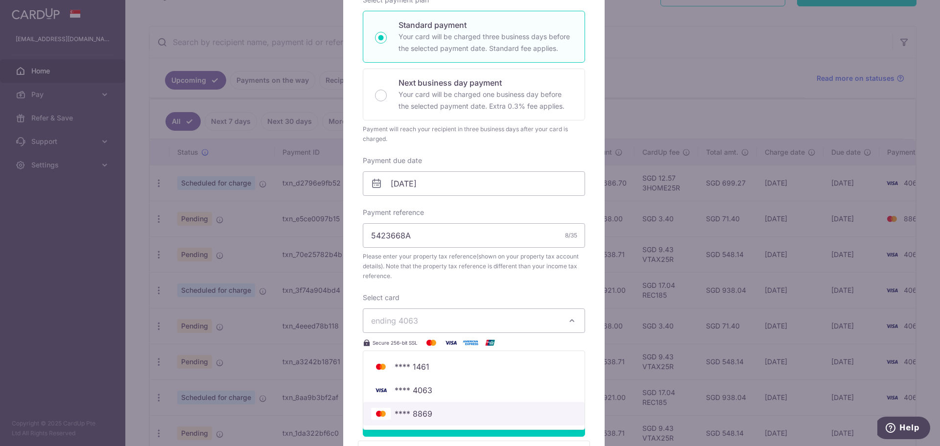
click at [434, 415] on span "**** 8869" at bounding box center [474, 414] width 206 height 12
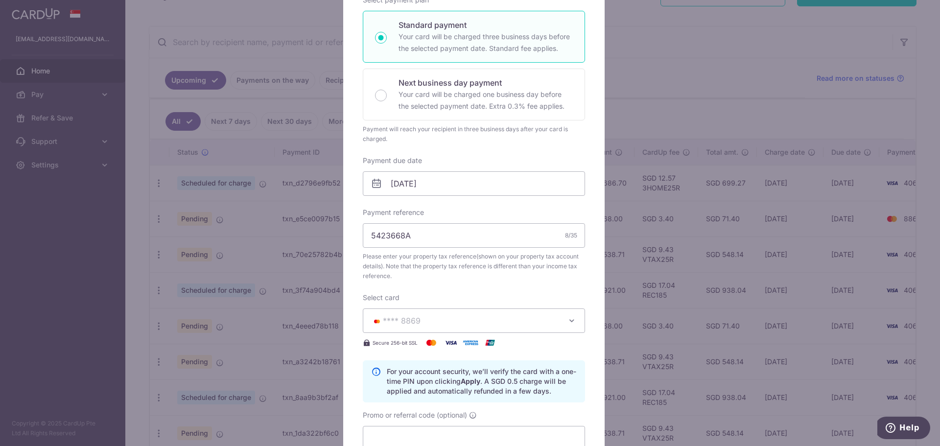
click at [501, 283] on div "Enter payment amount 68.00 68.00 SGD To change the payment amount, please cance…" at bounding box center [474, 198] width 222 height 503
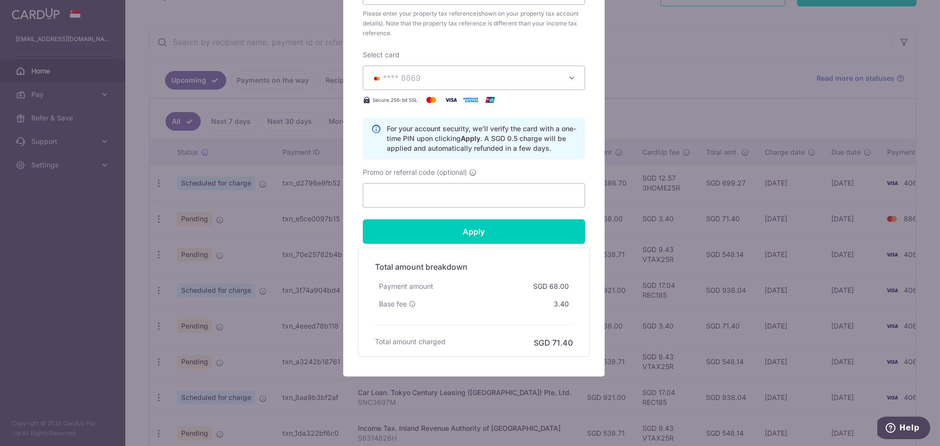
scroll to position [407, 0]
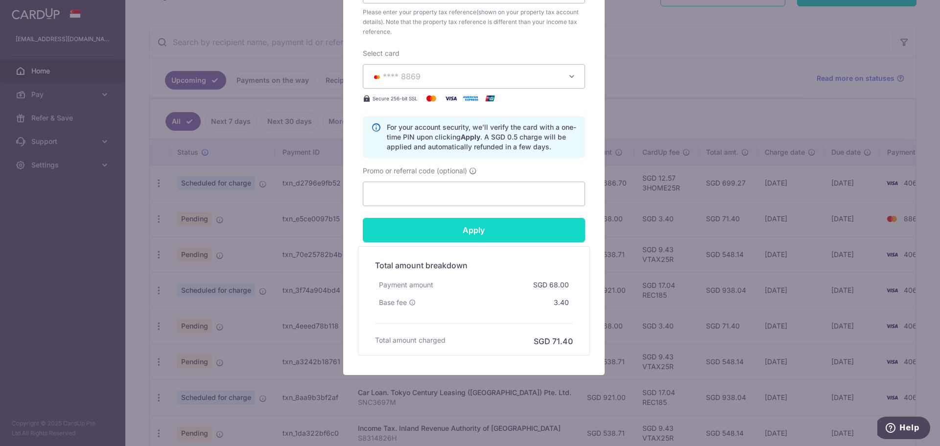
click at [489, 227] on input "Apply" at bounding box center [474, 230] width 222 height 24
click at [474, 227] on input "Apply" at bounding box center [474, 230] width 222 height 24
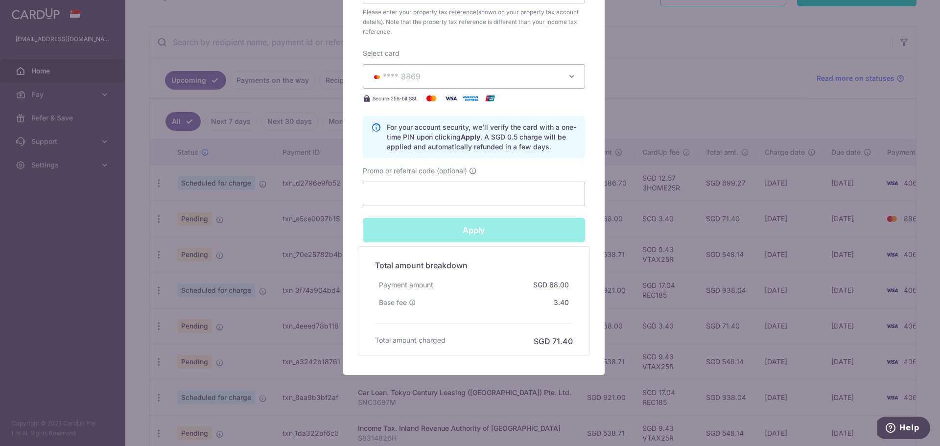
type input "Successfully Applied"
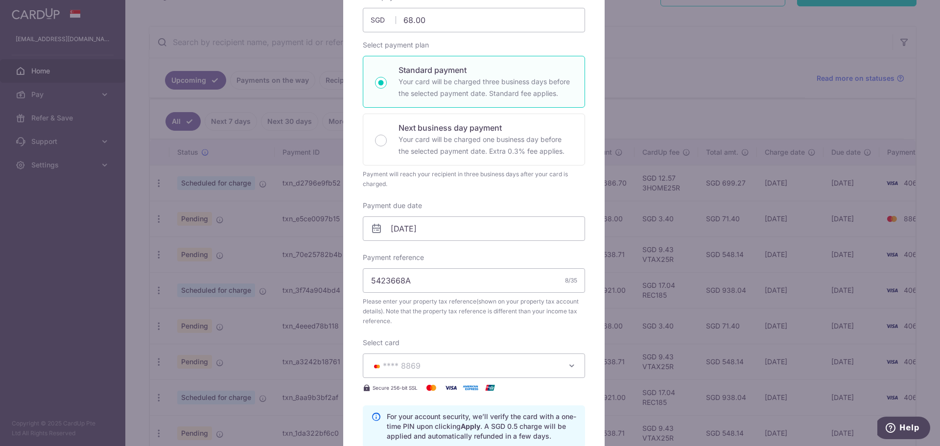
scroll to position [34, 0]
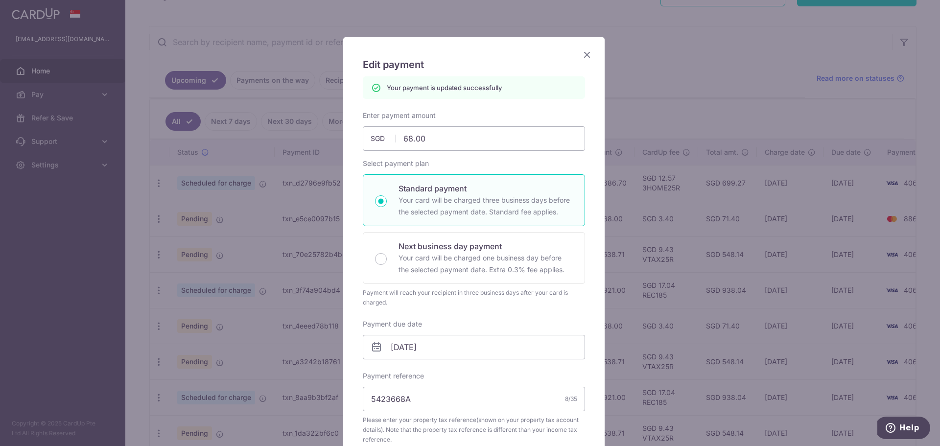
click at [585, 56] on icon "Close" at bounding box center [587, 54] width 12 height 12
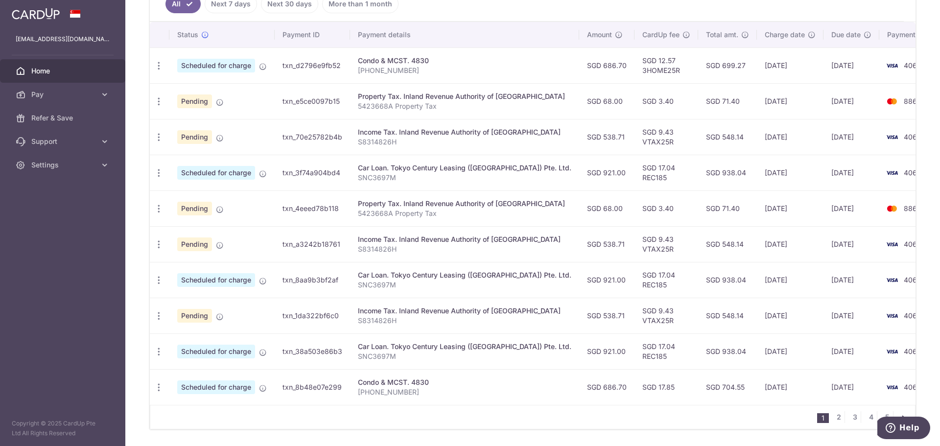
scroll to position [311, 0]
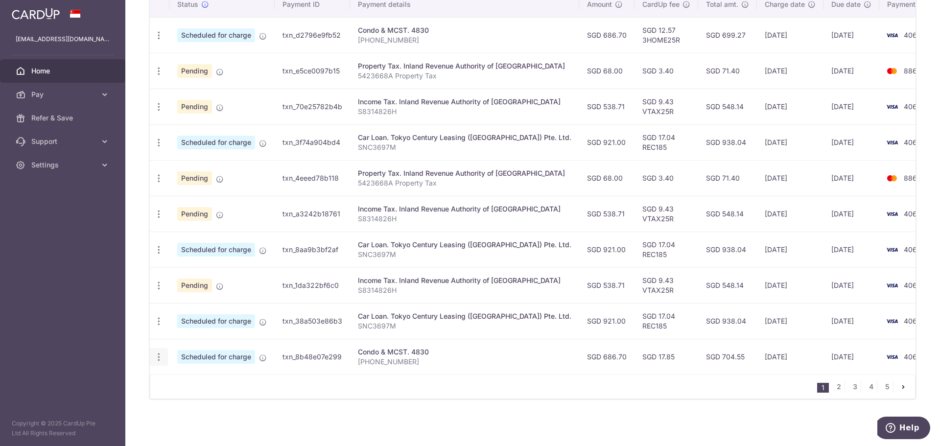
click at [163, 358] on icon "button" at bounding box center [159, 357] width 10 height 10
click at [206, 387] on span "Update payment" at bounding box center [211, 384] width 67 height 12
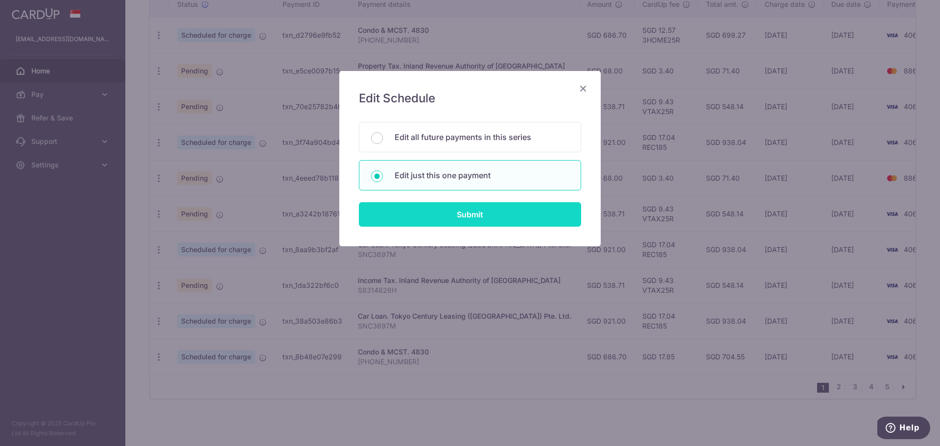
click at [449, 215] on input "Submit" at bounding box center [470, 214] width 222 height 24
radio input "true"
type input "686.70"
type input "[DATE]"
type input "[PHONE_NUMBER]"
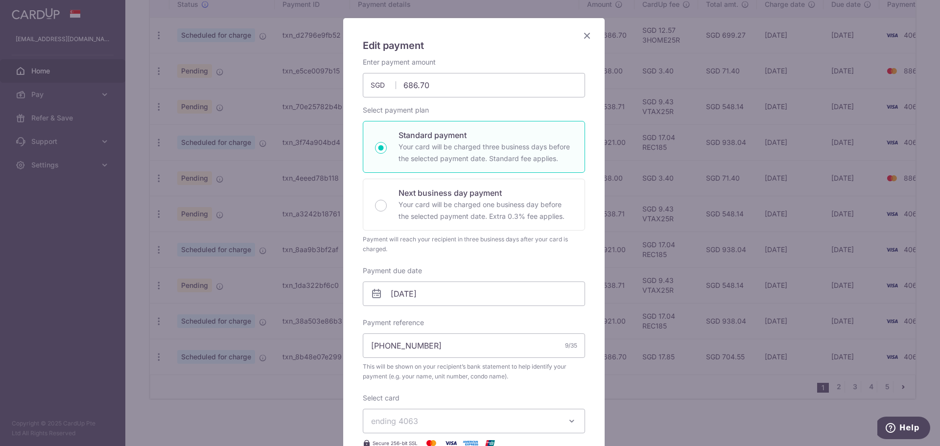
scroll to position [163, 0]
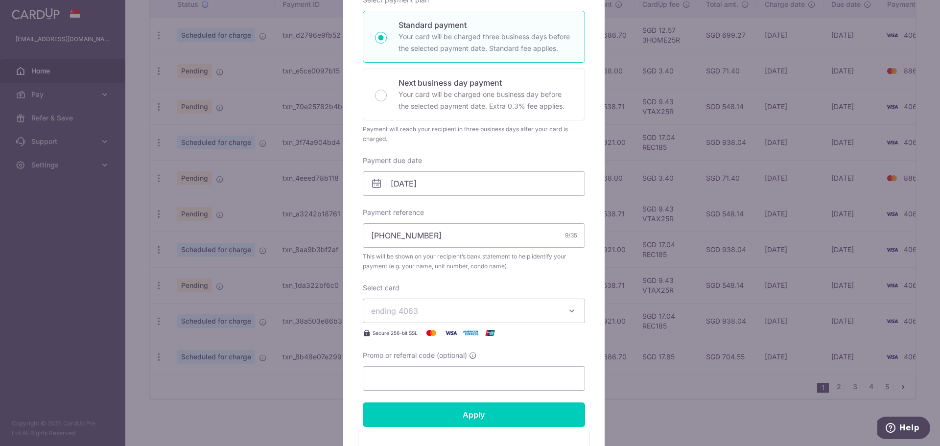
click at [540, 310] on span "ending 4063" at bounding box center [465, 311] width 188 height 12
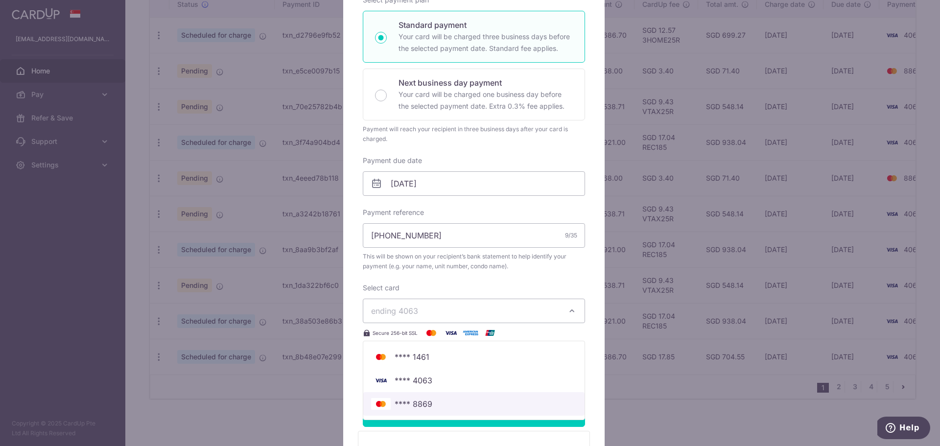
click at [422, 402] on span "**** 8869" at bounding box center [414, 404] width 38 height 12
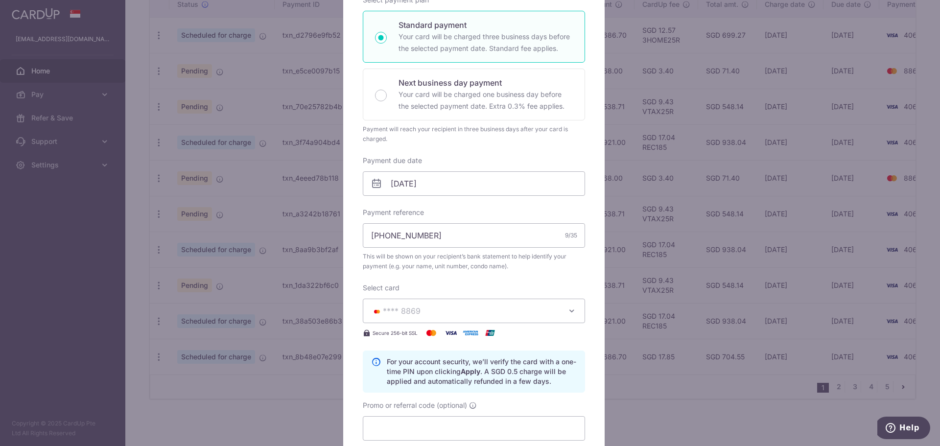
scroll to position [245, 0]
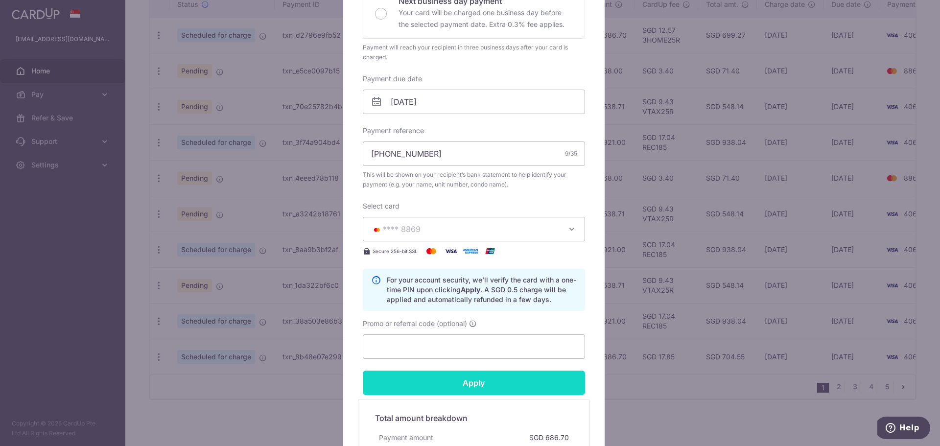
click at [485, 382] on input "Apply" at bounding box center [474, 383] width 222 height 24
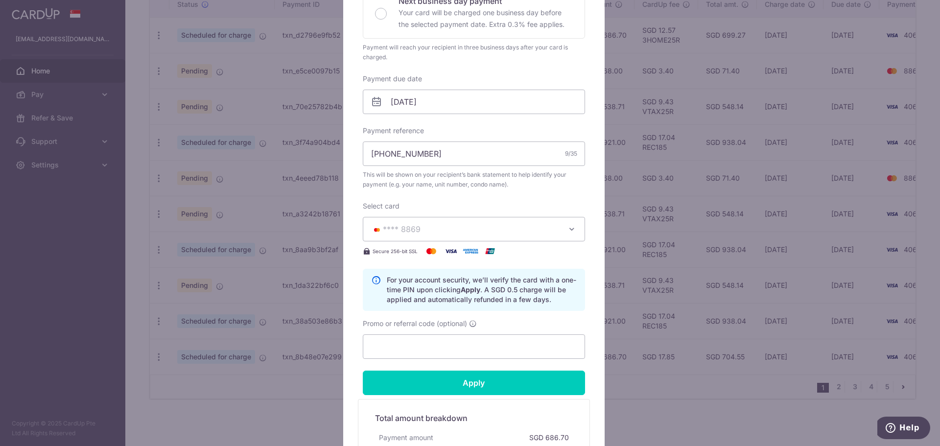
type input "Successfully Applied"
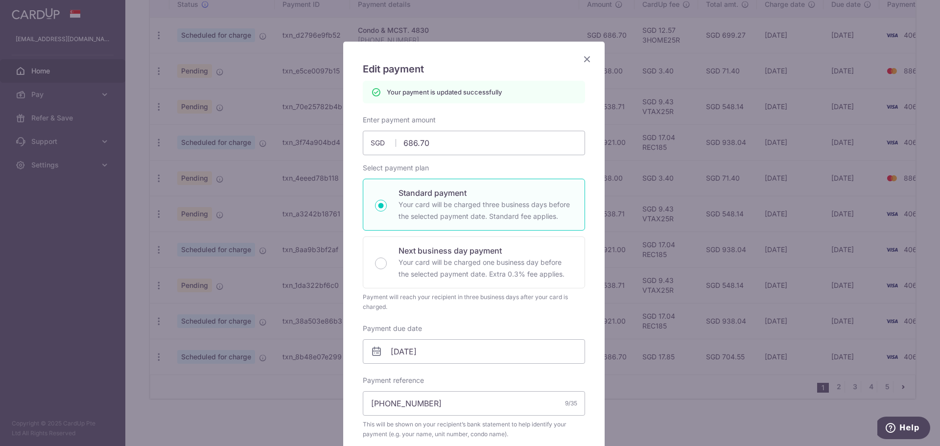
scroll to position [0, 0]
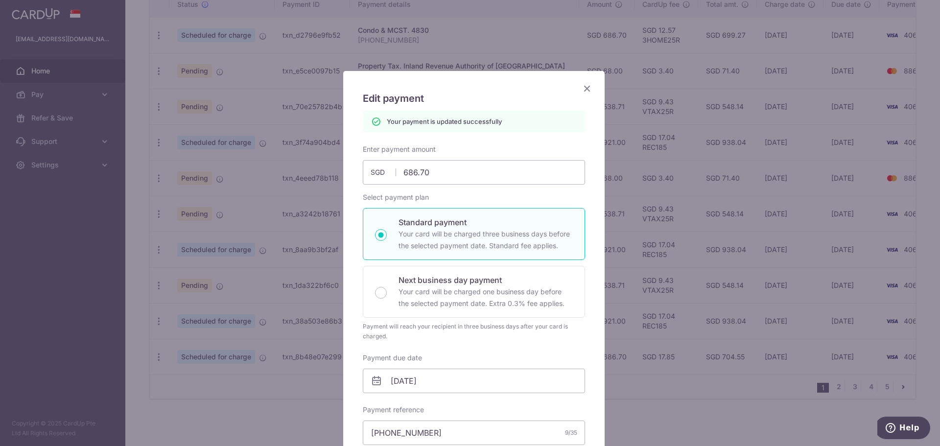
click at [584, 90] on icon "Close" at bounding box center [587, 88] width 12 height 12
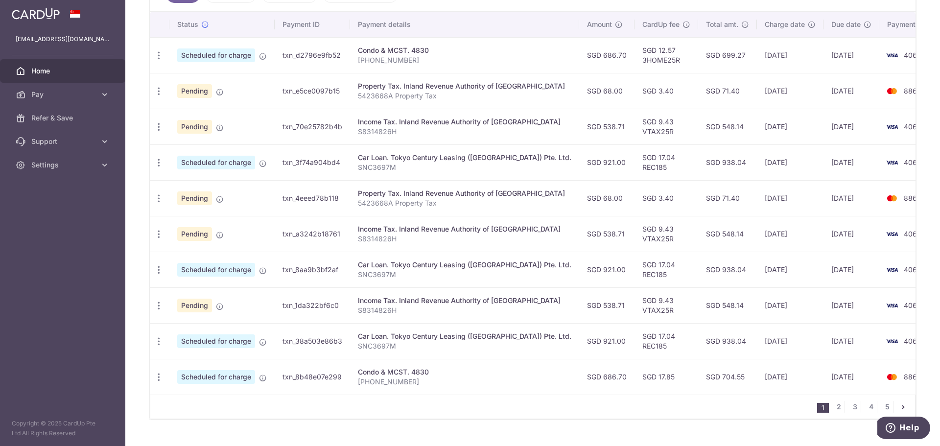
scroll to position [311, 0]
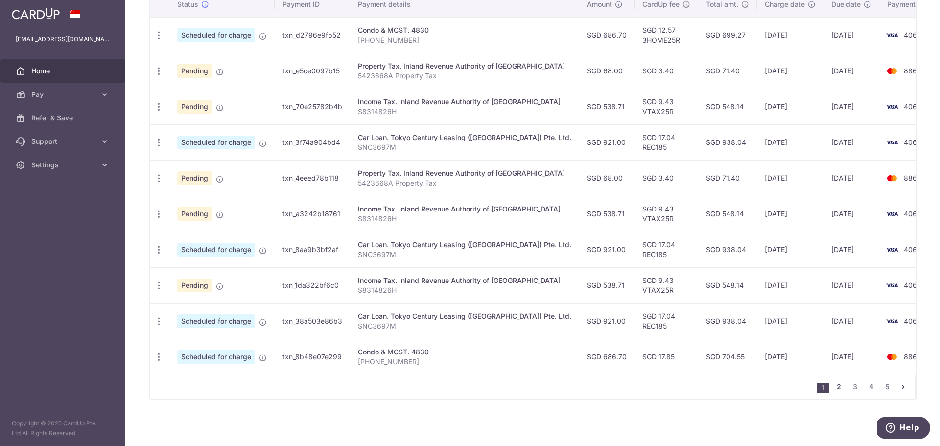
click at [834, 387] on link "2" at bounding box center [839, 387] width 12 height 12
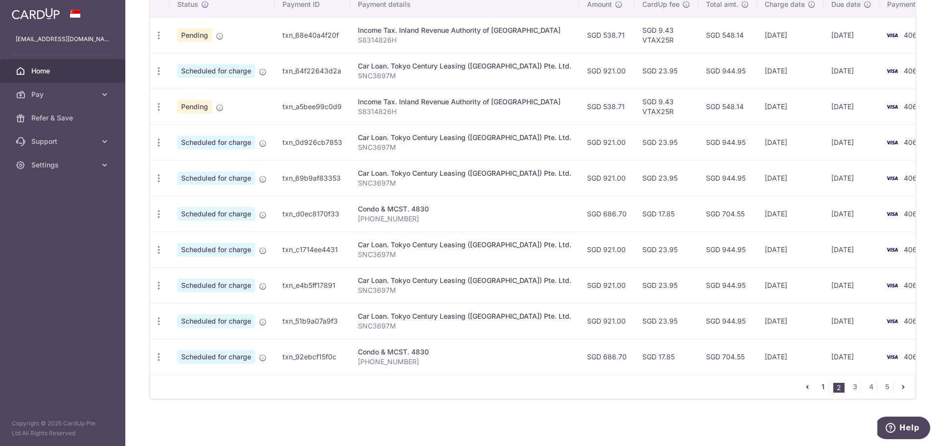
click at [819, 387] on link "1" at bounding box center [823, 387] width 12 height 12
